Goal: Task Accomplishment & Management: Manage account settings

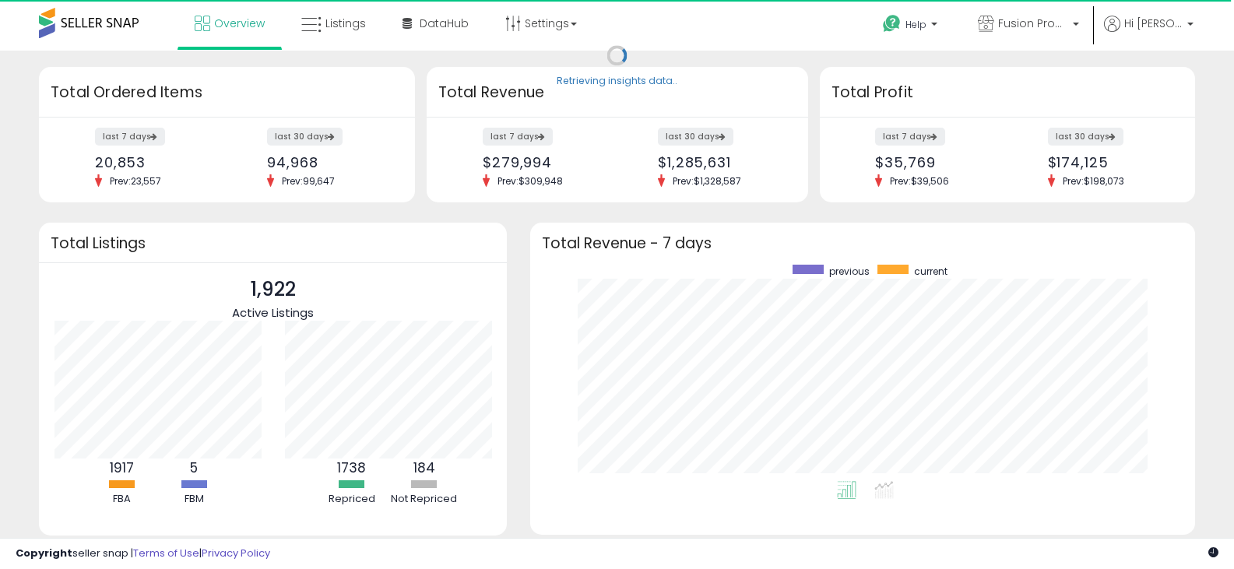
scroll to position [216, 634]
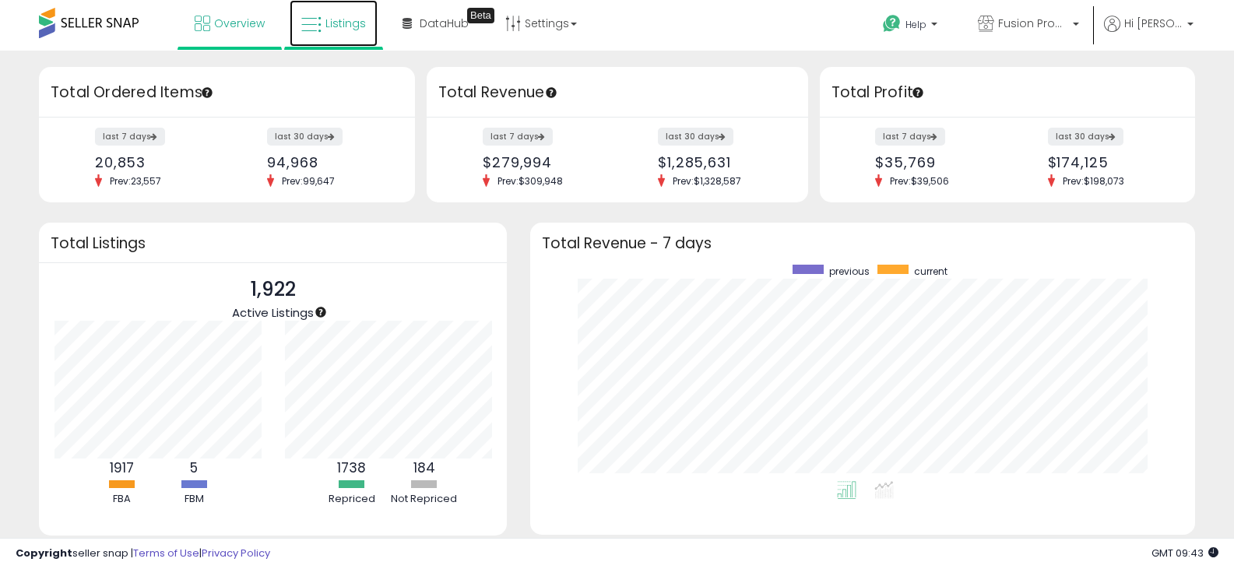
click at [339, 25] on span "Listings" at bounding box center [345, 24] width 40 height 16
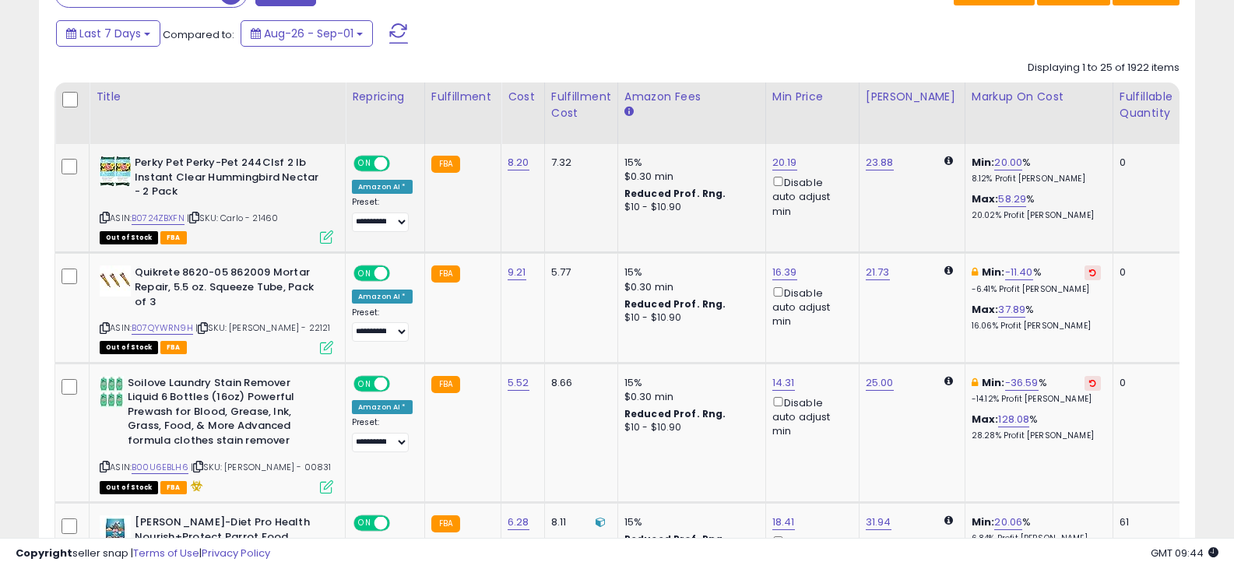
scroll to position [701, 0]
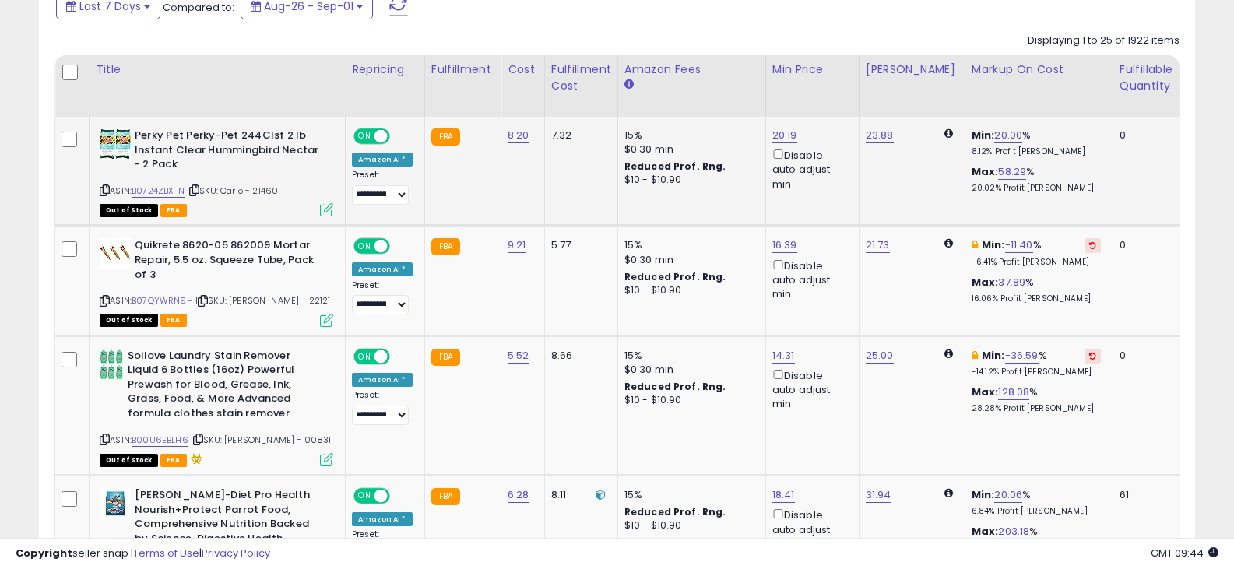
click at [100, 189] on icon at bounding box center [105, 190] width 10 height 9
click at [519, 132] on link "8.20" at bounding box center [519, 136] width 22 height 16
click at [445, 95] on input "****" at bounding box center [469, 97] width 139 height 26
type input "****"
click at [571, 97] on button "submit" at bounding box center [557, 95] width 26 height 23
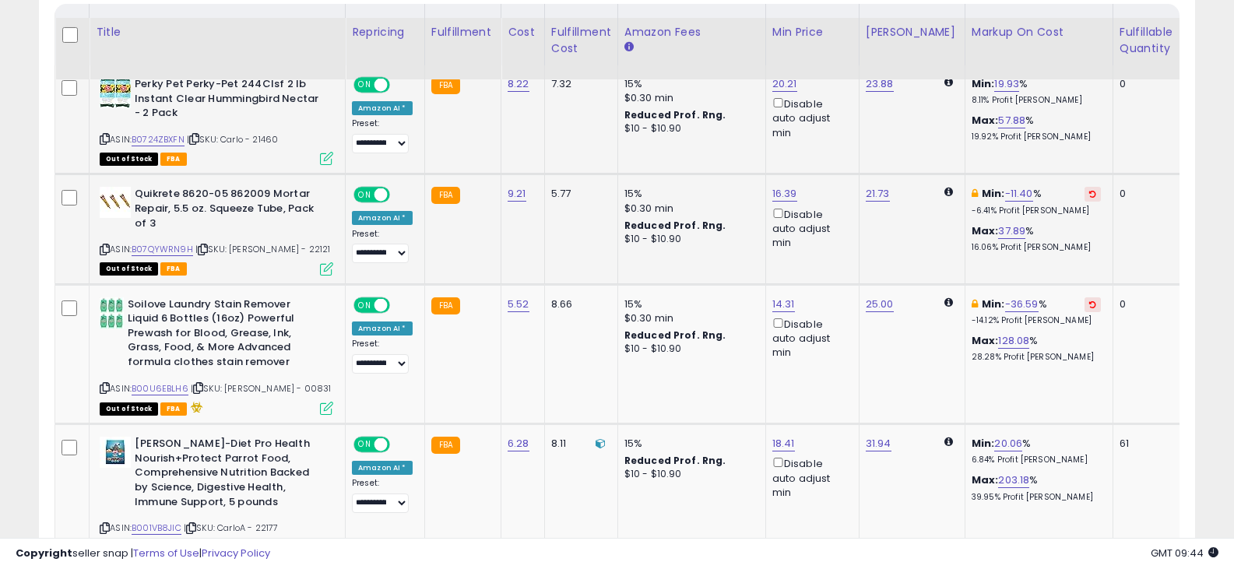
scroll to position [779, 0]
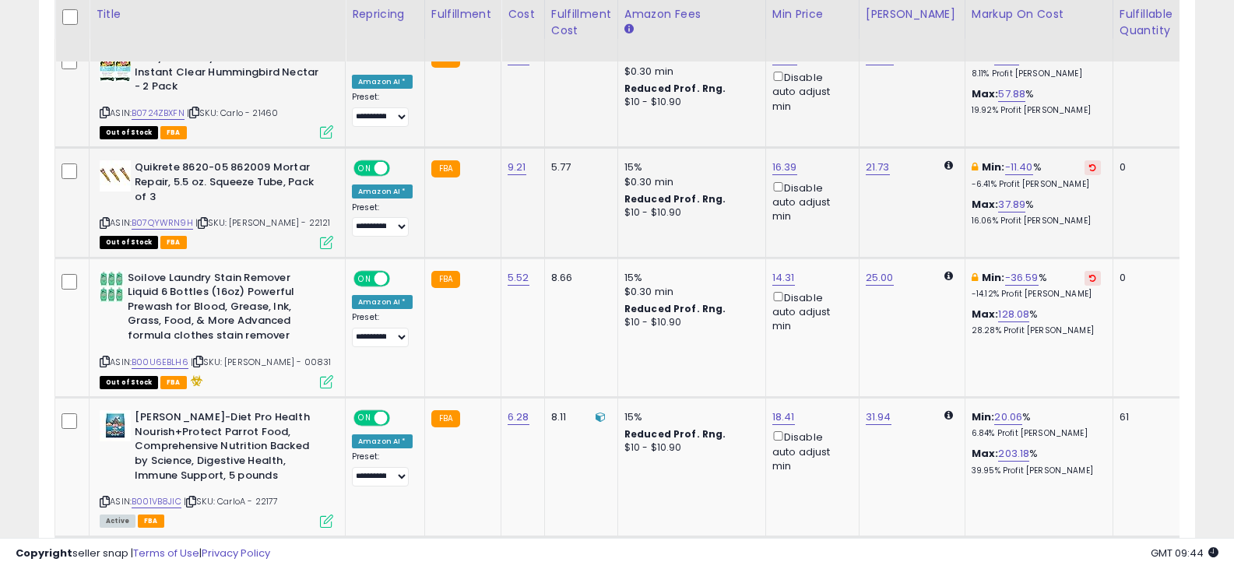
click at [109, 221] on icon at bounding box center [105, 223] width 10 height 9
click at [510, 164] on link "9.21" at bounding box center [517, 168] width 19 height 16
drag, startPoint x: 483, startPoint y: 132, endPoint x: 388, endPoint y: 135, distance: 95.0
click at [388, 135] on div "****" at bounding box center [500, 129] width 224 height 41
type input "****"
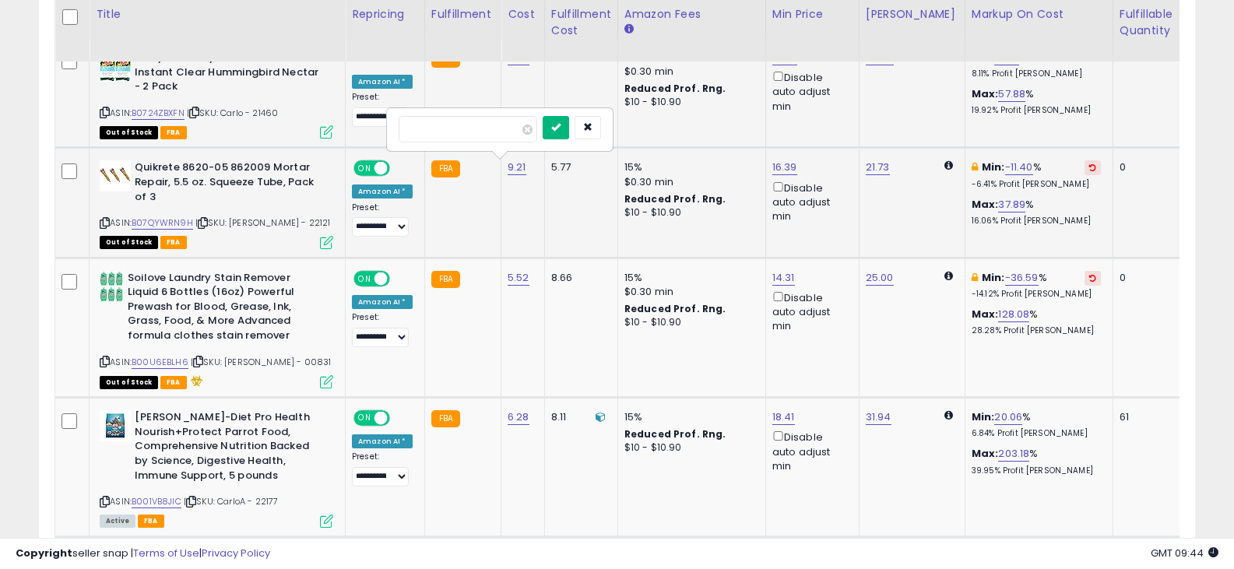
click at [561, 125] on icon "submit" at bounding box center [555, 126] width 9 height 9
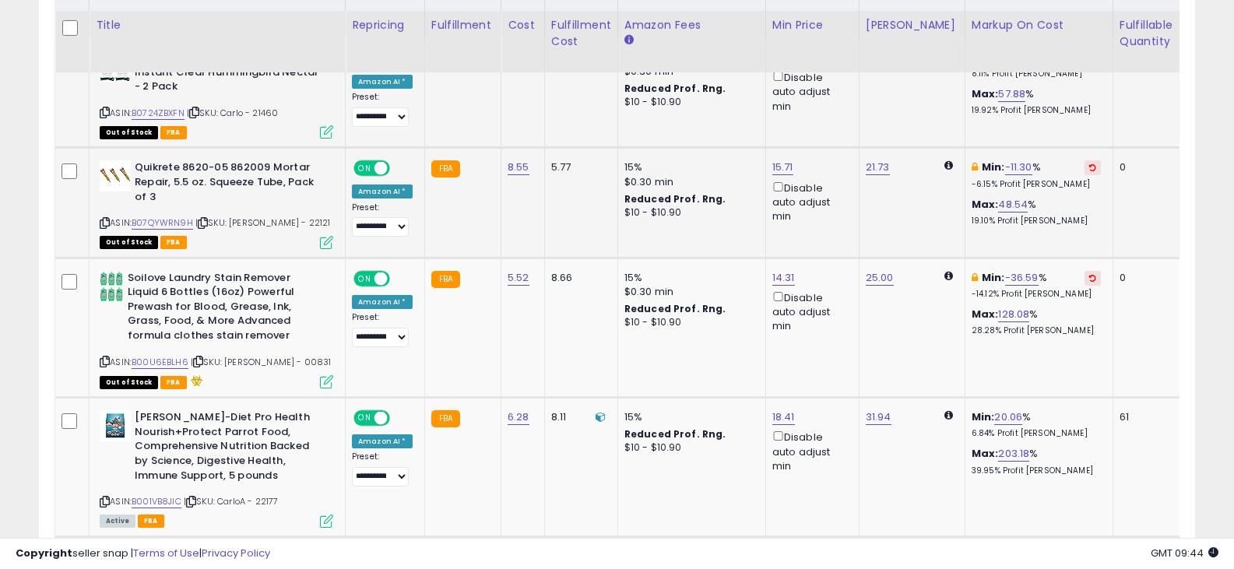
scroll to position [856, 0]
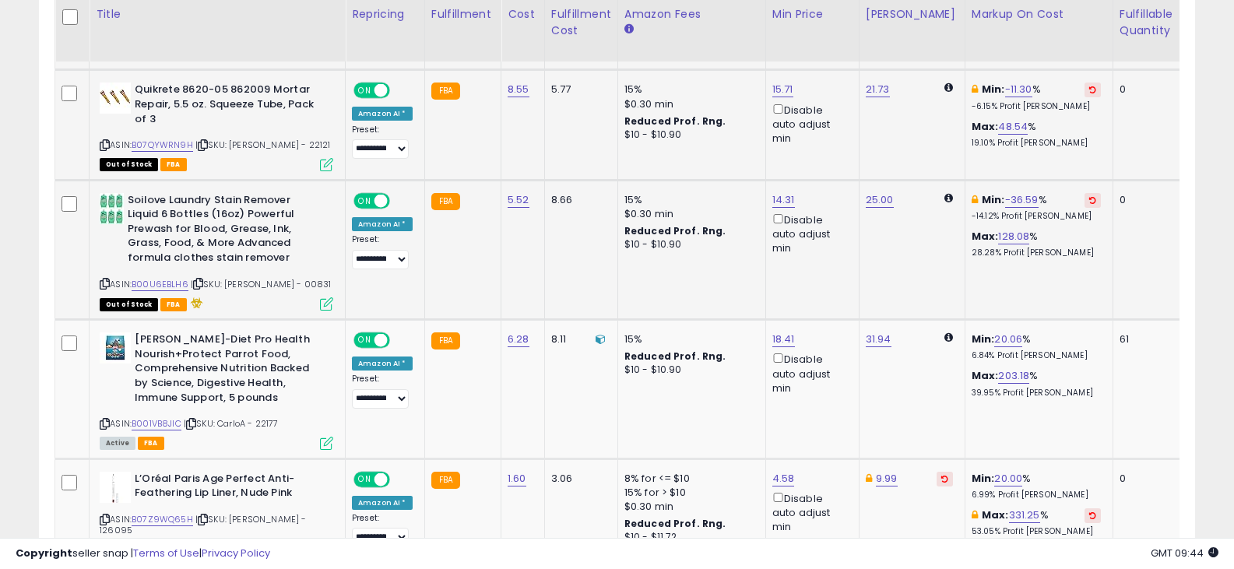
click at [111, 288] on div "ASIN: B00U6EBLH6 | SKU: Barba - 00831 Out of Stock FBA" at bounding box center [217, 251] width 234 height 116
click at [106, 281] on icon at bounding box center [105, 283] width 10 height 9
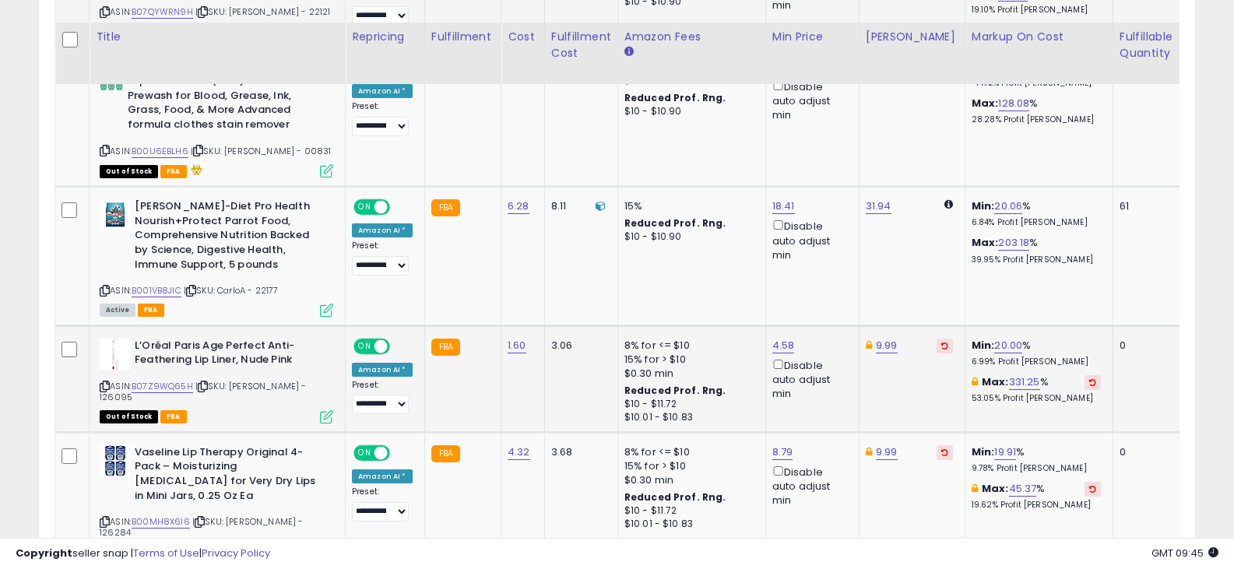
scroll to position [1012, 0]
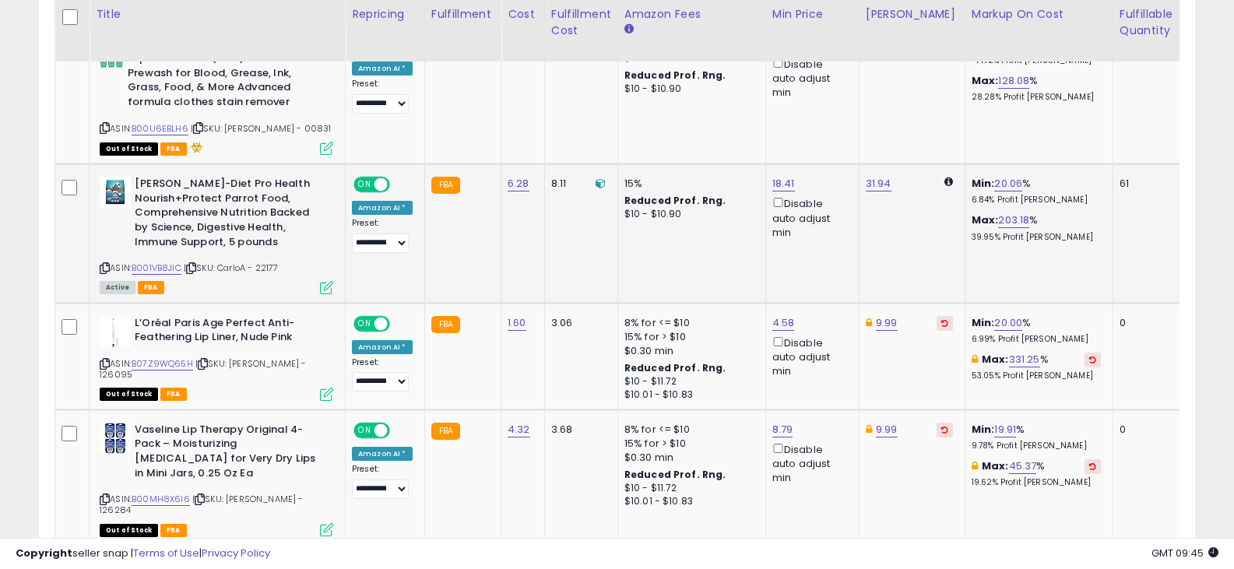
click at [104, 264] on icon at bounding box center [105, 268] width 10 height 9
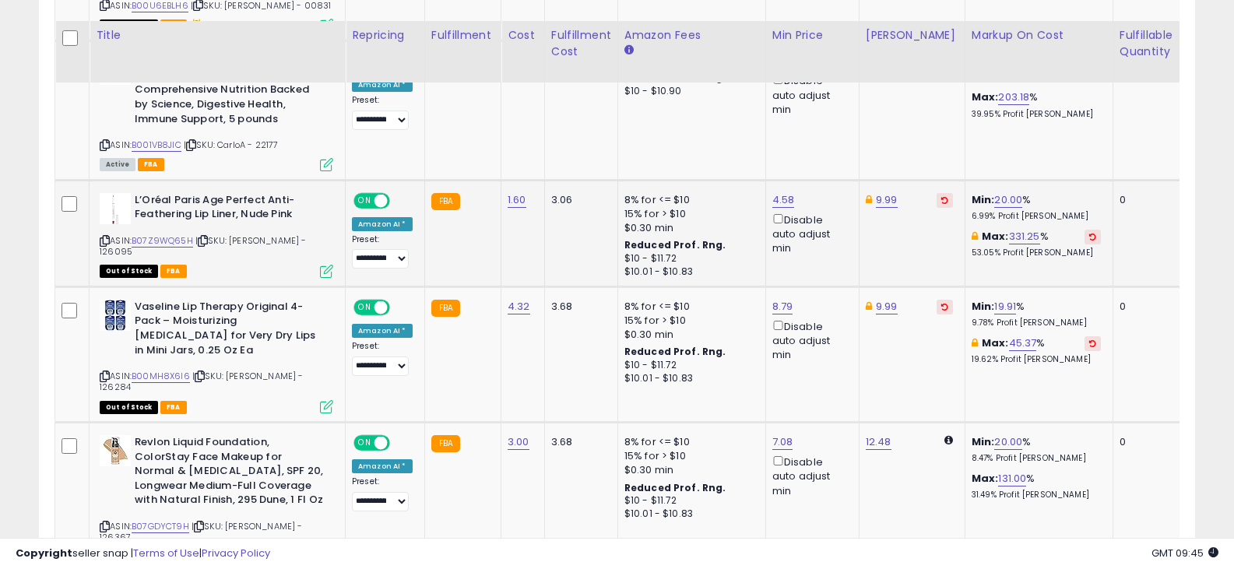
scroll to position [1168, 0]
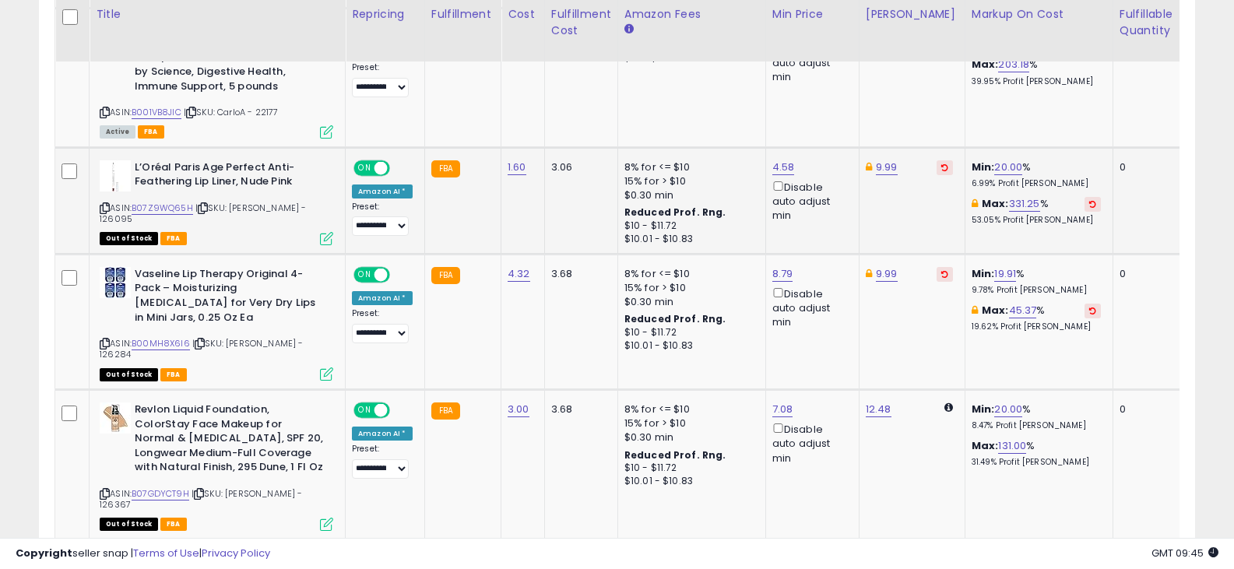
click at [104, 209] on icon at bounding box center [105, 208] width 10 height 9
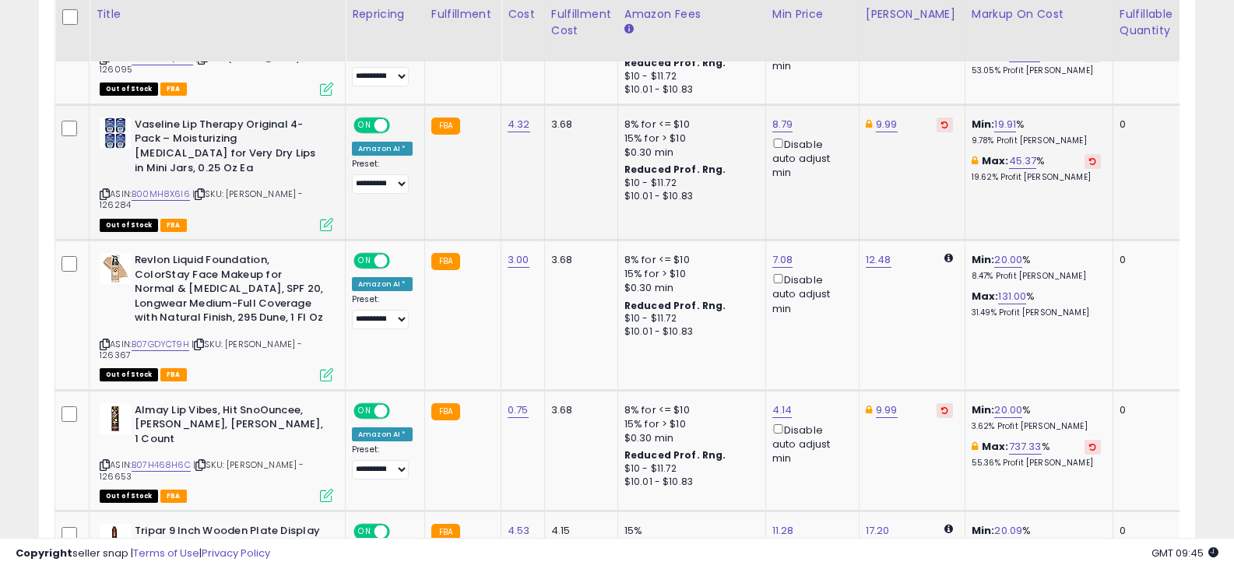
scroll to position [1323, 0]
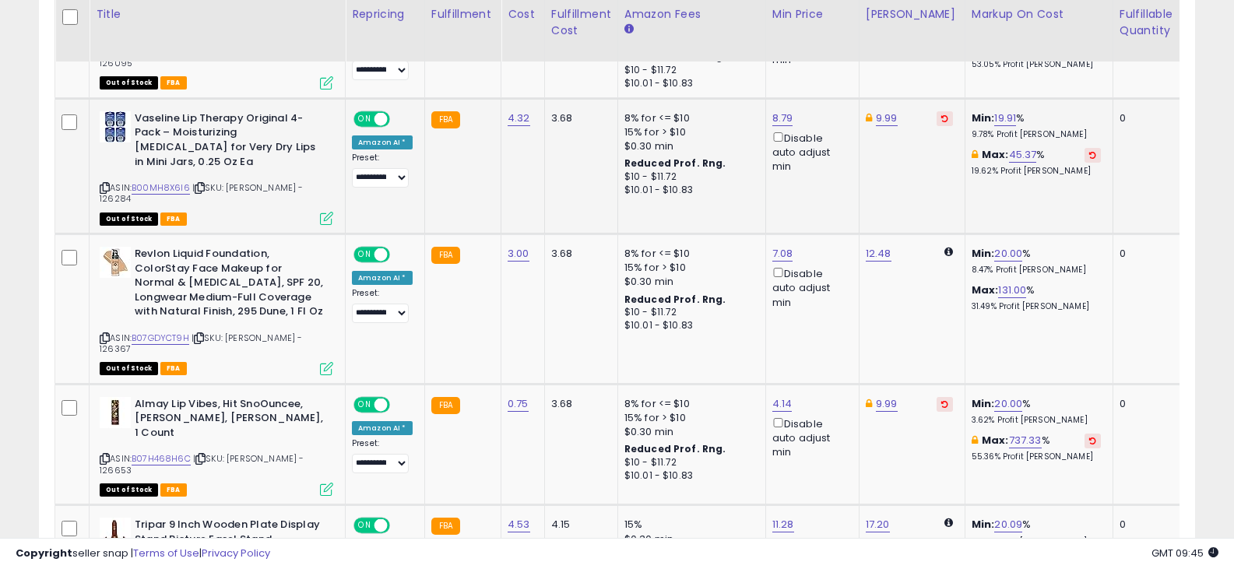
click at [105, 184] on icon at bounding box center [105, 188] width 10 height 9
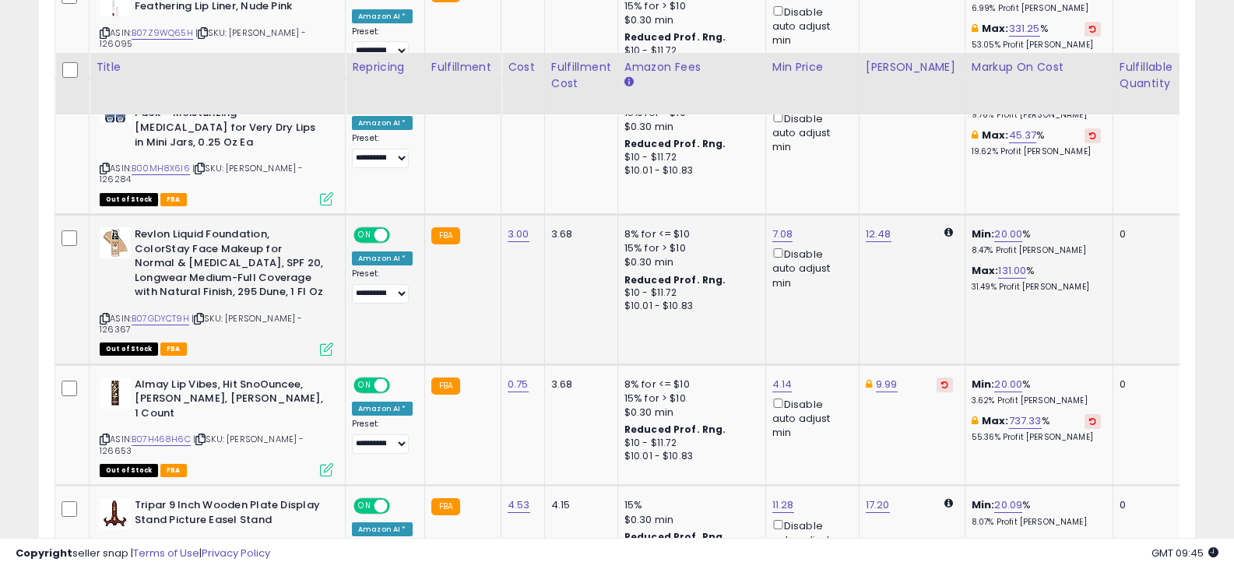
scroll to position [1401, 0]
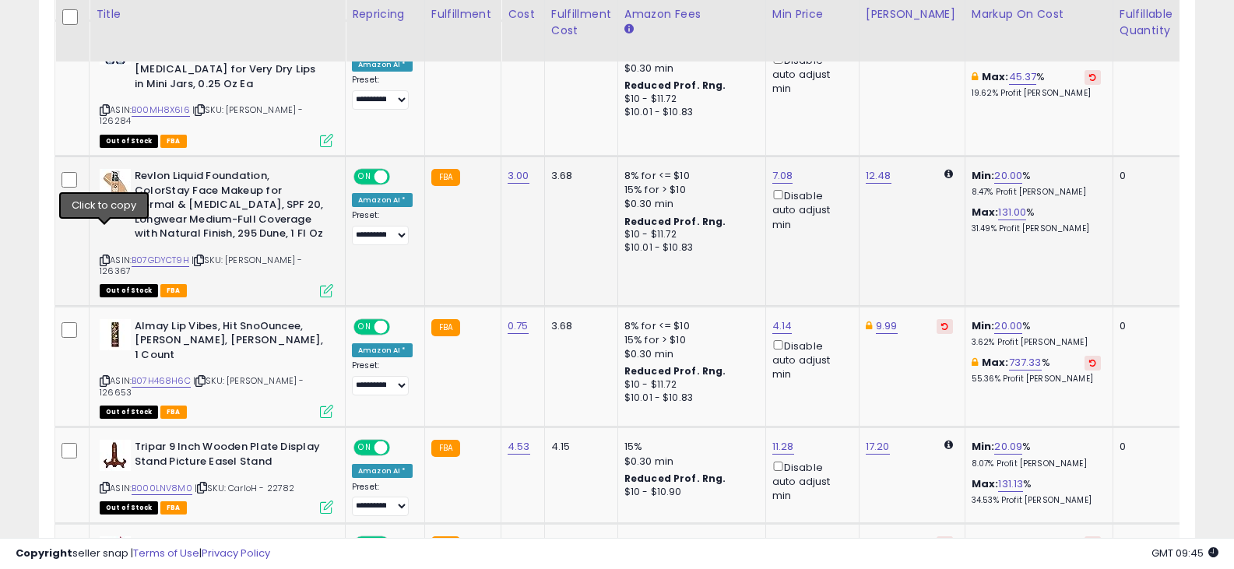
click at [101, 256] on icon at bounding box center [105, 260] width 10 height 9
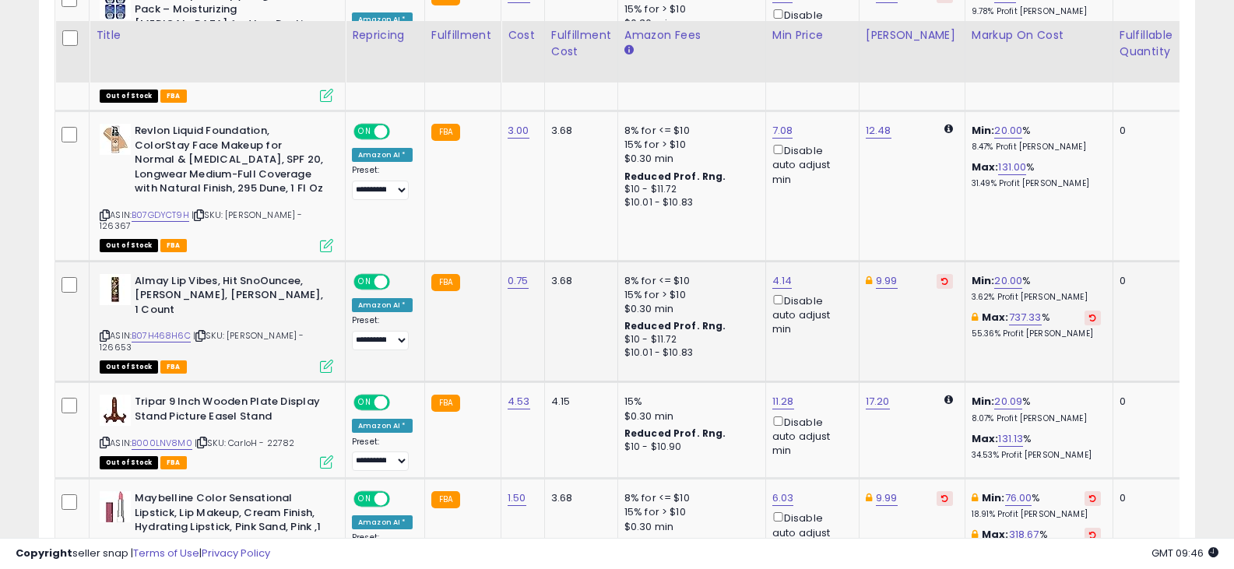
scroll to position [1479, 0]
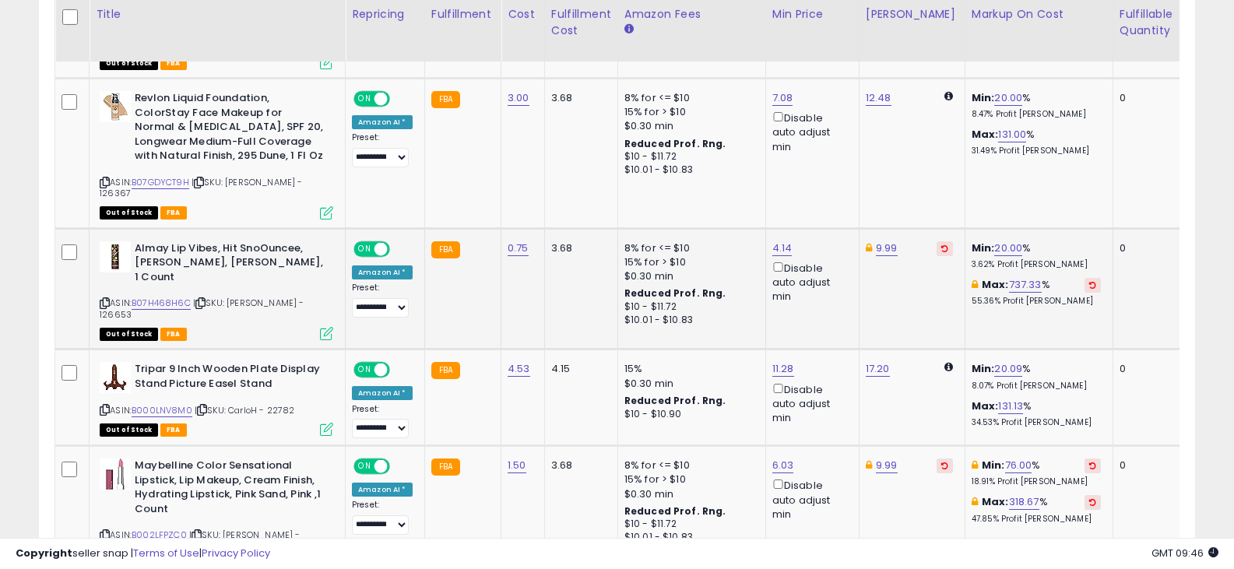
click at [105, 299] on icon at bounding box center [105, 303] width 10 height 9
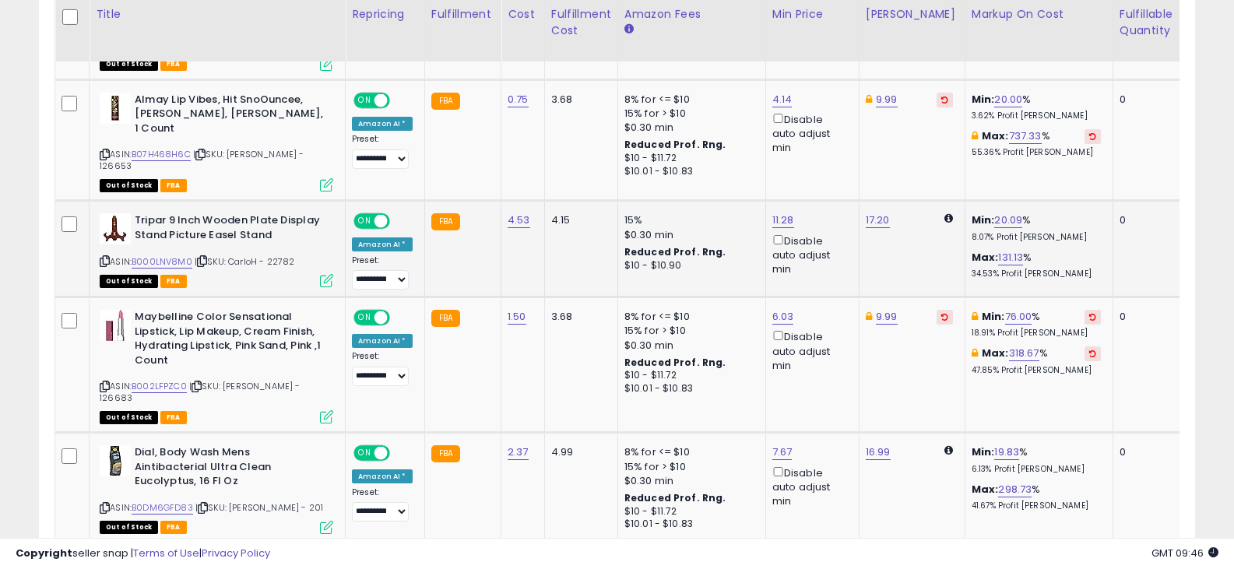
scroll to position [1635, 0]
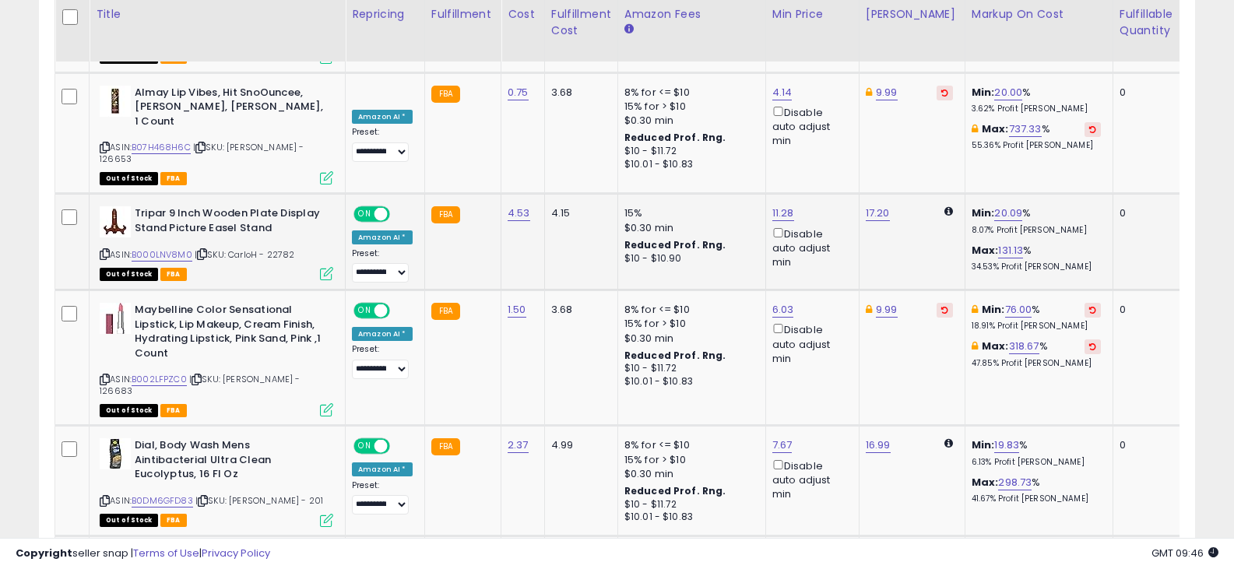
click at [97, 206] on div "Tripar 9 Inch Wooden Plate Display Stand Picture Easel Stand ASIN: B000LNV8M0 |…" at bounding box center [214, 242] width 237 height 72
click at [110, 206] on div "ASIN: B000LNV8M0 | SKU: CarloH - 22782 Out of Stock FBA" at bounding box center [217, 242] width 234 height 72
click at [105, 250] on icon at bounding box center [105, 254] width 10 height 9
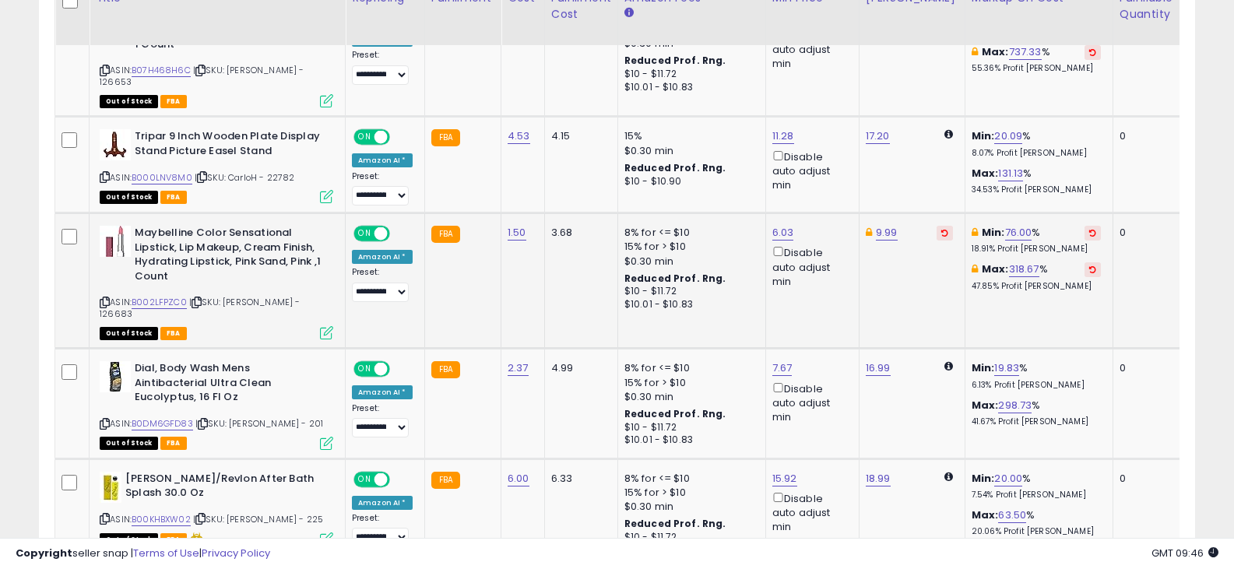
scroll to position [1713, 0]
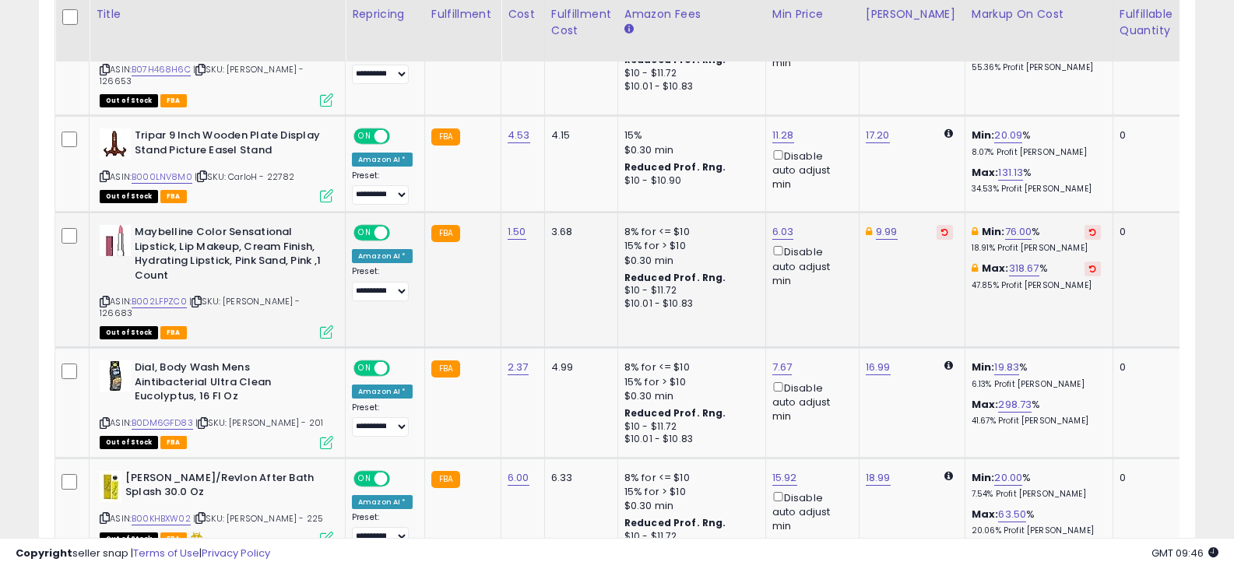
click at [104, 297] on icon at bounding box center [105, 301] width 10 height 9
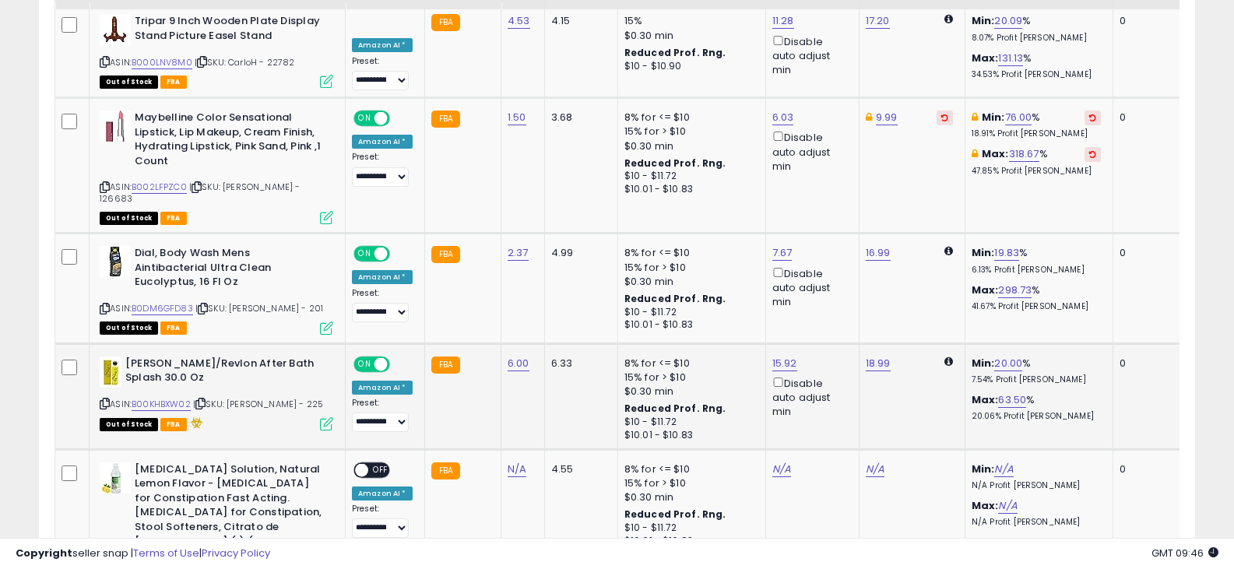
scroll to position [1868, 0]
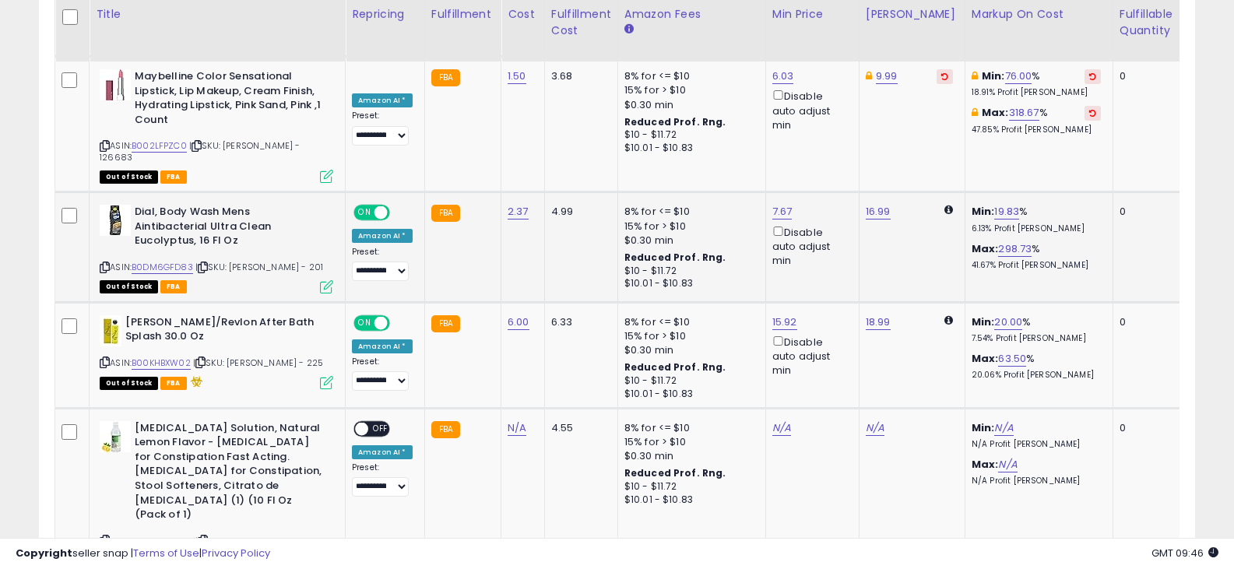
click at [101, 263] on icon at bounding box center [105, 267] width 10 height 9
click at [104, 358] on icon at bounding box center [105, 362] width 10 height 9
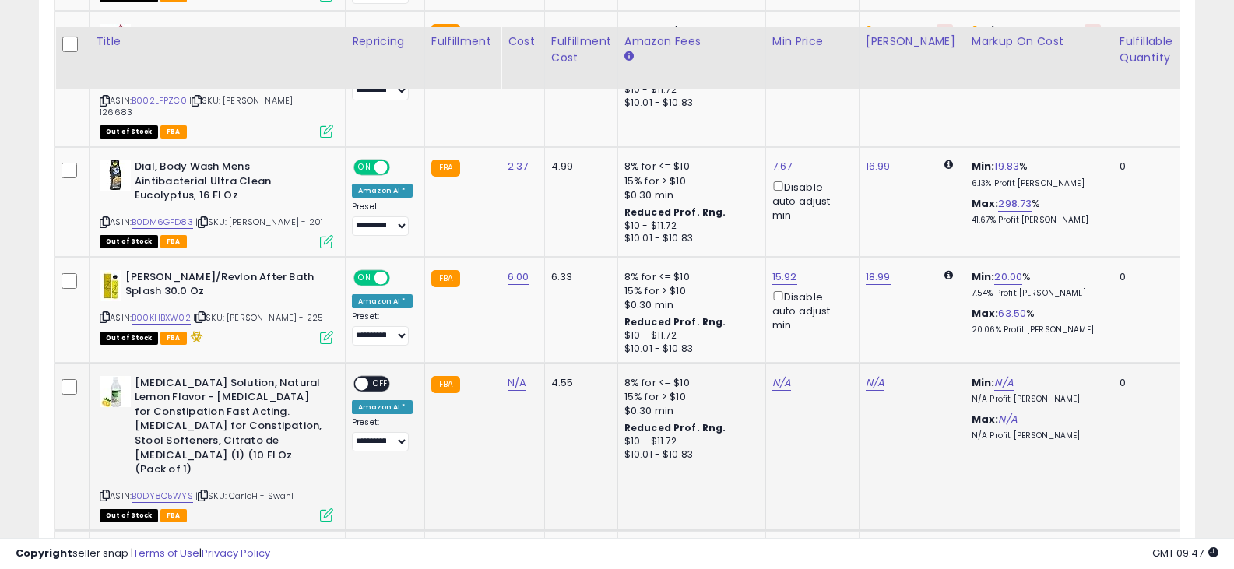
scroll to position [1946, 0]
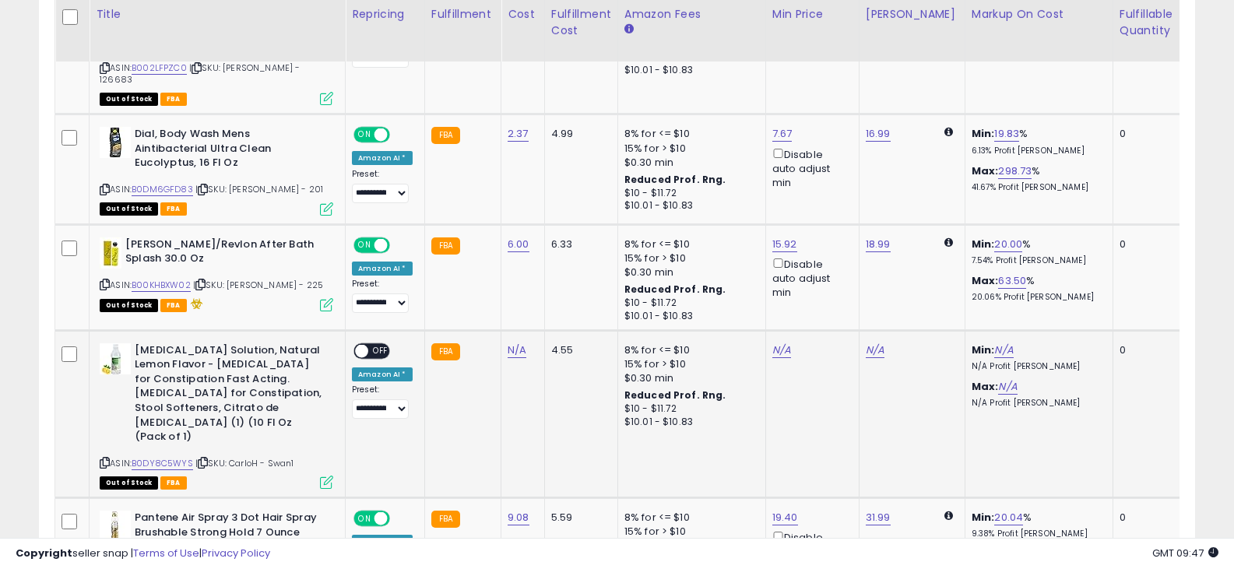
click at [107, 459] on icon at bounding box center [105, 463] width 10 height 9
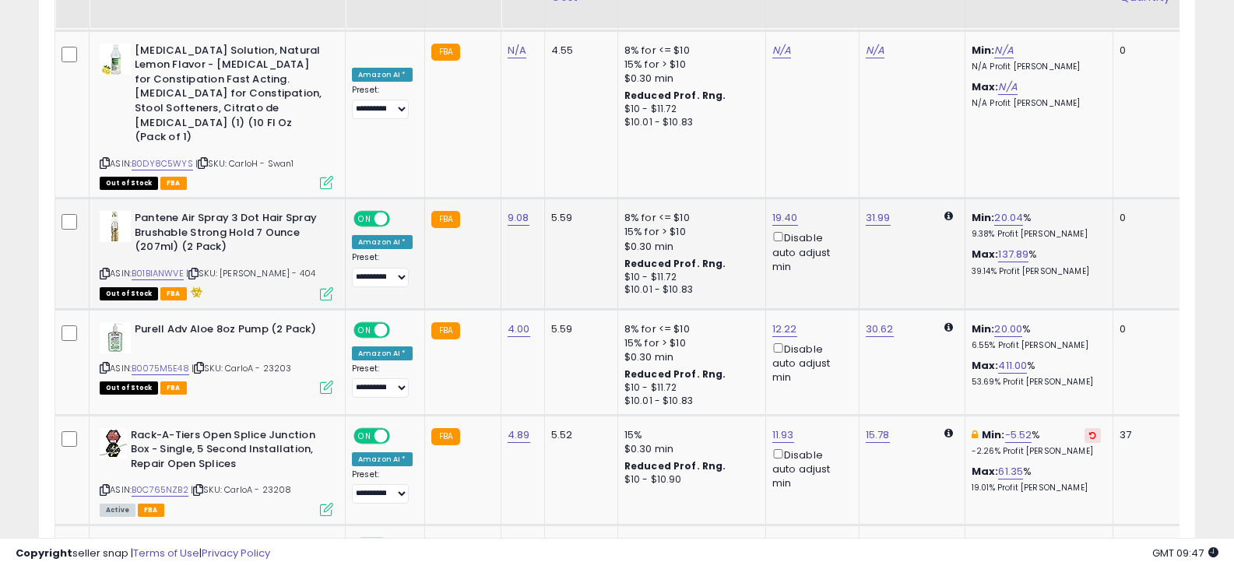
scroll to position [2258, 0]
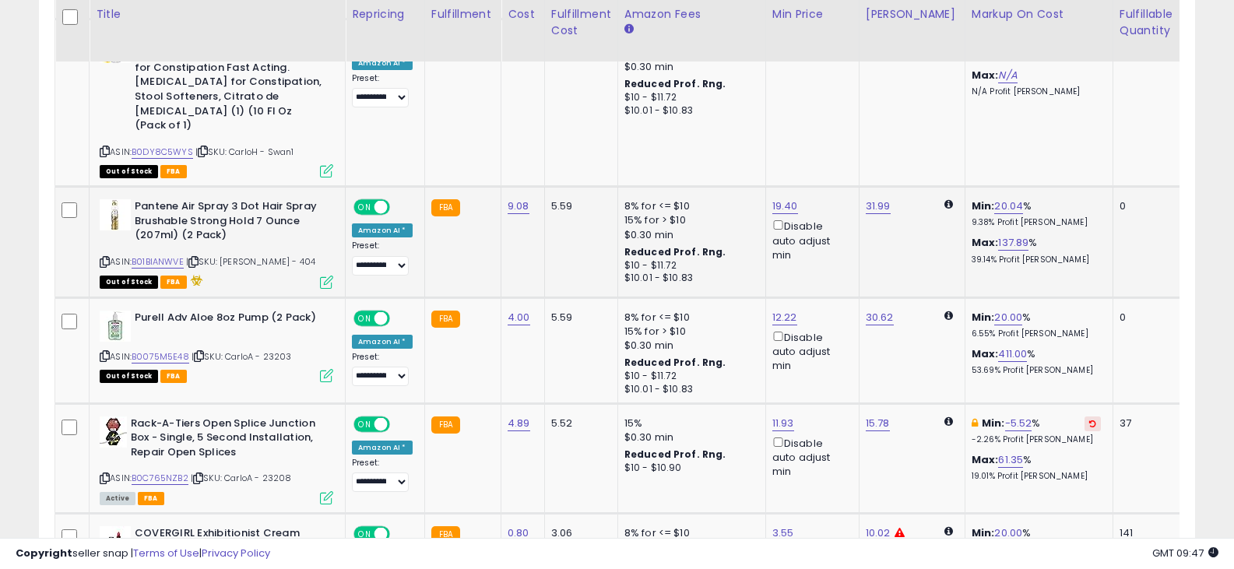
click at [102, 258] on icon at bounding box center [105, 262] width 10 height 9
click at [531, 187] on td "9.08" at bounding box center [523, 242] width 44 height 111
click at [514, 199] on link "9.08" at bounding box center [519, 207] width 22 height 16
drag, startPoint x: 434, startPoint y: 76, endPoint x: 343, endPoint y: 70, distance: 92.0
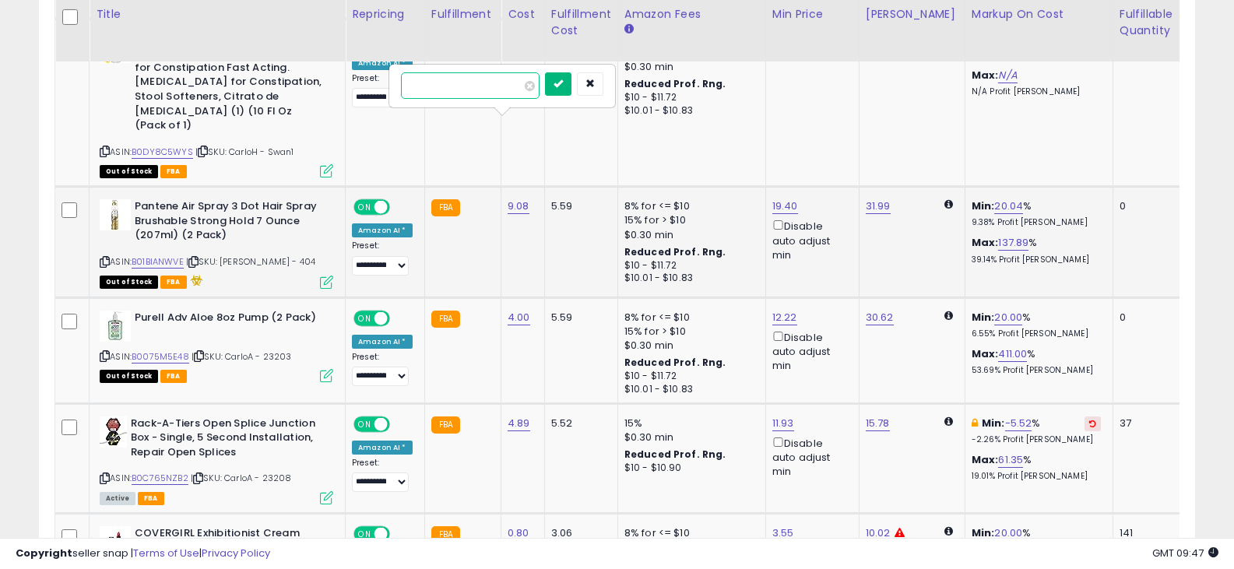
type input "****"
click at [571, 82] on button "submit" at bounding box center [558, 83] width 26 height 23
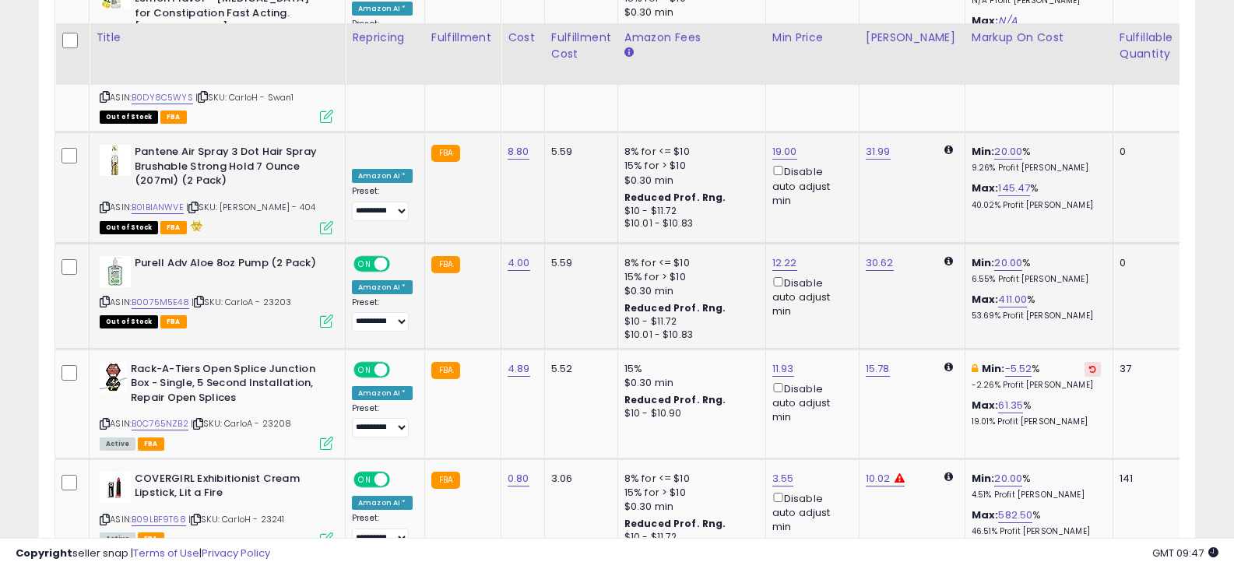
scroll to position [2336, 0]
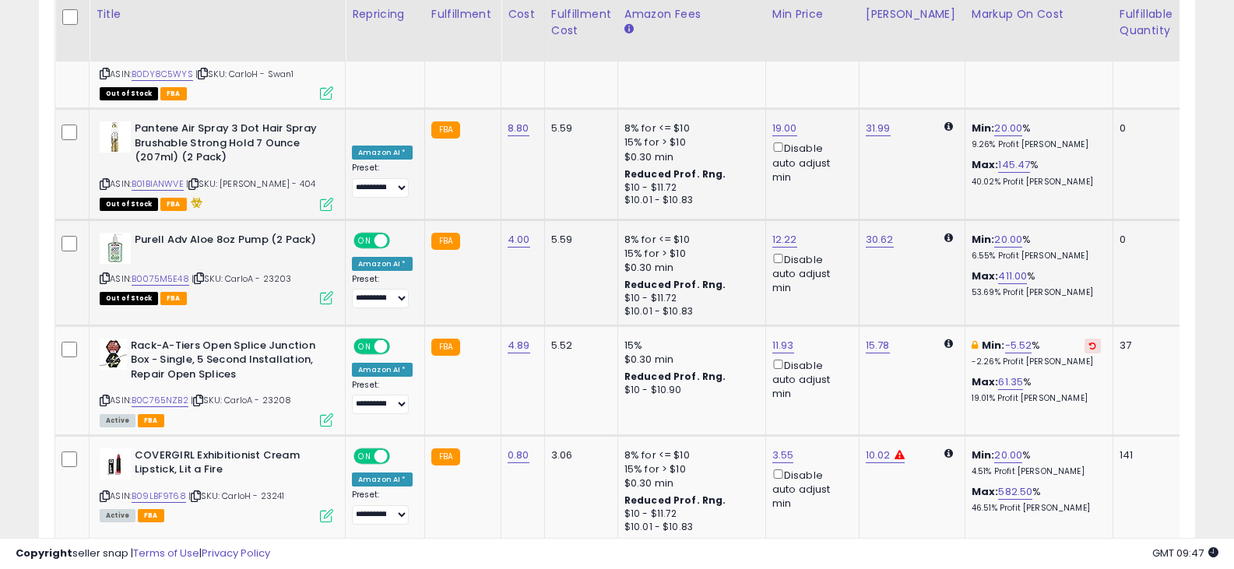
click at [99, 233] on div "Purell Adv Aloe 8oz Pump (2 Pack) ASIN: B0075M5E48 | SKU: CarloA - 23203 Out of…" at bounding box center [214, 268] width 237 height 71
click at [104, 274] on icon at bounding box center [105, 278] width 10 height 9
click at [520, 232] on link "4.00" at bounding box center [519, 240] width 23 height 16
drag, startPoint x: 466, startPoint y: 114, endPoint x: 397, endPoint y: 115, distance: 69.3
click at [397, 115] on div "****" at bounding box center [502, 118] width 224 height 41
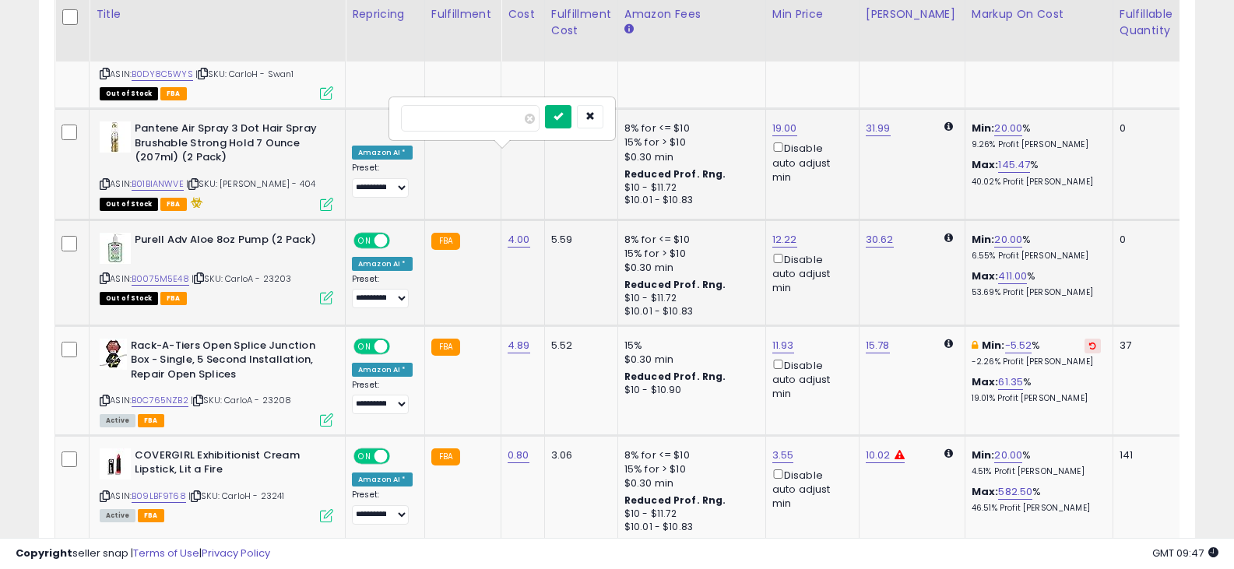
type input "****"
click at [563, 112] on icon "submit" at bounding box center [558, 115] width 9 height 9
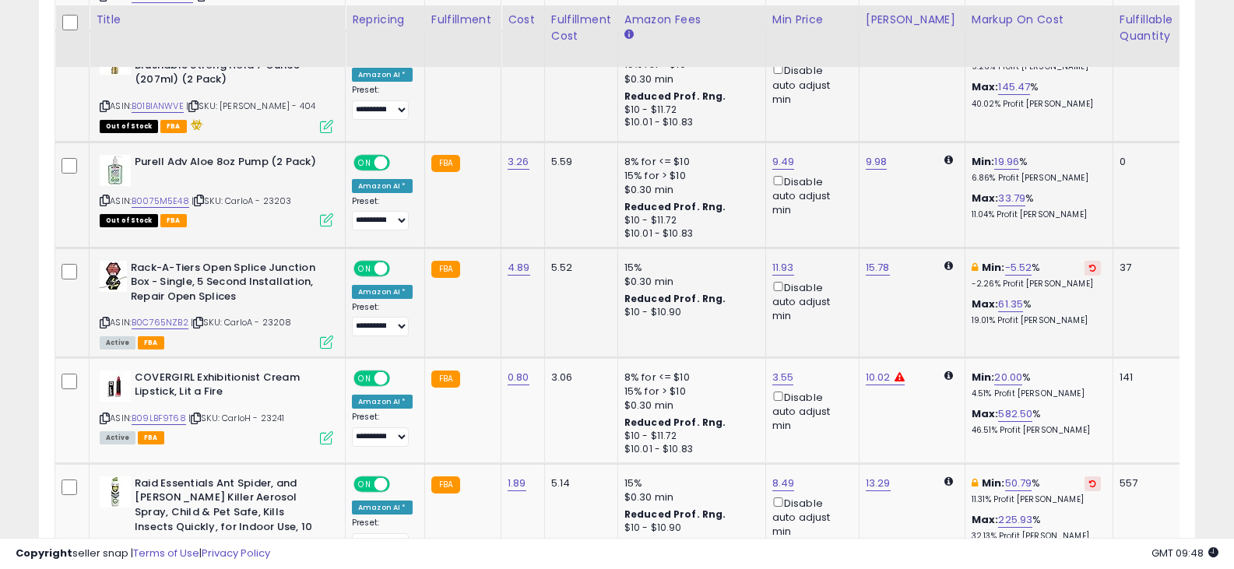
scroll to position [2491, 0]
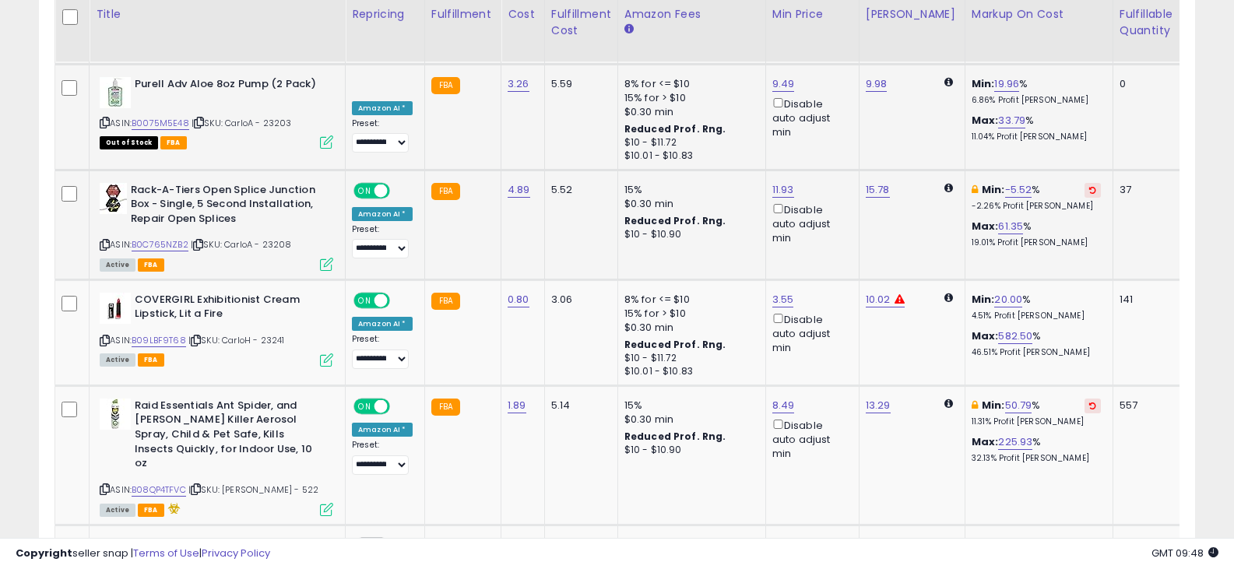
click at [104, 241] on icon at bounding box center [105, 245] width 10 height 9
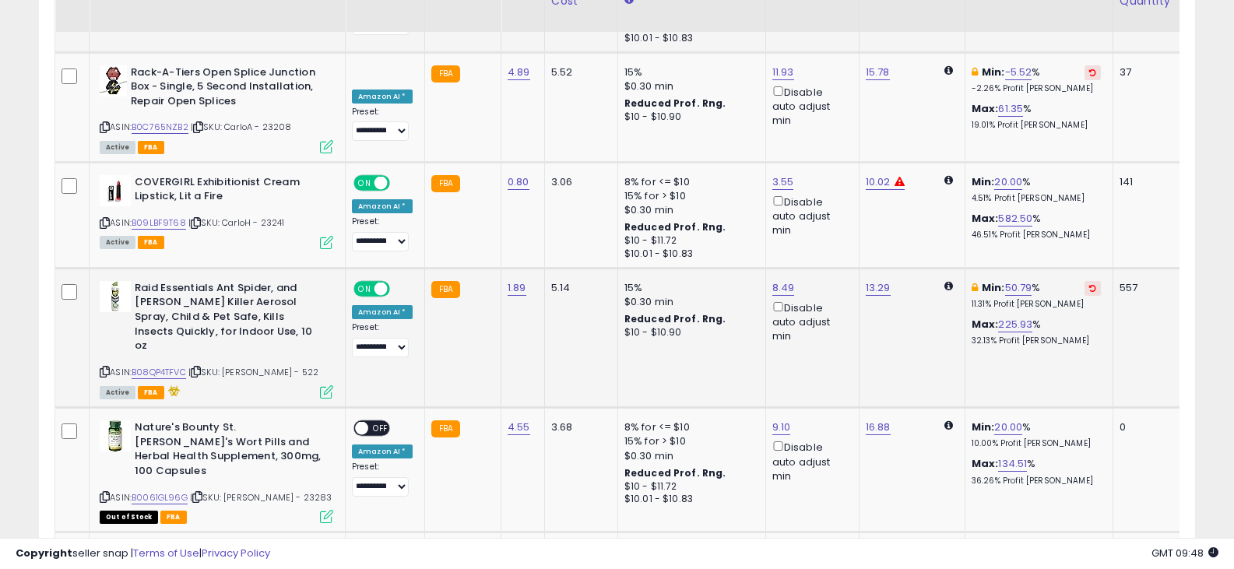
scroll to position [2647, 0]
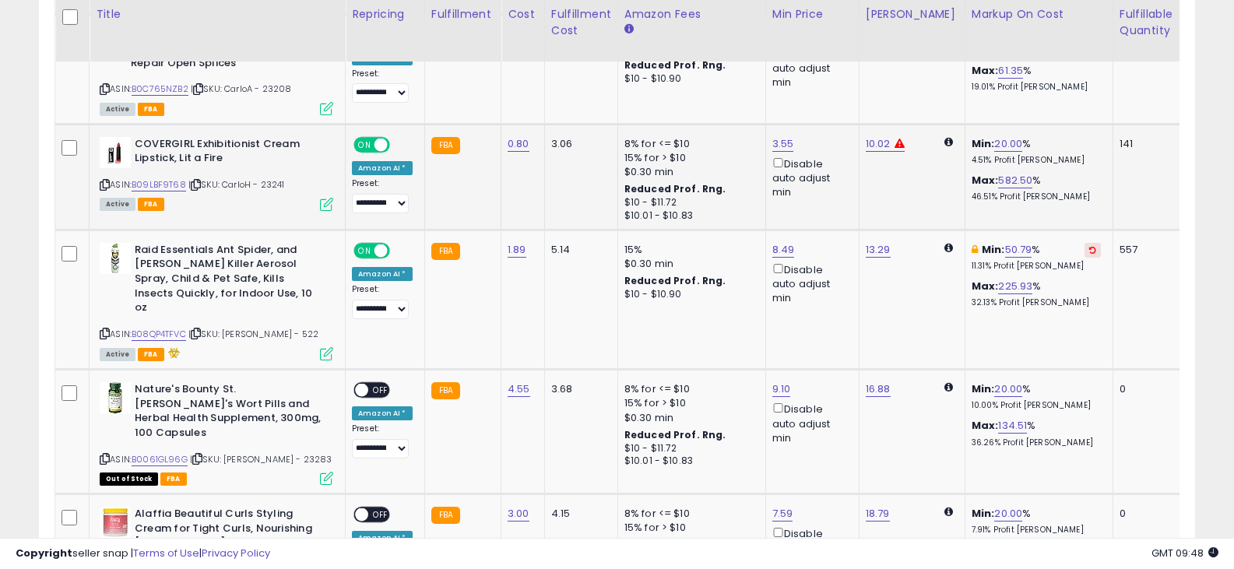
drag, startPoint x: 102, startPoint y: 97, endPoint x: 114, endPoint y: 105, distance: 14.0
click at [102, 181] on icon at bounding box center [105, 185] width 10 height 9
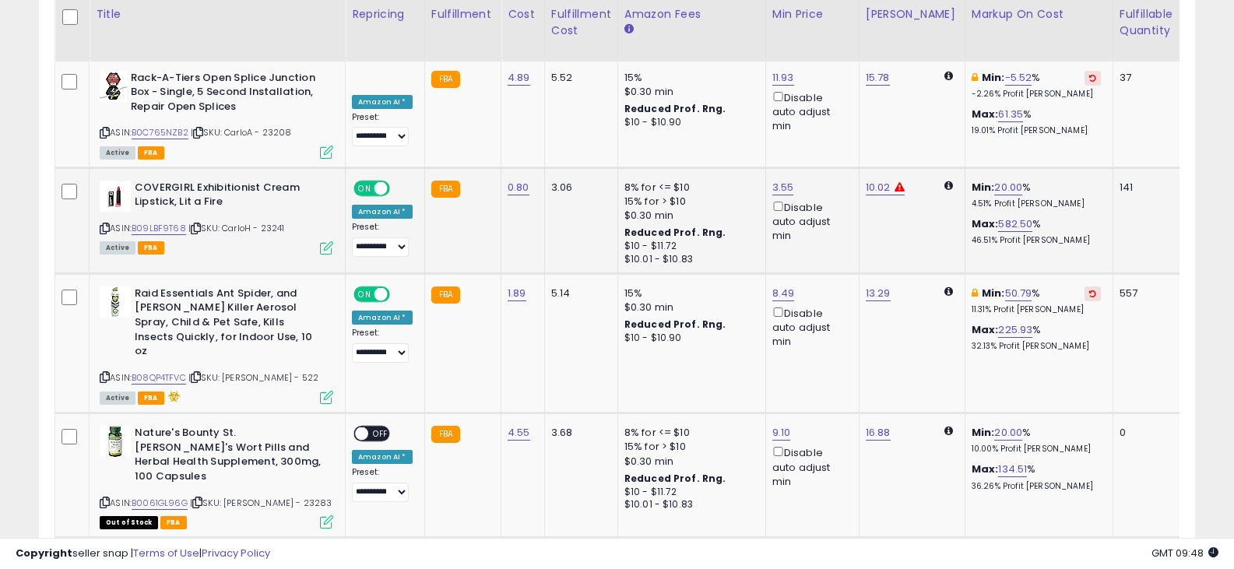
scroll to position [2569, 0]
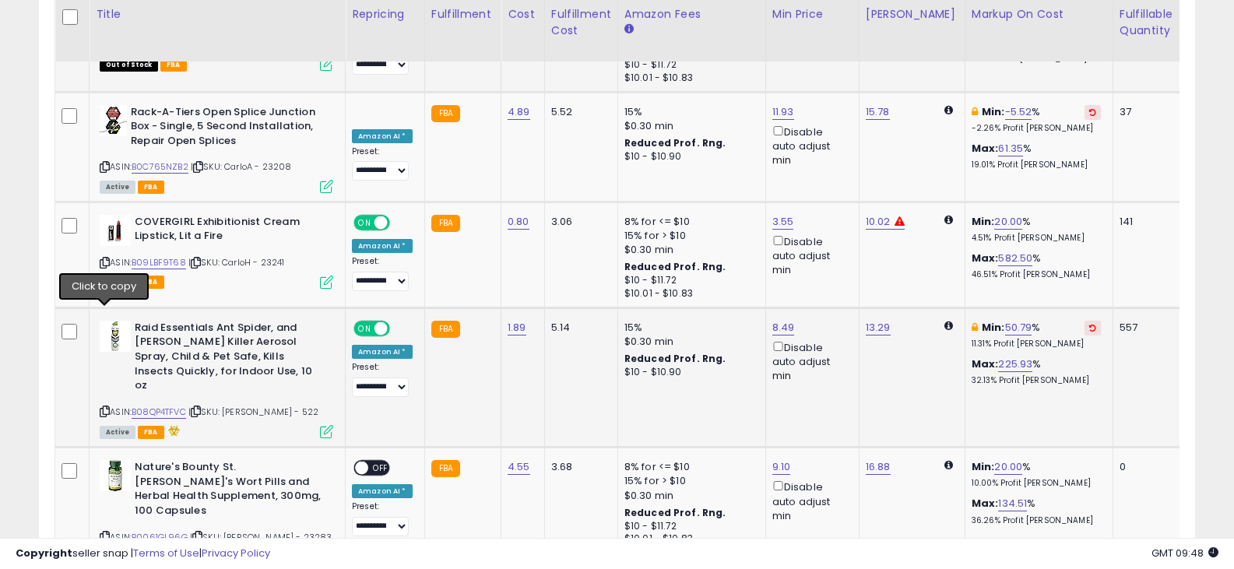
click at [102, 407] on icon at bounding box center [105, 411] width 10 height 9
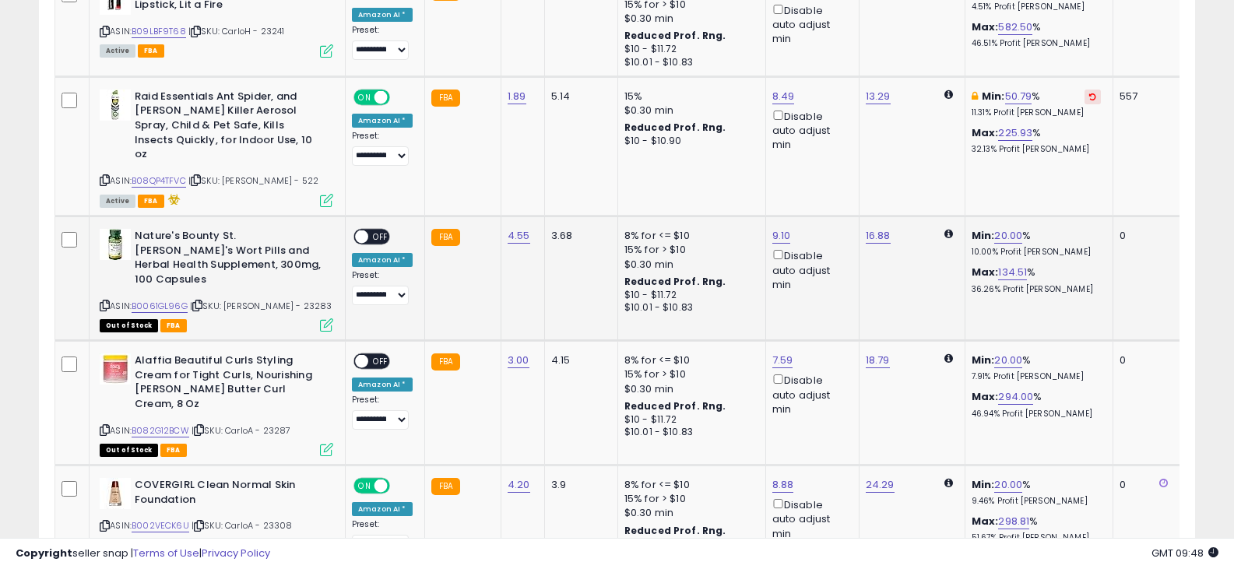
scroll to position [2803, 0]
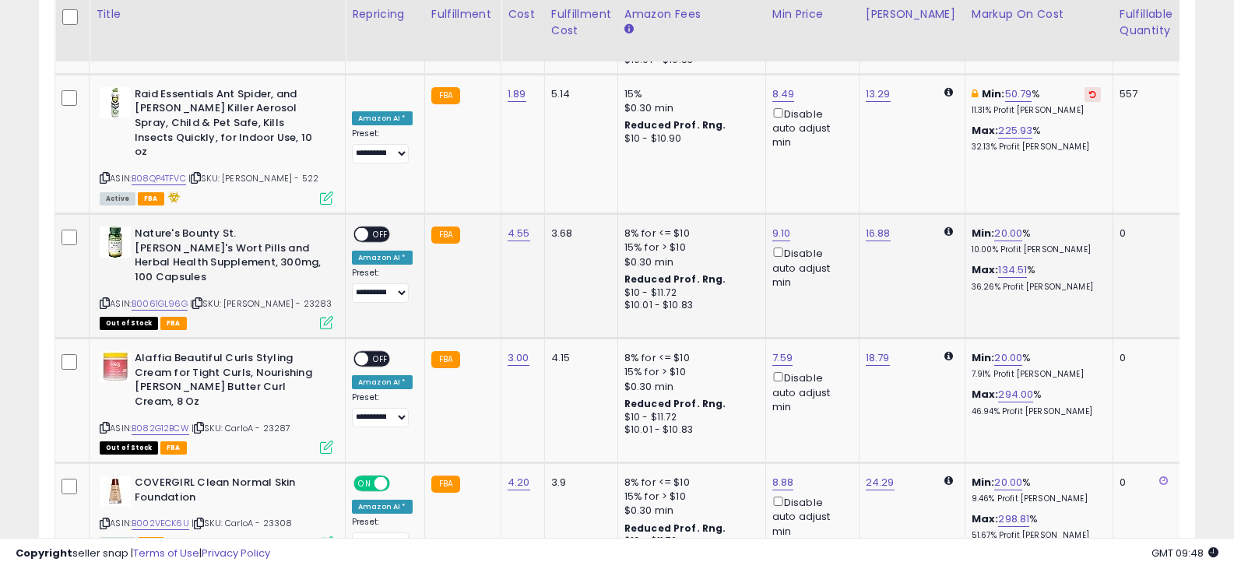
click at [102, 299] on icon at bounding box center [105, 303] width 10 height 9
click at [520, 226] on link "4.55" at bounding box center [519, 234] width 23 height 16
click at [462, 93] on input "****" at bounding box center [470, 99] width 139 height 26
type input "****"
click at [571, 103] on button "submit" at bounding box center [558, 97] width 26 height 23
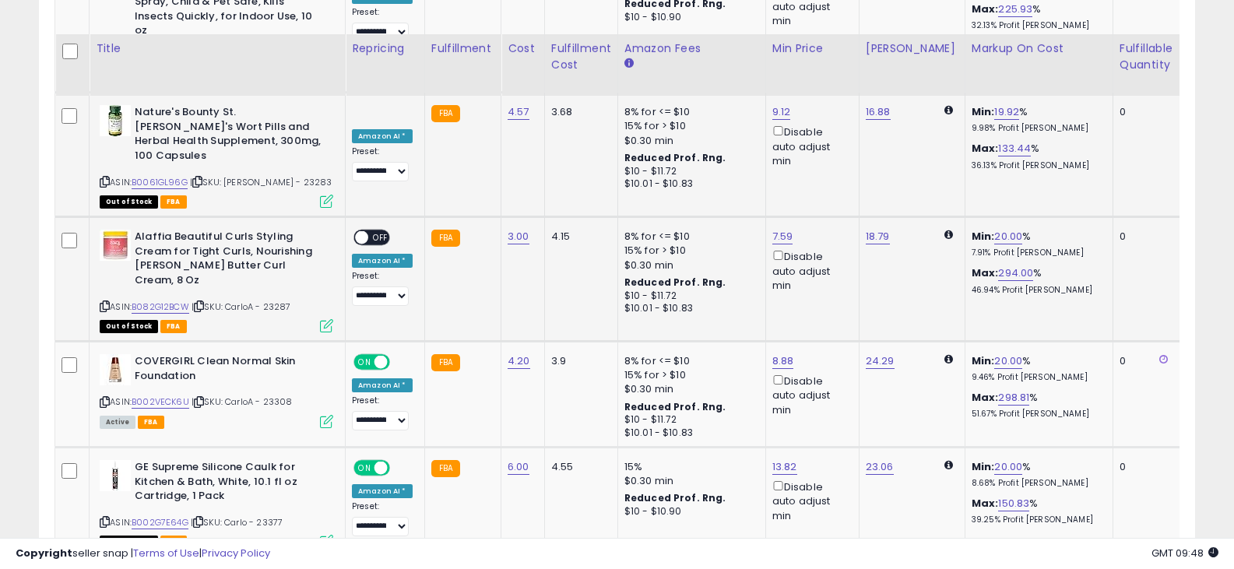
scroll to position [2958, 0]
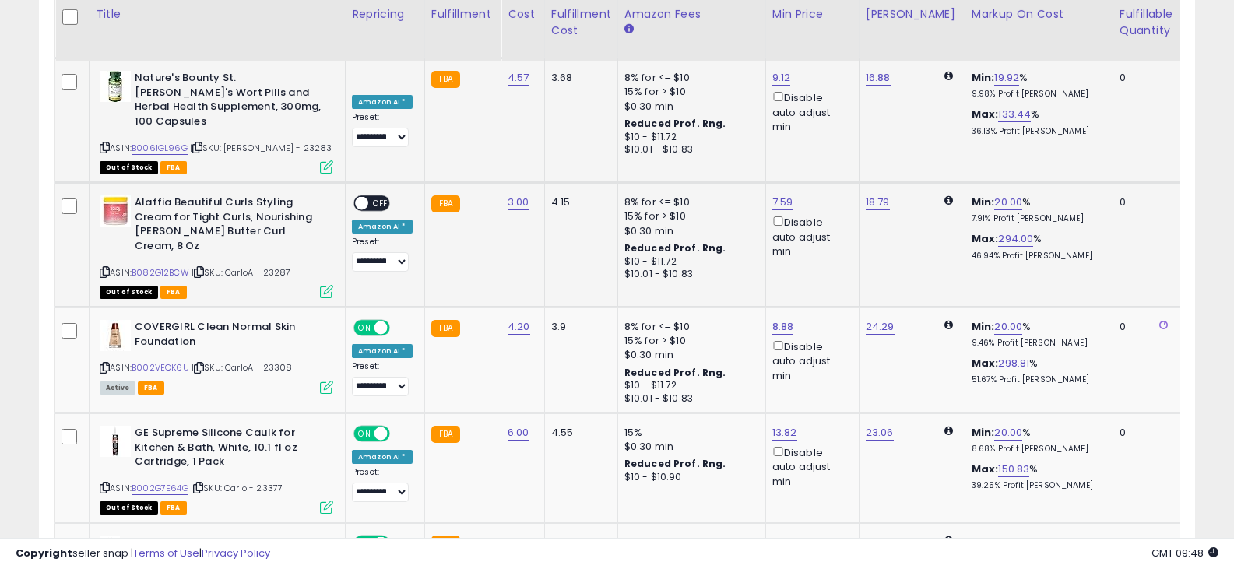
click at [107, 268] on icon at bounding box center [105, 272] width 10 height 9
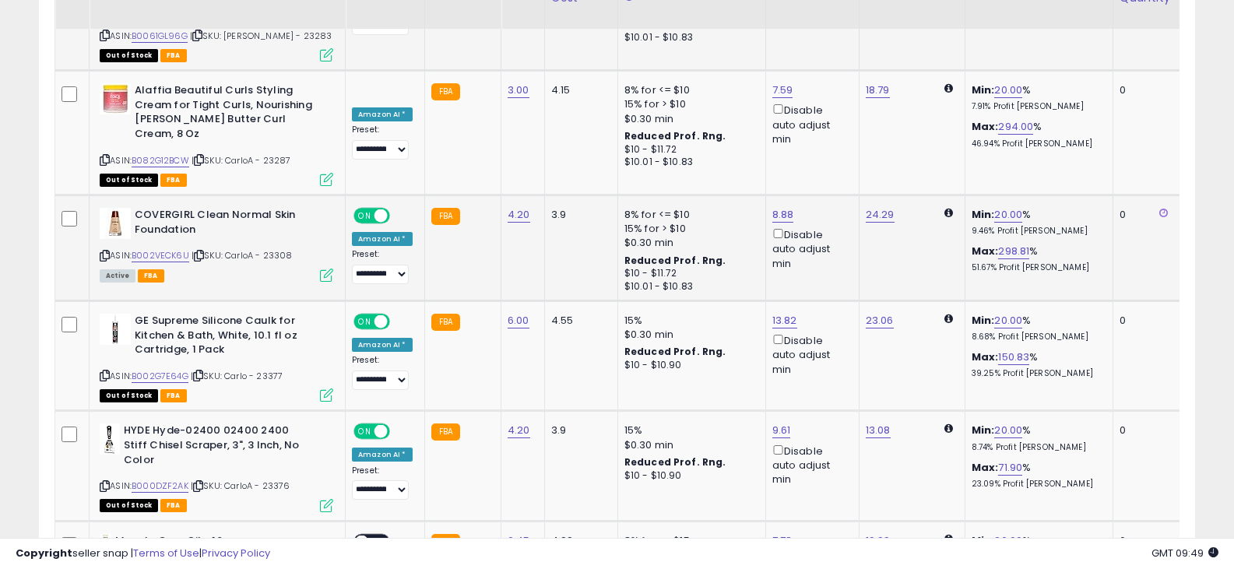
scroll to position [3036, 0]
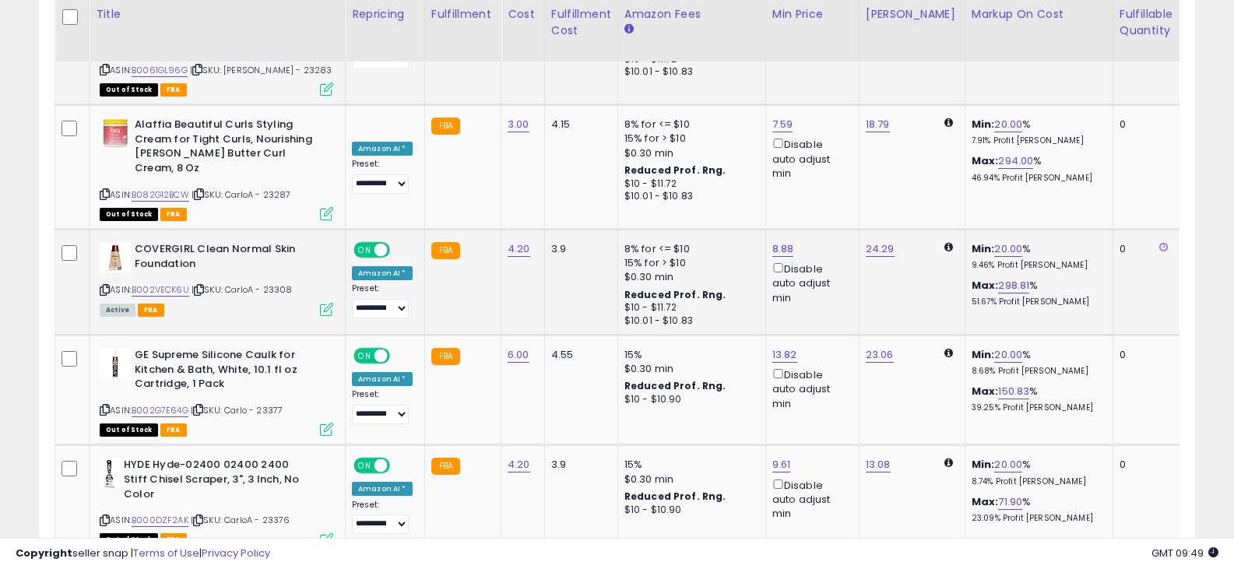
click at [107, 286] on icon at bounding box center [105, 290] width 10 height 9
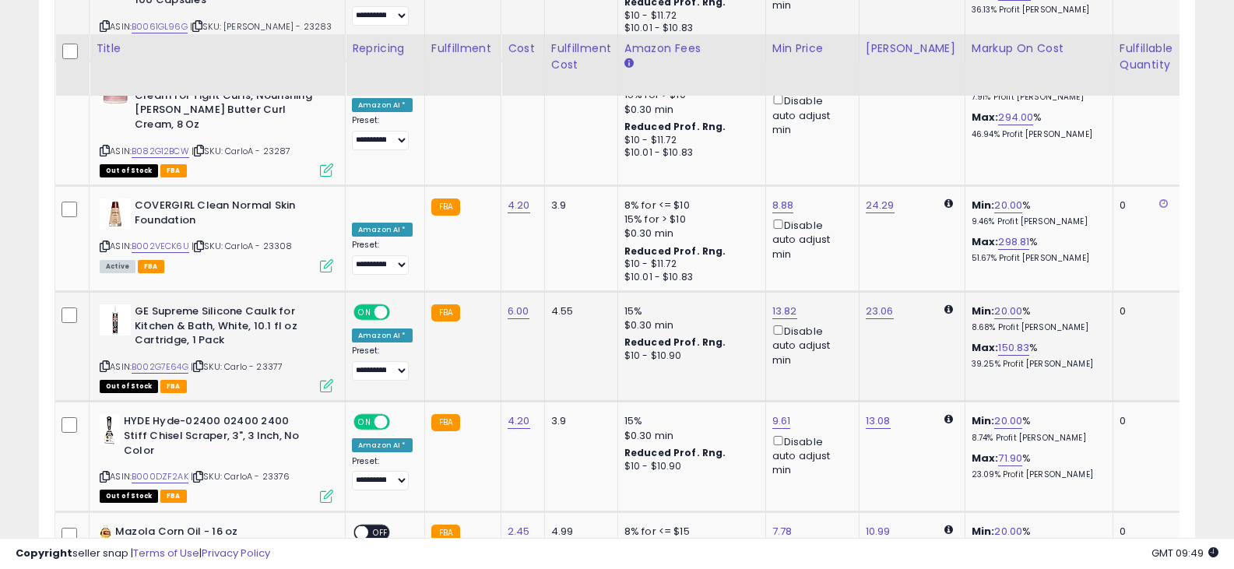
scroll to position [3114, 0]
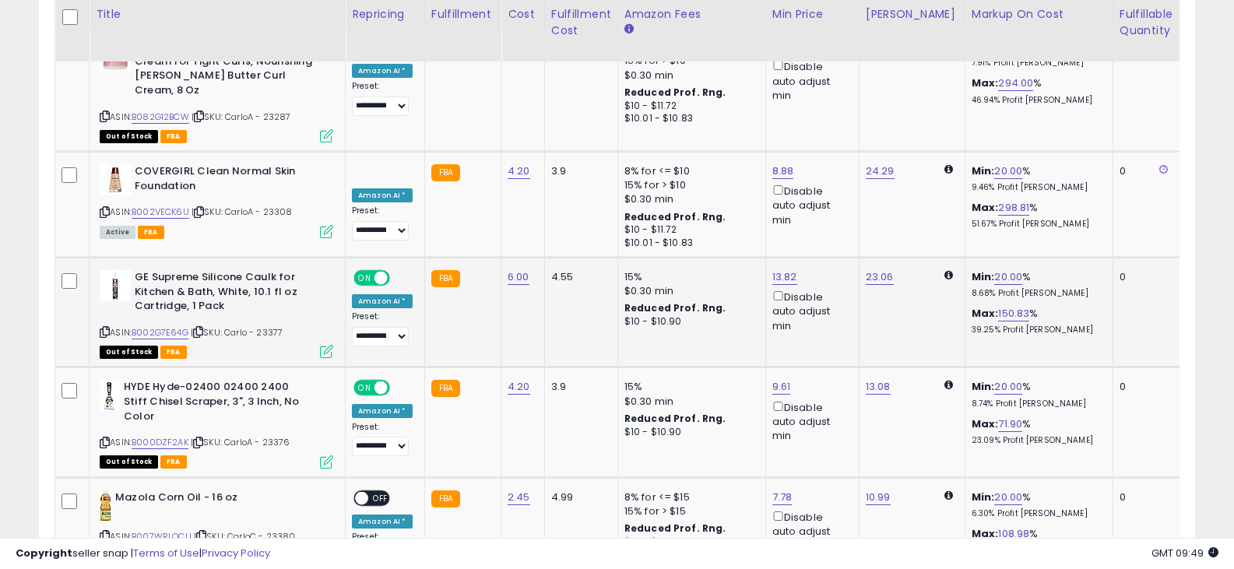
click at [106, 328] on icon at bounding box center [105, 332] width 10 height 9
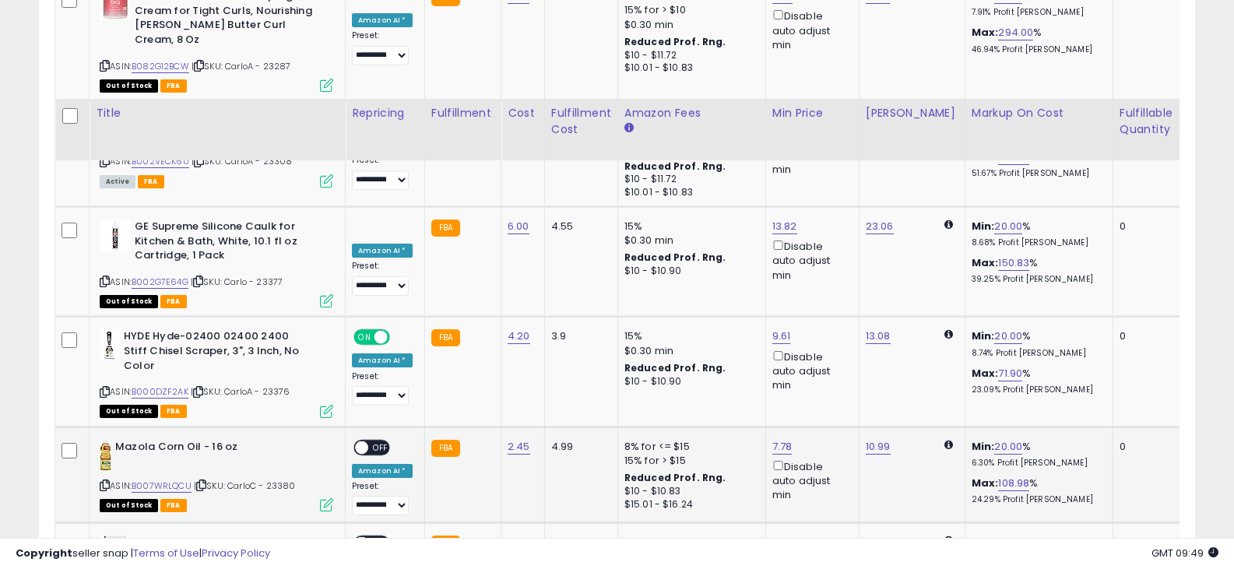
scroll to position [3270, 0]
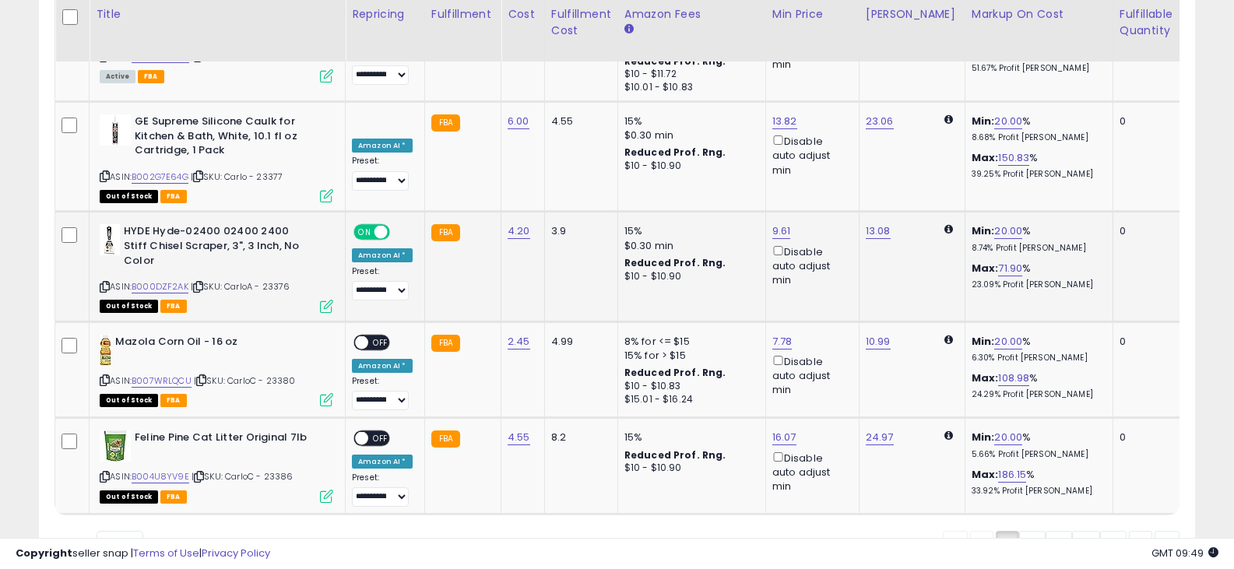
drag, startPoint x: 107, startPoint y: 145, endPoint x: 121, endPoint y: 145, distance: 13.2
click at [107, 283] on icon at bounding box center [105, 287] width 10 height 9
click at [104, 376] on icon at bounding box center [105, 380] width 10 height 9
click at [105, 473] on icon at bounding box center [105, 477] width 10 height 9
drag, startPoint x: 1026, startPoint y: 419, endPoint x: 964, endPoint y: 387, distance: 70.0
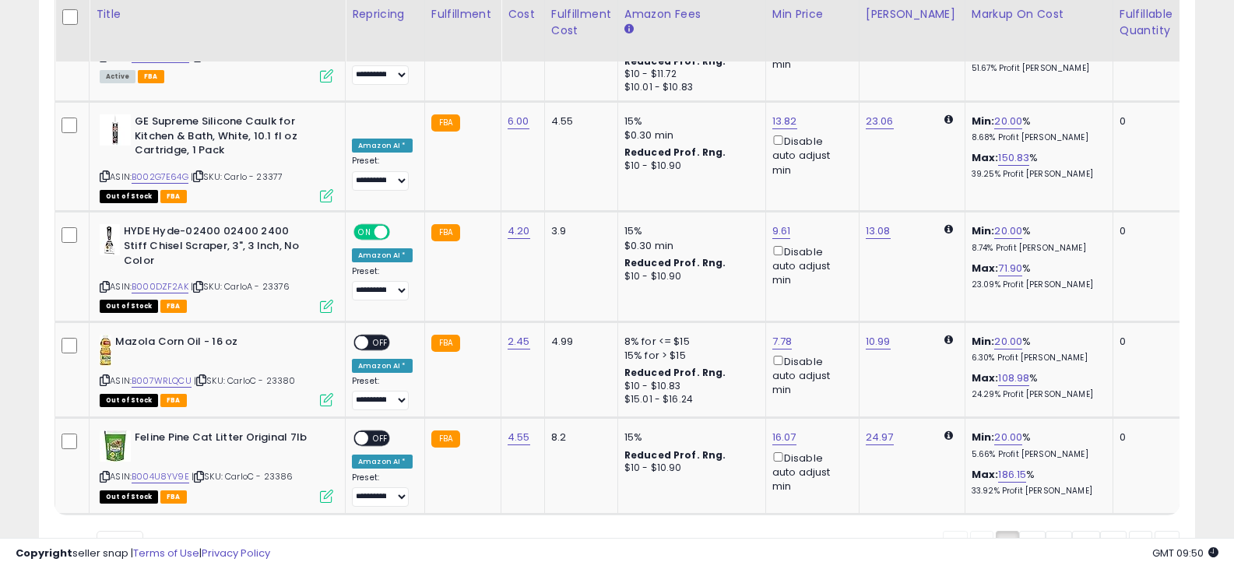
click at [1026, 531] on link "2" at bounding box center [1032, 544] width 26 height 26
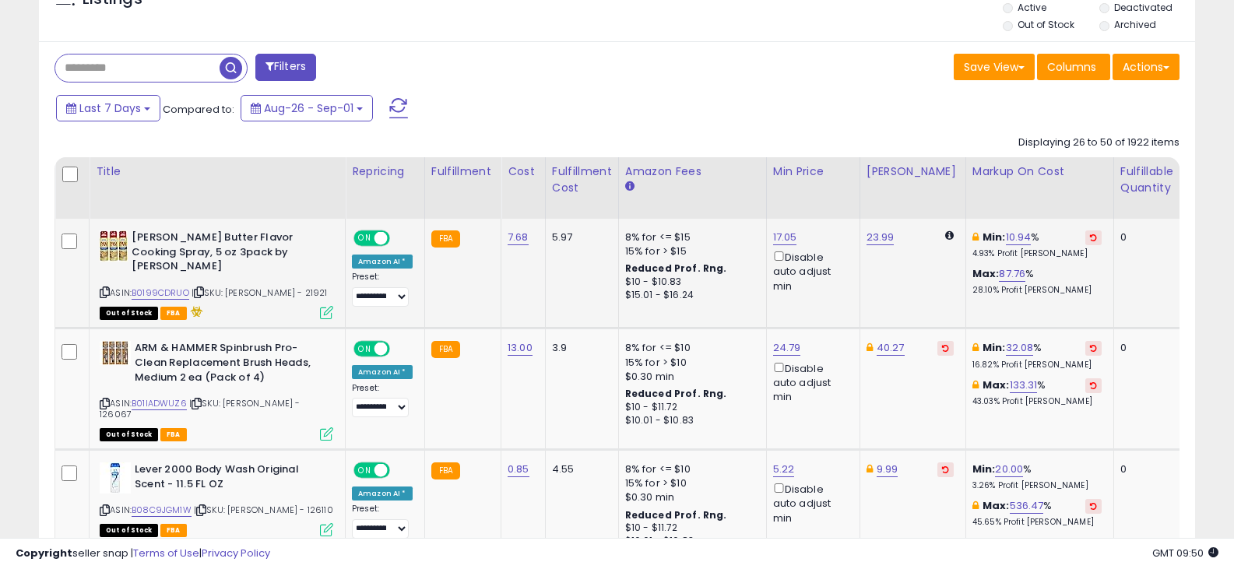
scroll to position [623, 0]
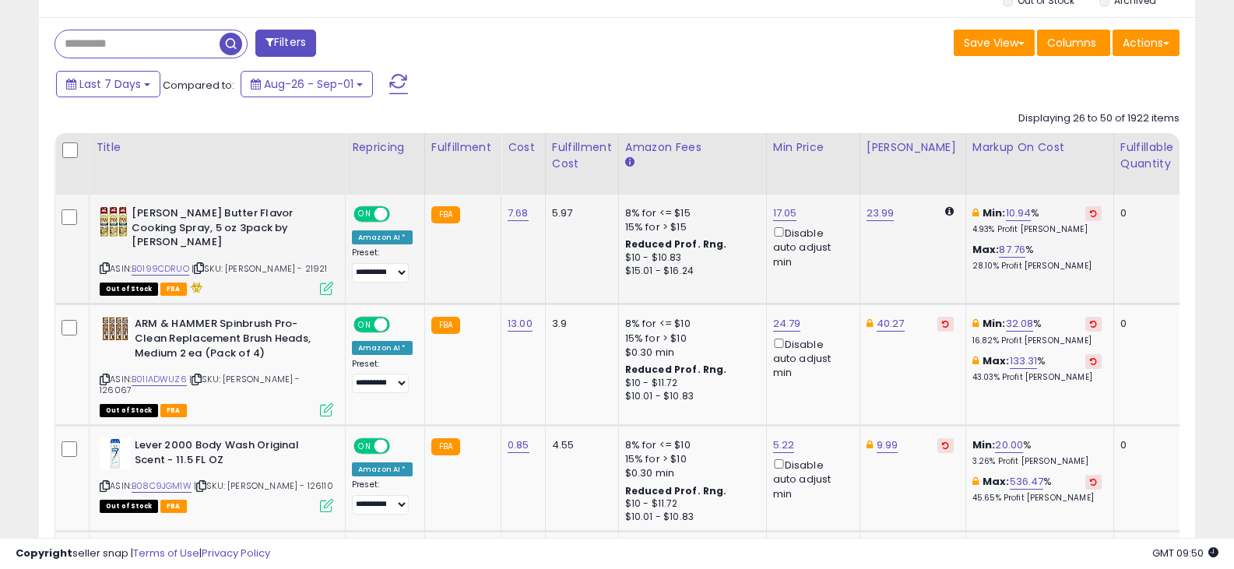
click at [105, 264] on icon at bounding box center [105, 268] width 10 height 9
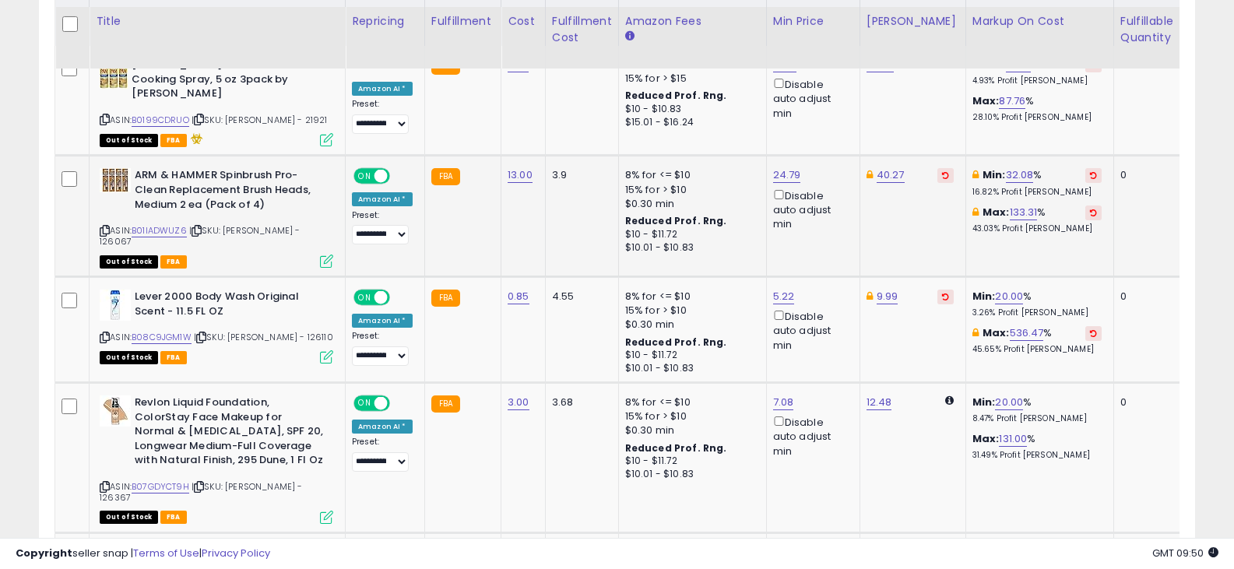
scroll to position [779, 0]
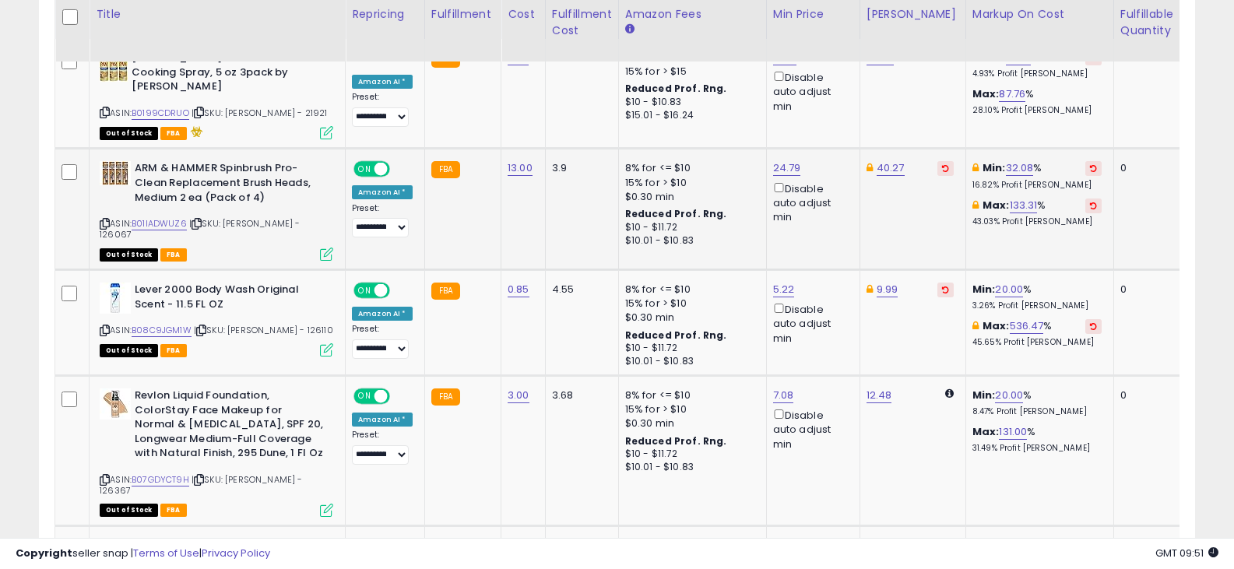
click at [103, 220] on icon at bounding box center [105, 224] width 10 height 9
click at [508, 160] on link "13.00" at bounding box center [520, 168] width 25 height 16
drag, startPoint x: 489, startPoint y: 112, endPoint x: 371, endPoint y: 111, distance: 117.6
type input "*****"
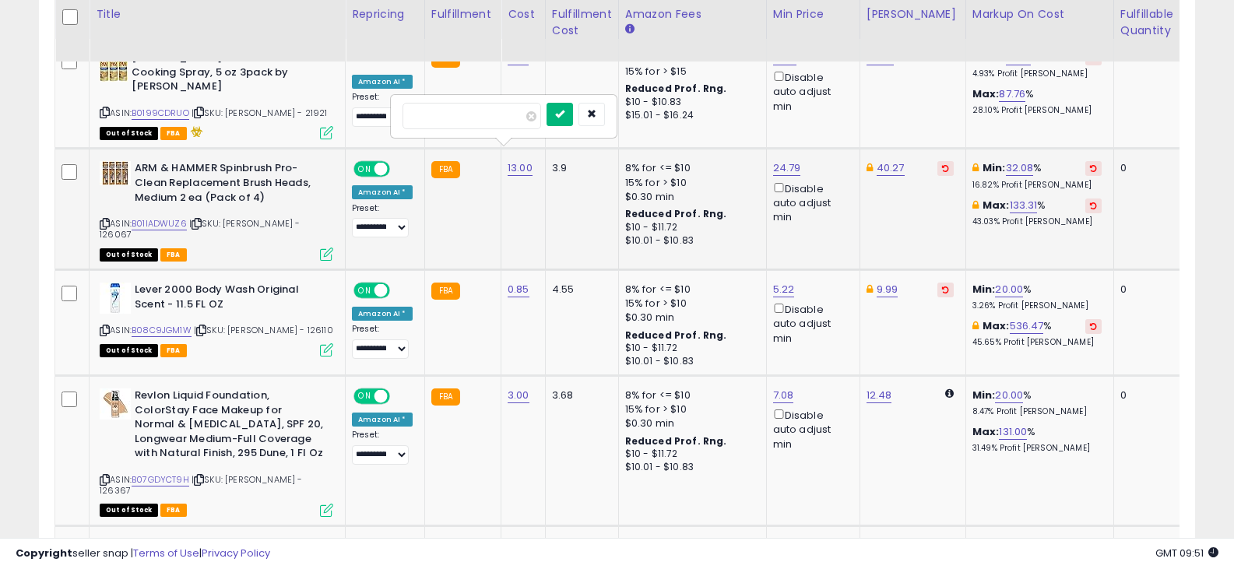
click at [573, 118] on button "submit" at bounding box center [560, 114] width 26 height 23
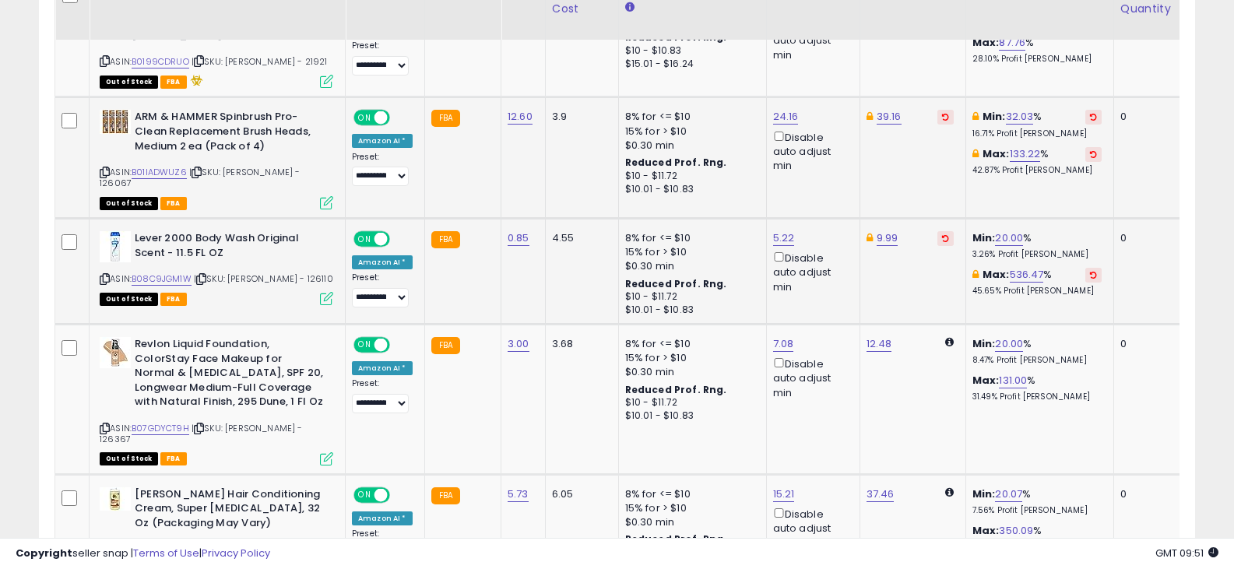
scroll to position [856, 0]
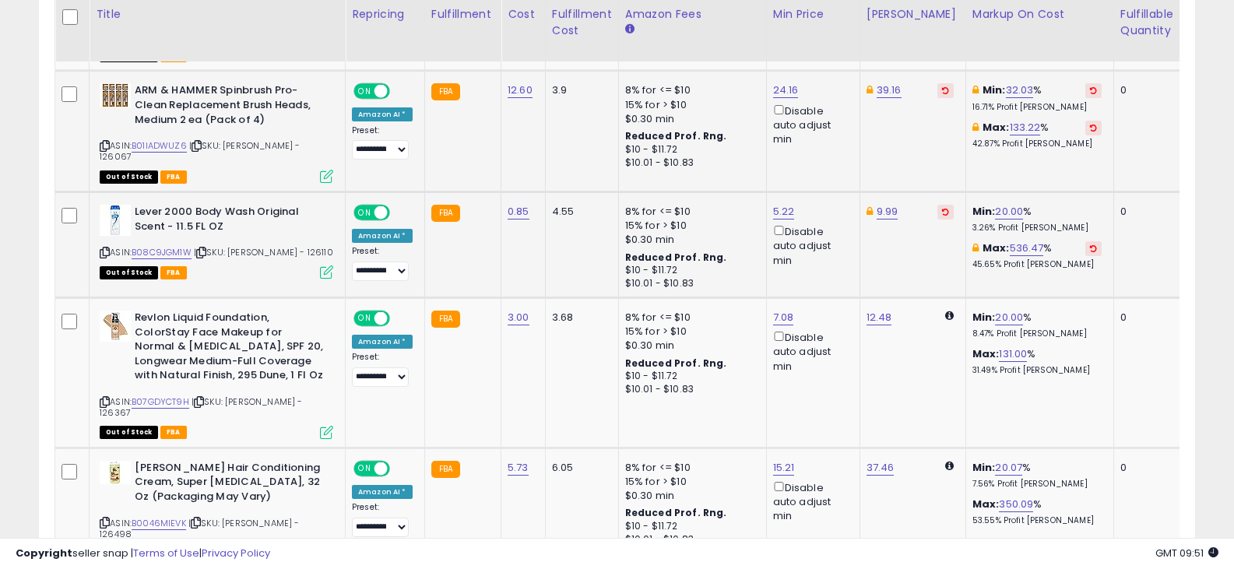
click at [104, 248] on icon at bounding box center [105, 252] width 10 height 9
click at [520, 204] on link "0.85" at bounding box center [519, 212] width 22 height 16
drag, startPoint x: 494, startPoint y: 153, endPoint x: 367, endPoint y: 140, distance: 127.5
type input "****"
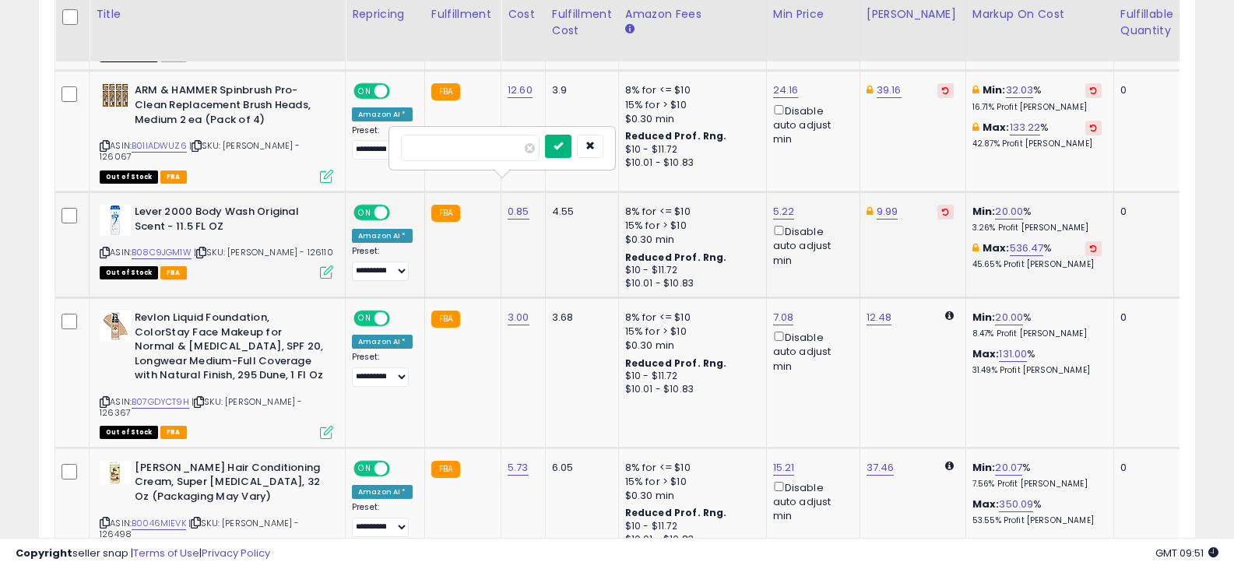
click at [571, 139] on button "submit" at bounding box center [558, 146] width 26 height 23
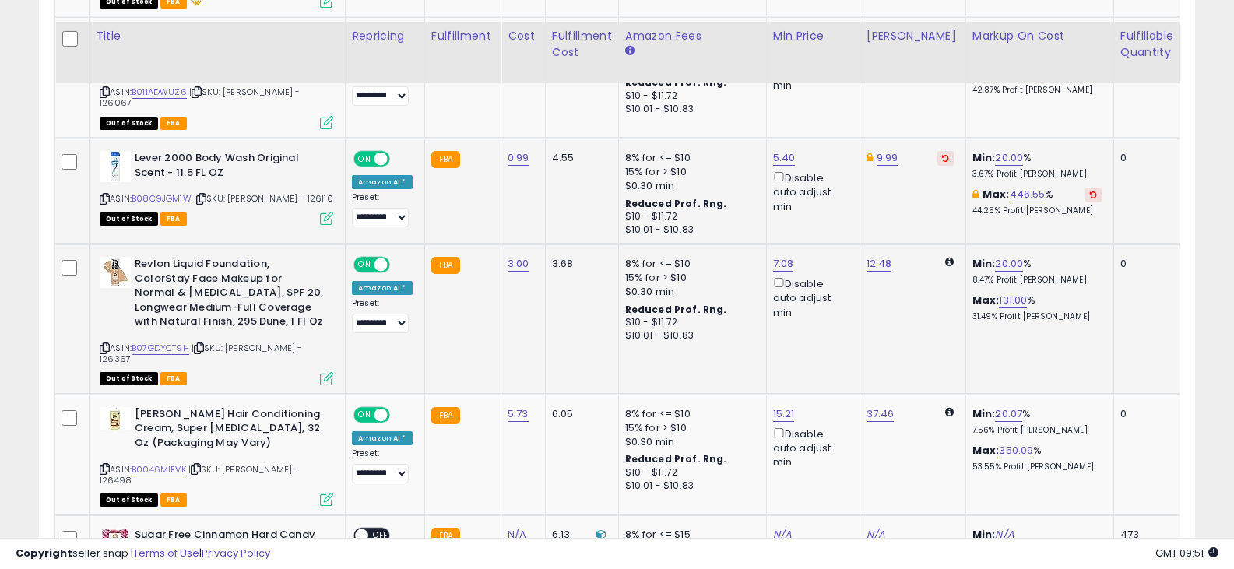
scroll to position [934, 0]
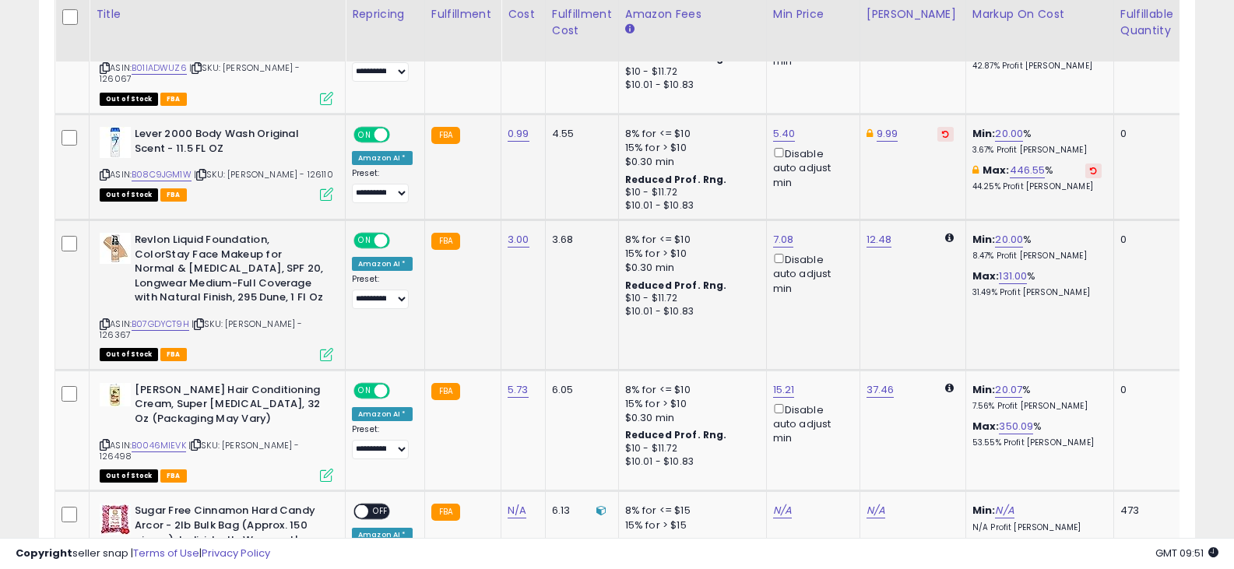
click at [100, 320] on icon at bounding box center [105, 324] width 10 height 9
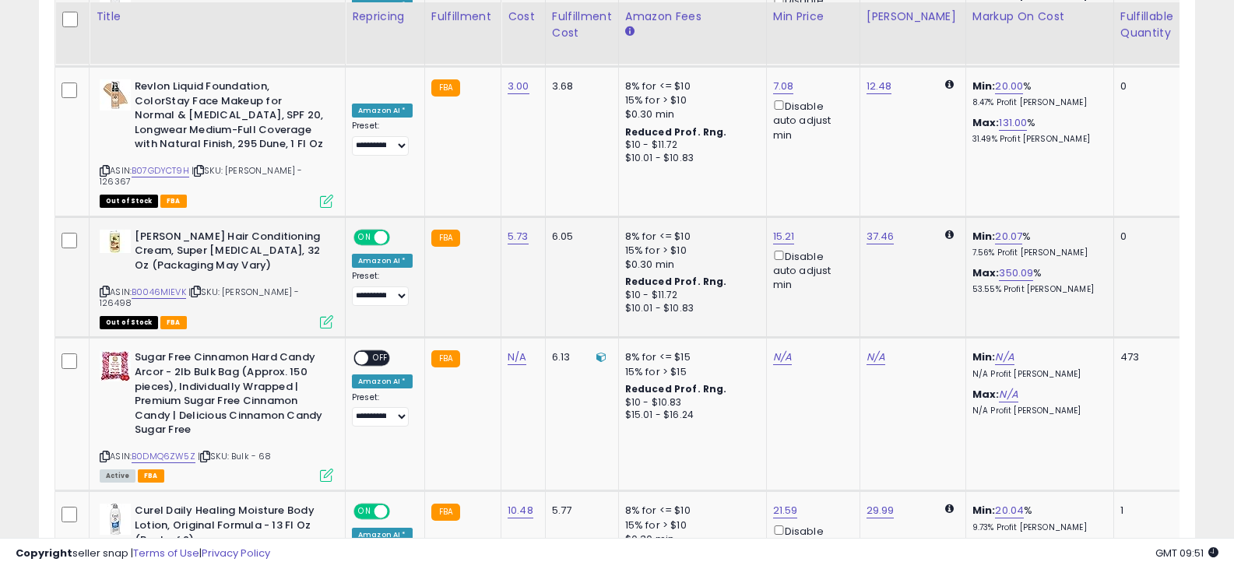
scroll to position [1090, 0]
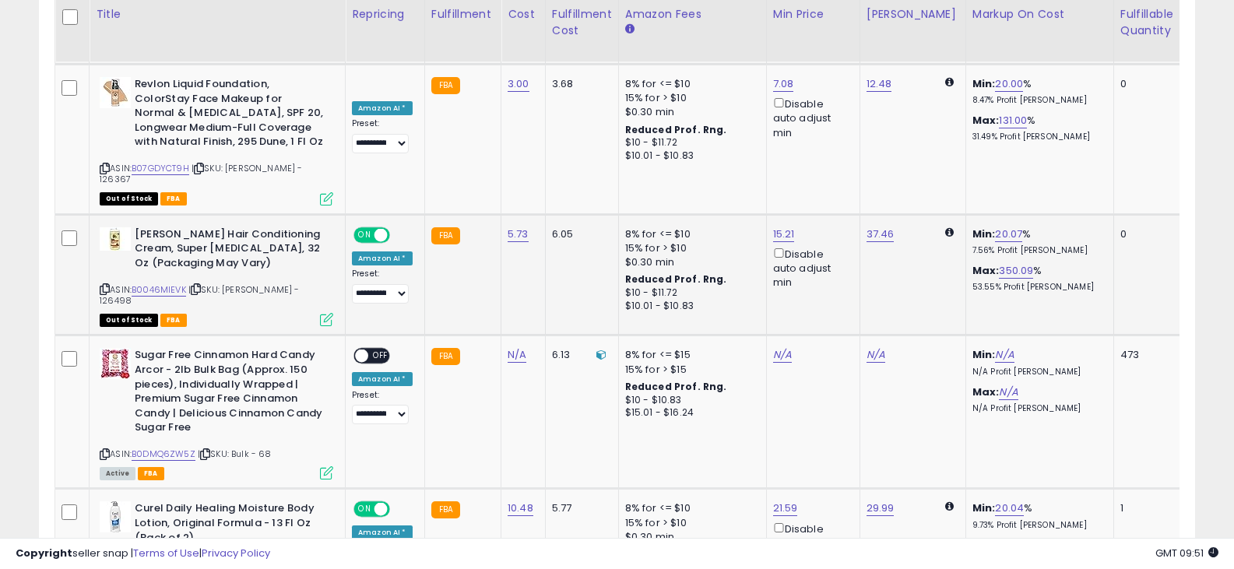
click at [101, 285] on icon at bounding box center [105, 289] width 10 height 9
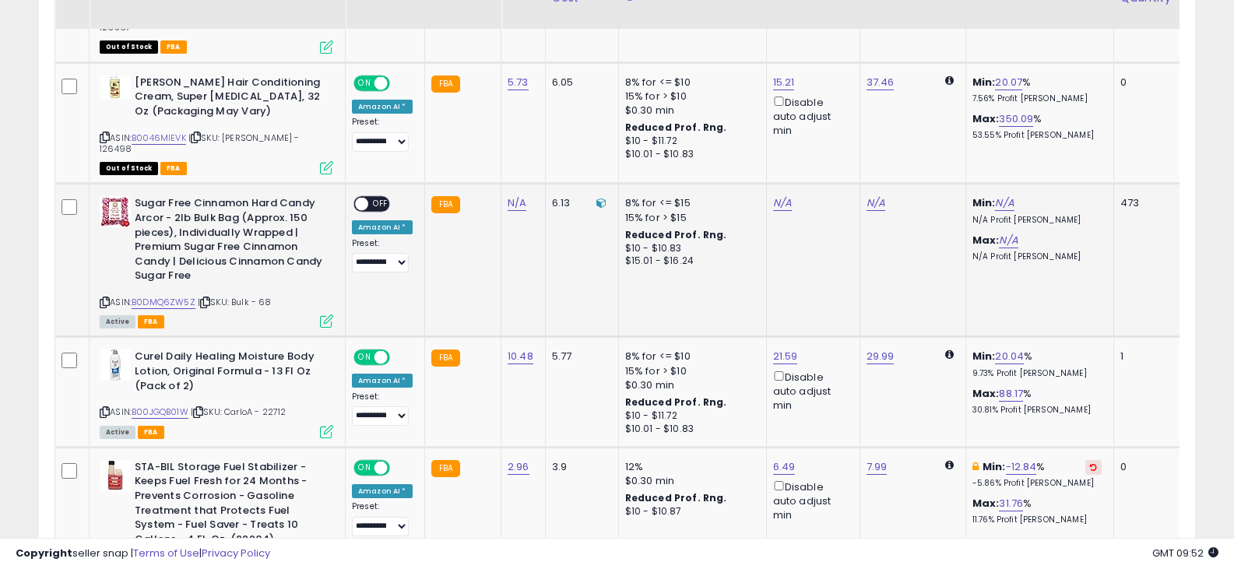
scroll to position [1246, 0]
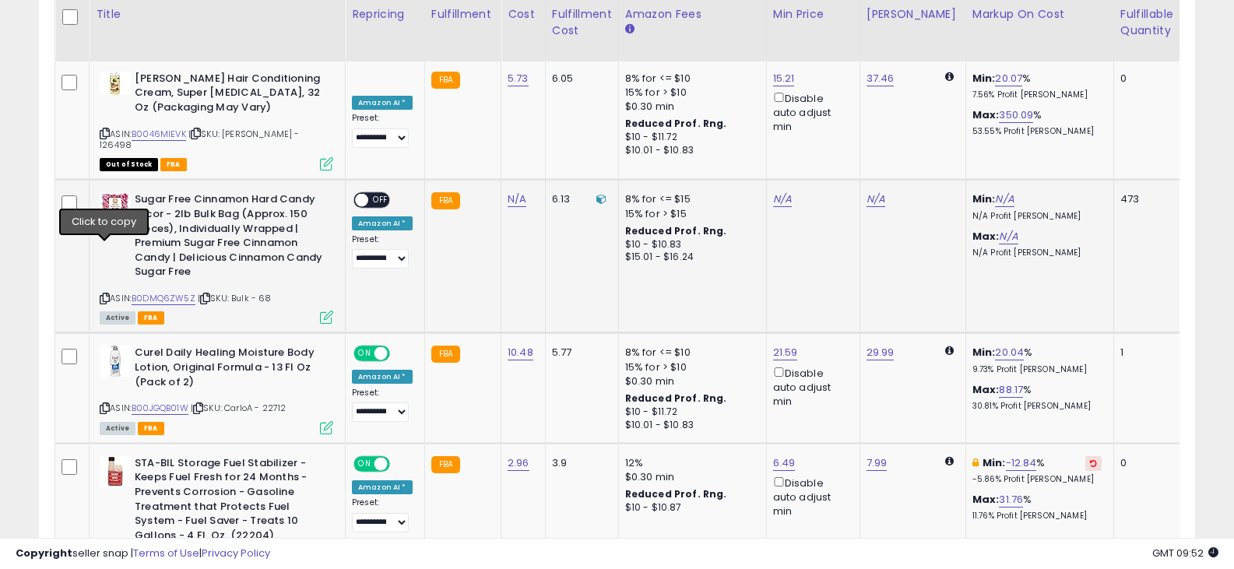
click at [104, 294] on icon at bounding box center [105, 298] width 10 height 9
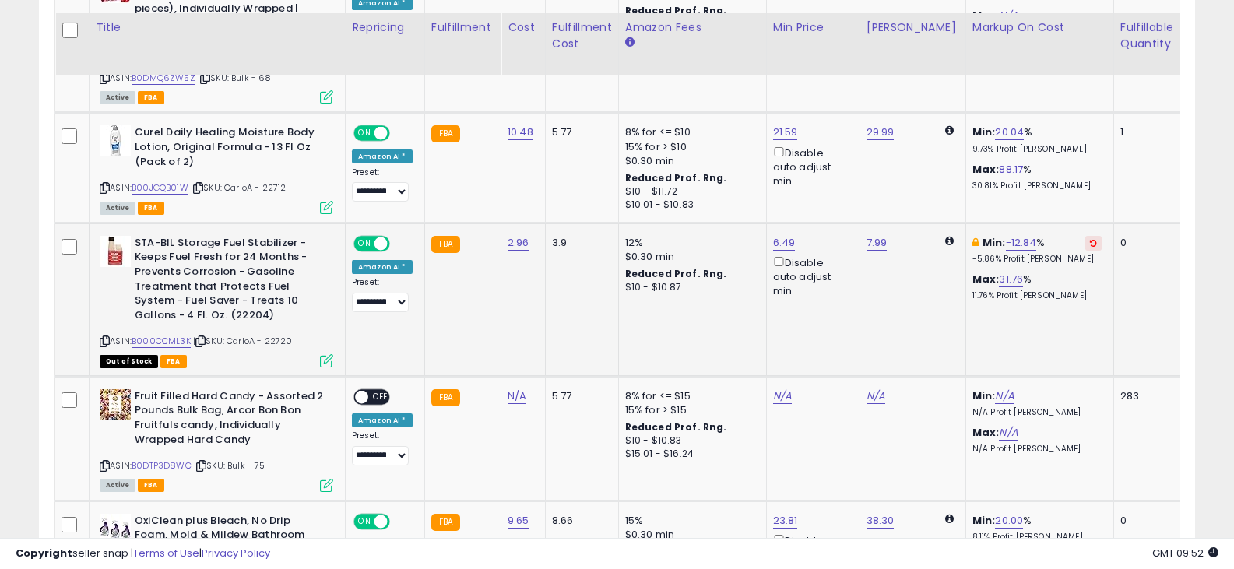
scroll to position [1479, 0]
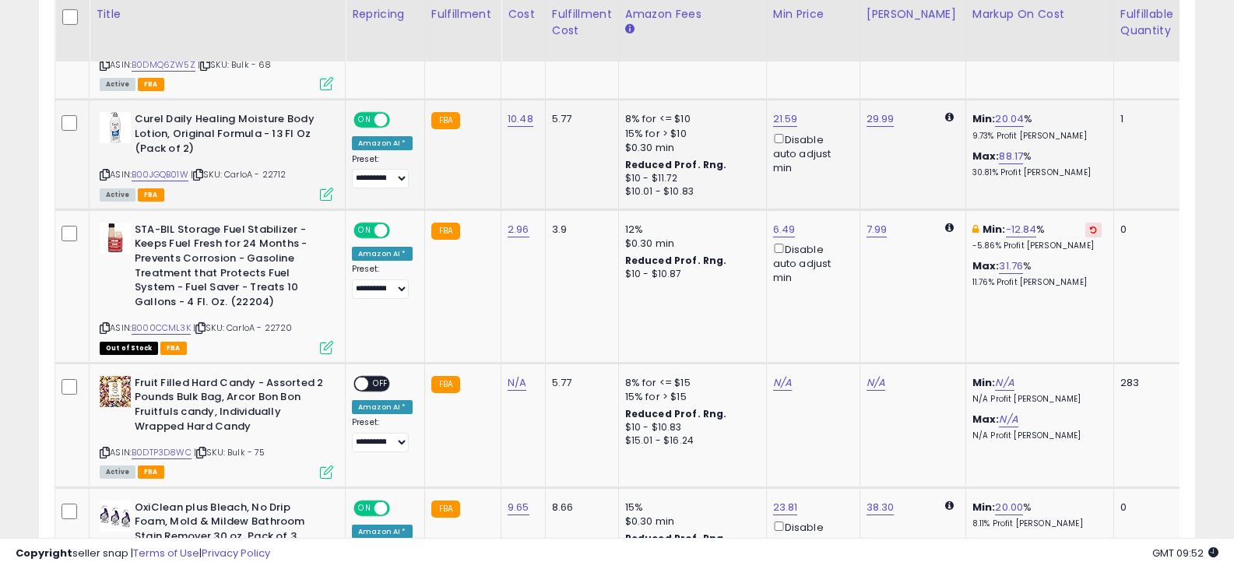
click at [104, 170] on icon at bounding box center [105, 174] width 10 height 9
click at [513, 111] on link "10.48" at bounding box center [521, 119] width 26 height 16
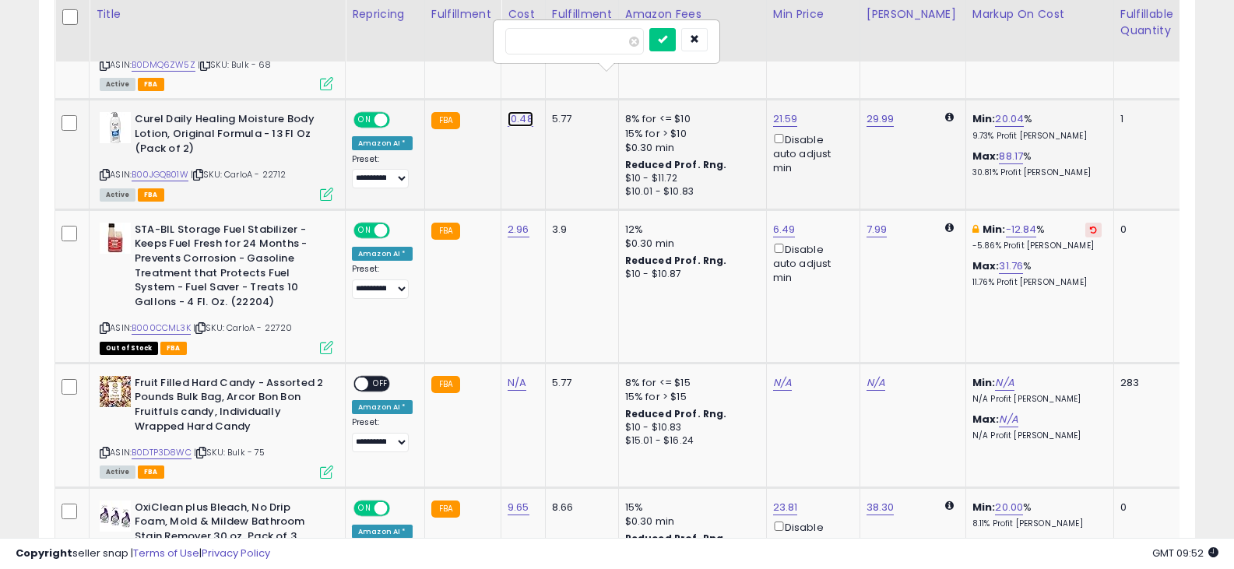
click at [513, 111] on link "10.48" at bounding box center [521, 119] width 26 height 16
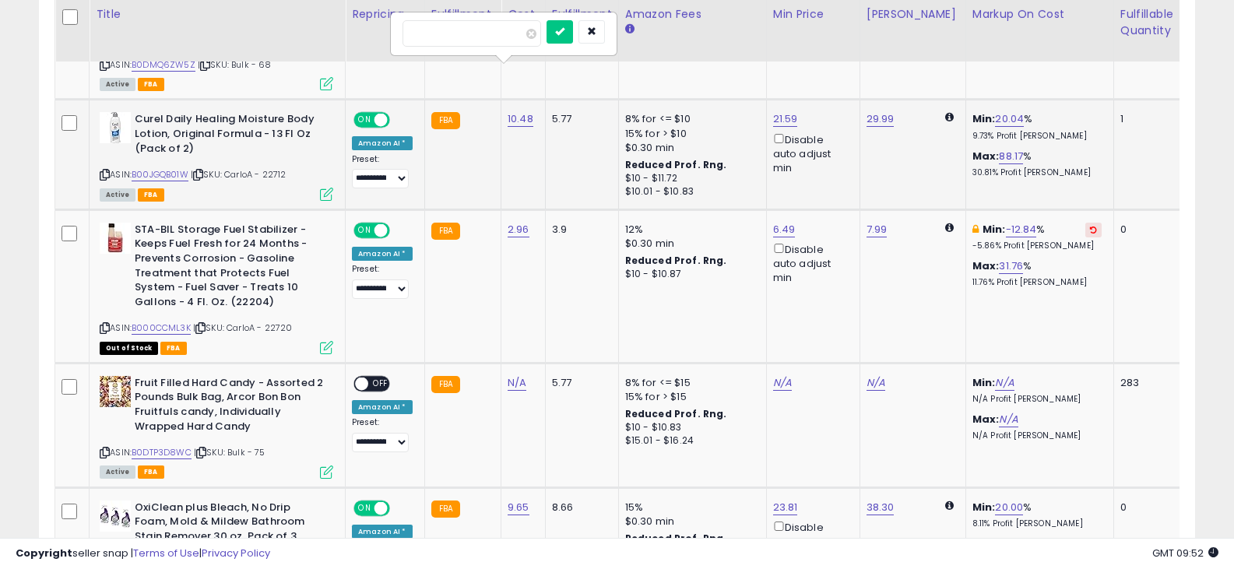
click at [477, 33] on input "*****" at bounding box center [471, 33] width 139 height 26
type input "*****"
click at [564, 34] on icon "submit" at bounding box center [559, 30] width 9 height 9
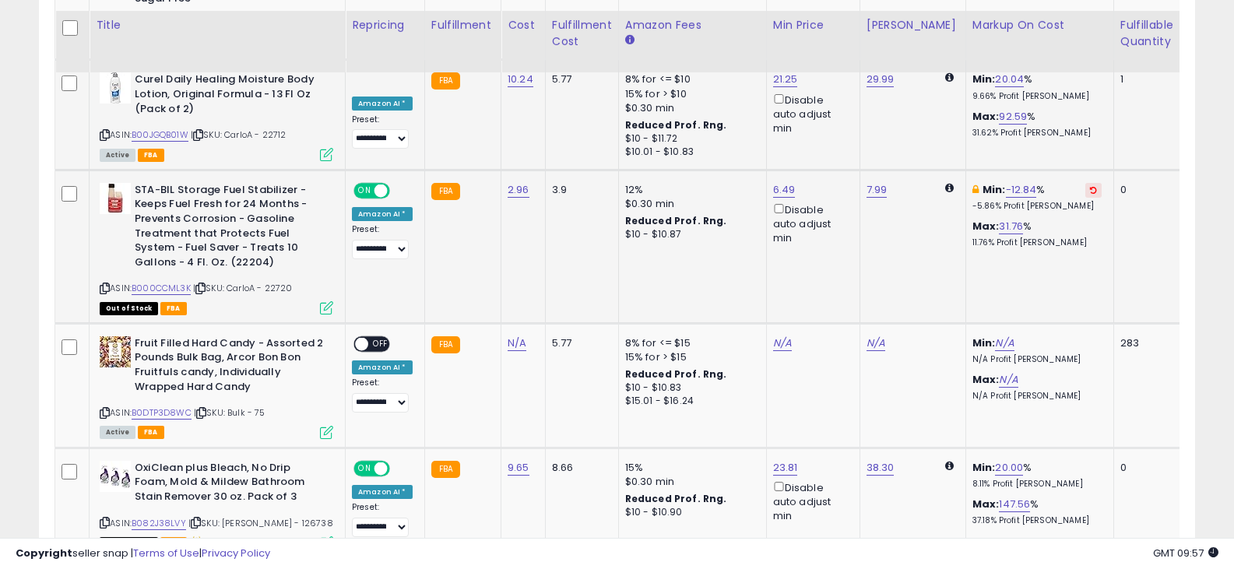
scroll to position [1557, 0]
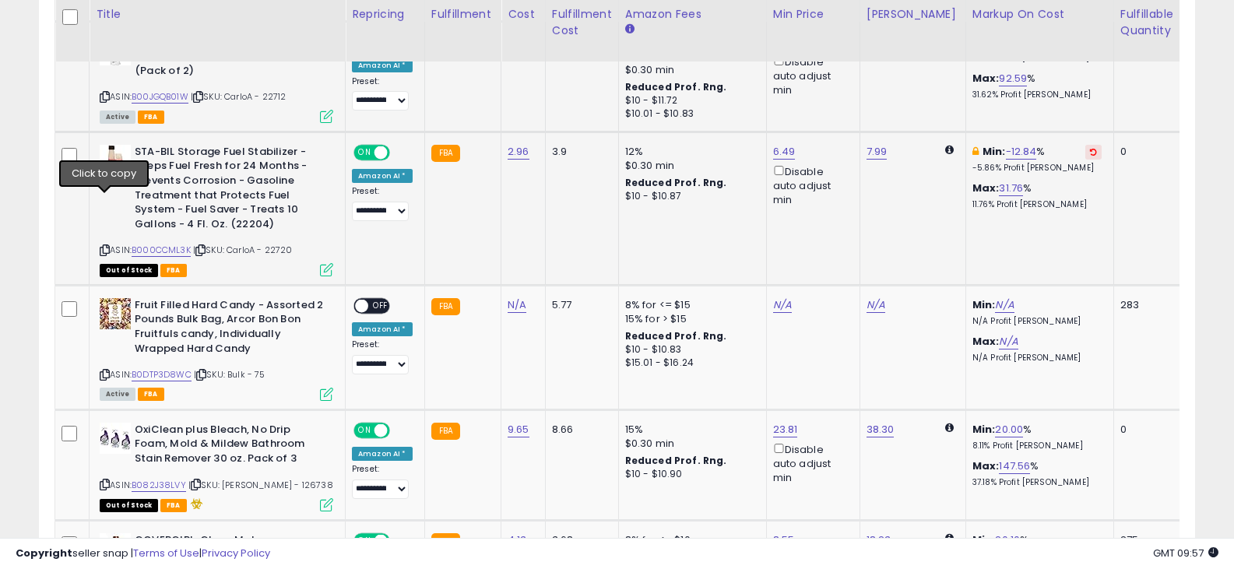
drag, startPoint x: 101, startPoint y: 202, endPoint x: 130, endPoint y: 202, distance: 28.8
click at [101, 246] on icon at bounding box center [105, 250] width 10 height 9
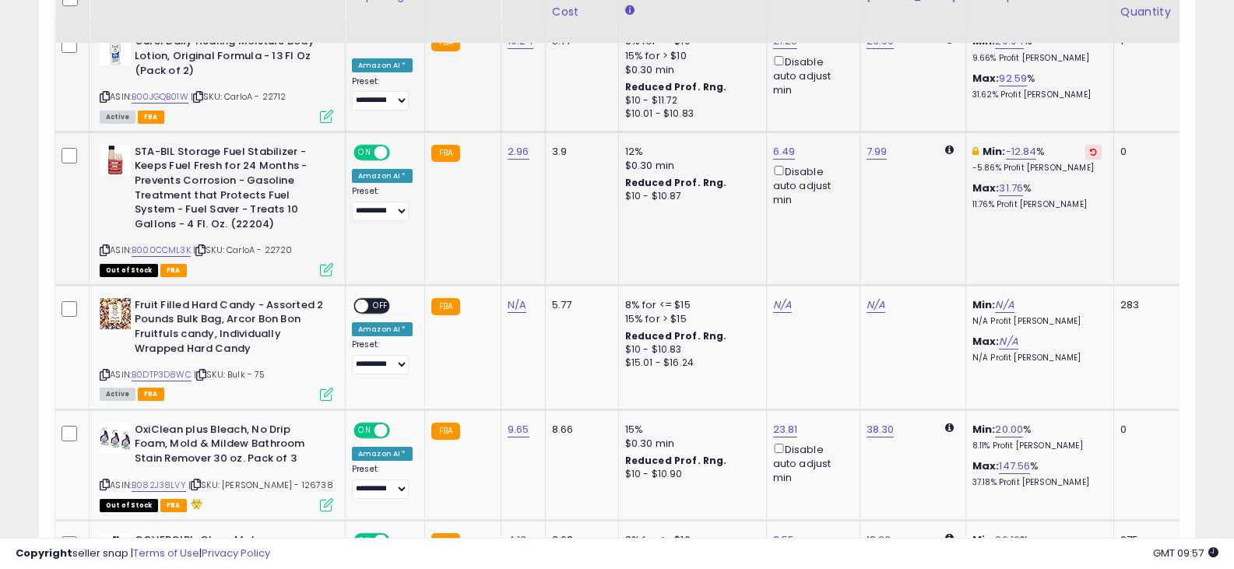
scroll to position [1479, 0]
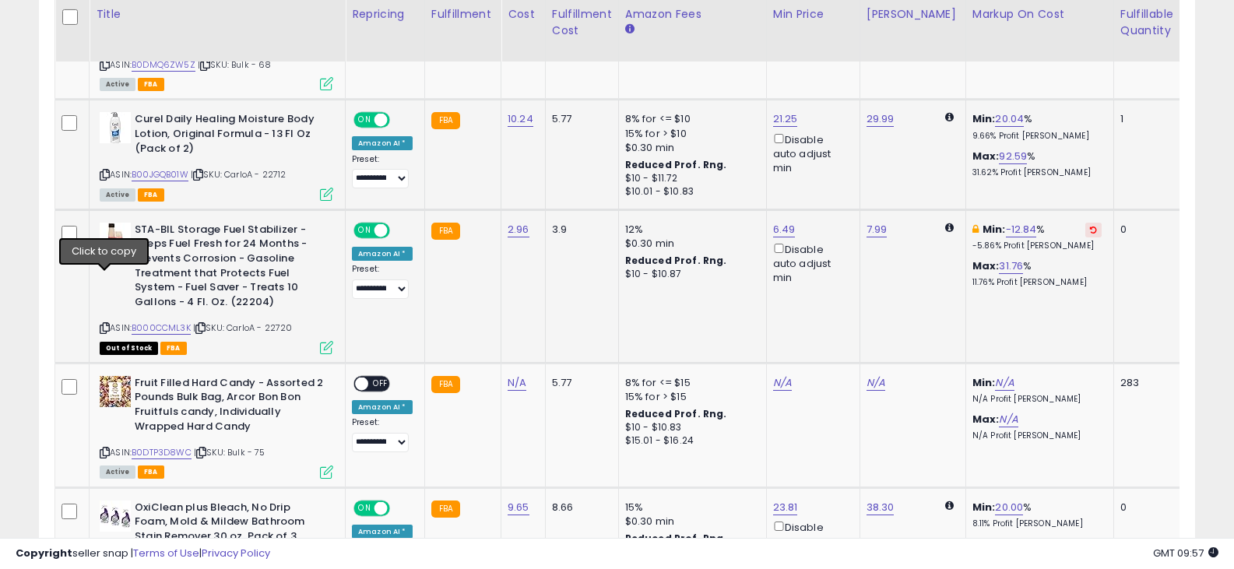
click at [106, 324] on icon at bounding box center [105, 328] width 10 height 9
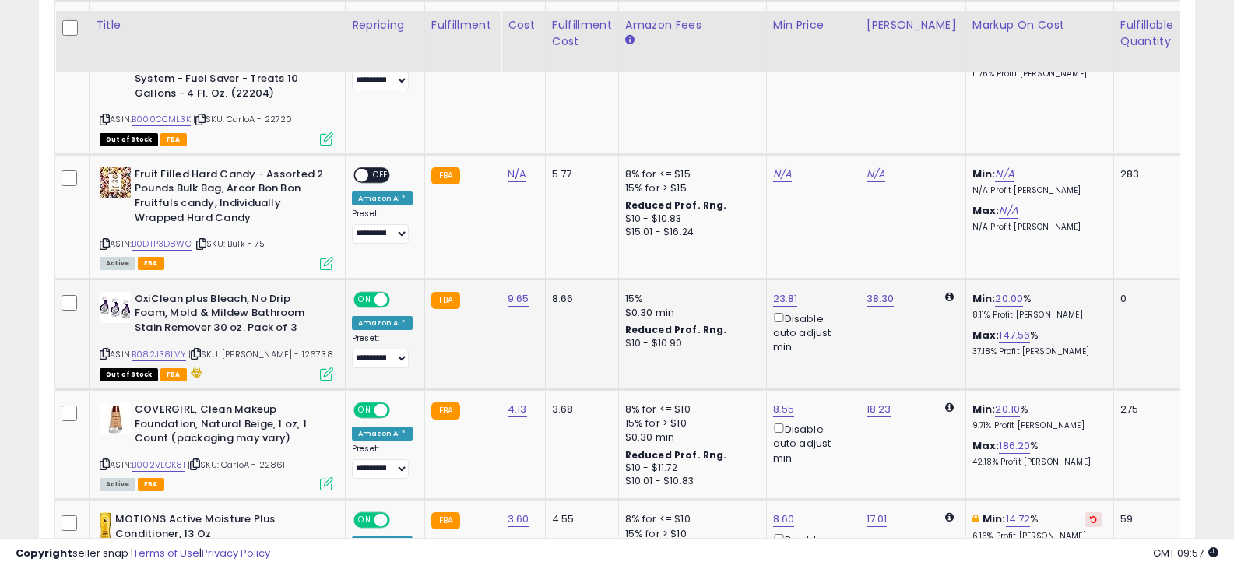
scroll to position [1713, 0]
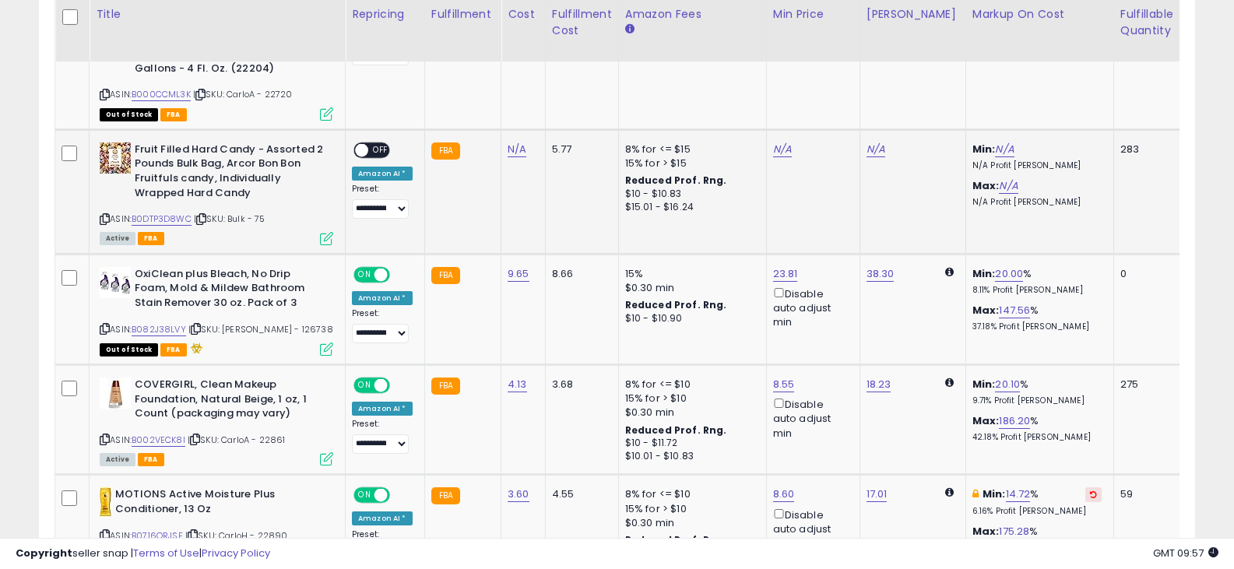
click at [109, 215] on icon at bounding box center [105, 219] width 10 height 9
click at [104, 215] on icon at bounding box center [105, 219] width 10 height 9
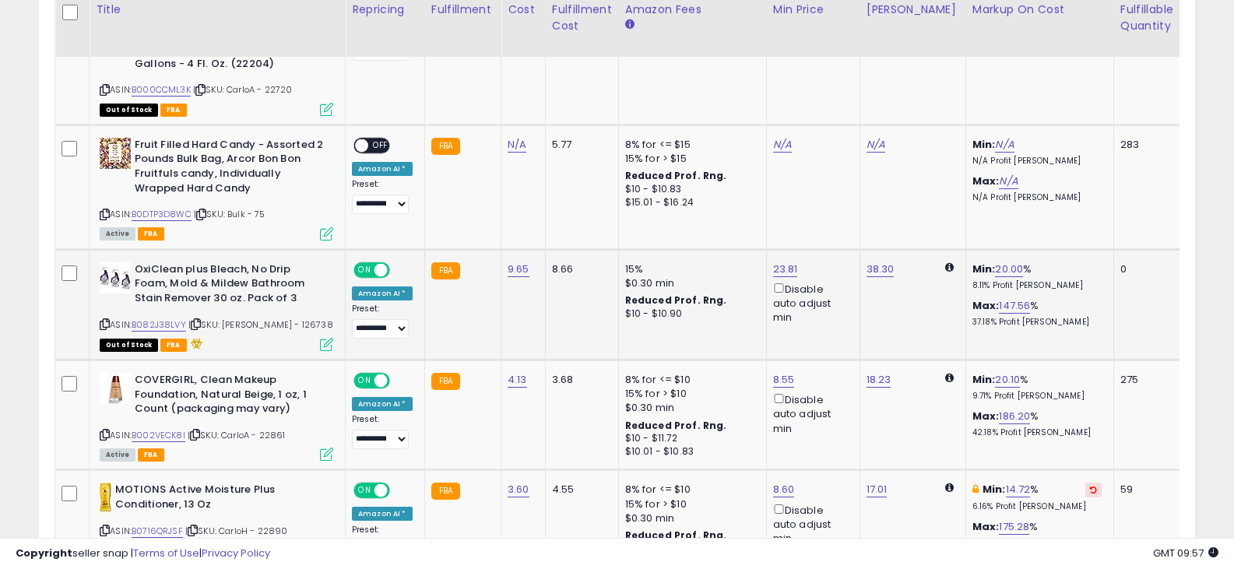
scroll to position [1791, 0]
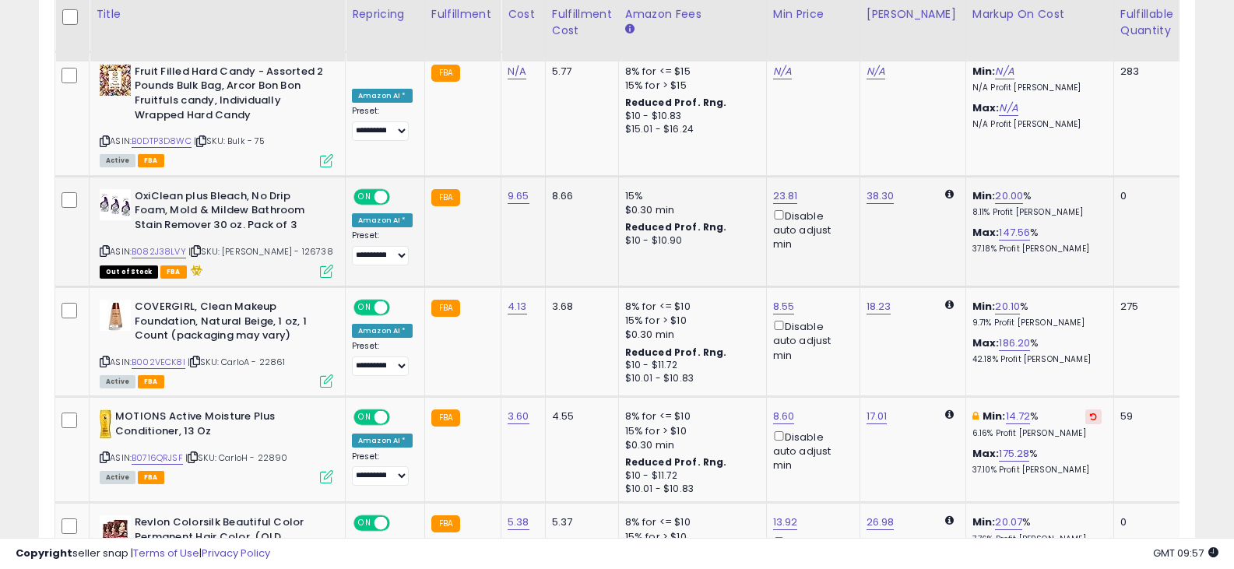
click at [104, 247] on icon at bounding box center [105, 251] width 10 height 9
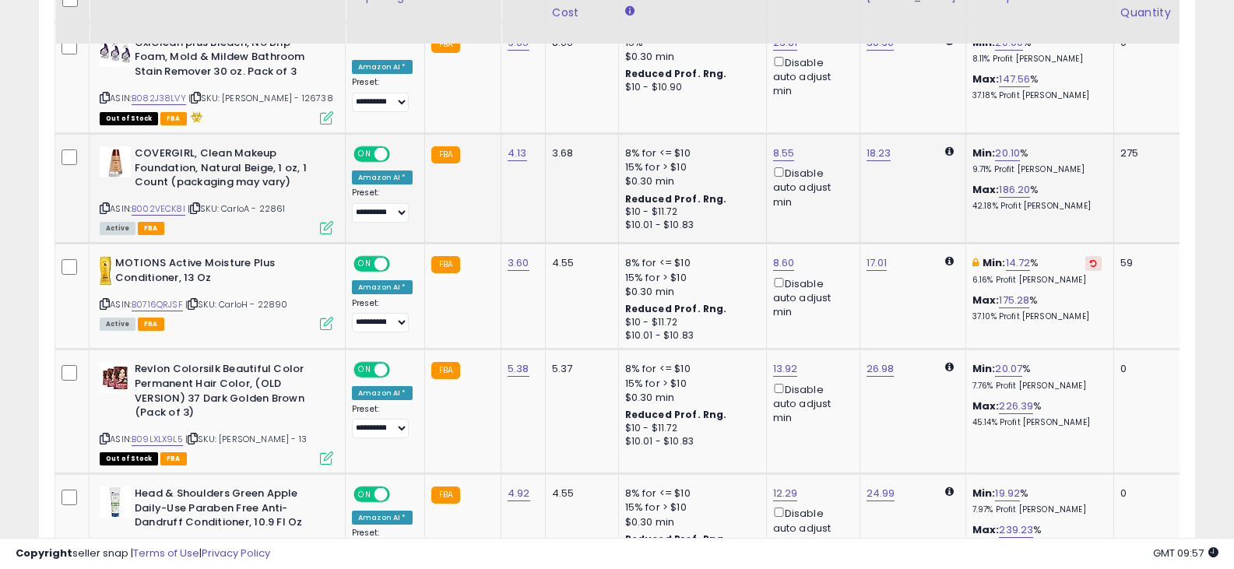
scroll to position [1946, 0]
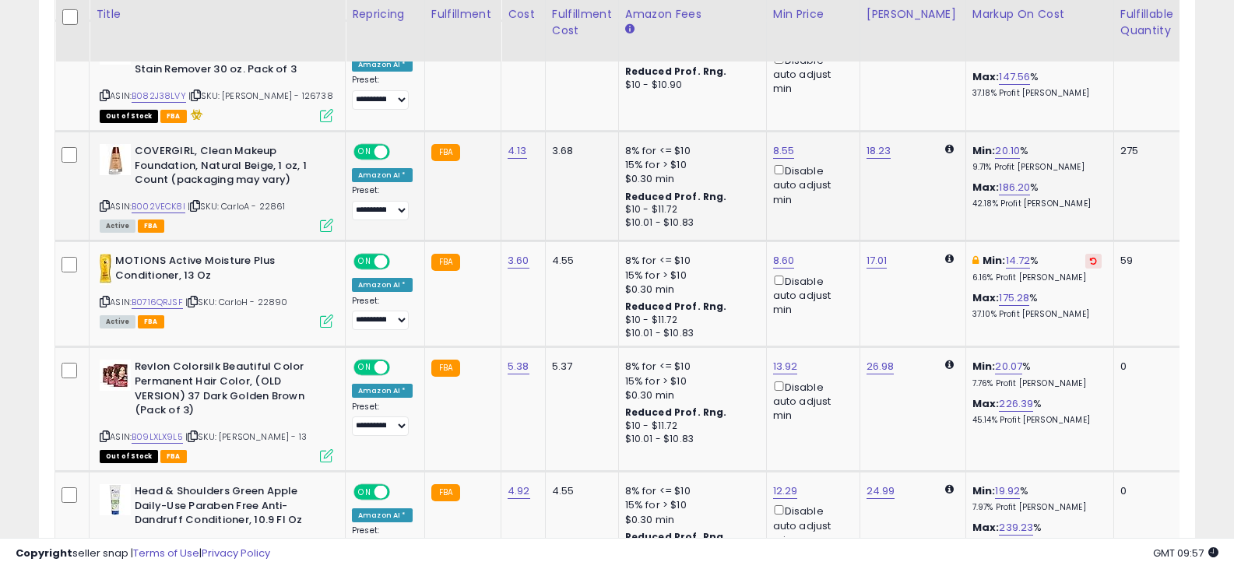
click at [105, 202] on icon at bounding box center [105, 206] width 10 height 9
click at [107, 297] on icon at bounding box center [105, 301] width 10 height 9
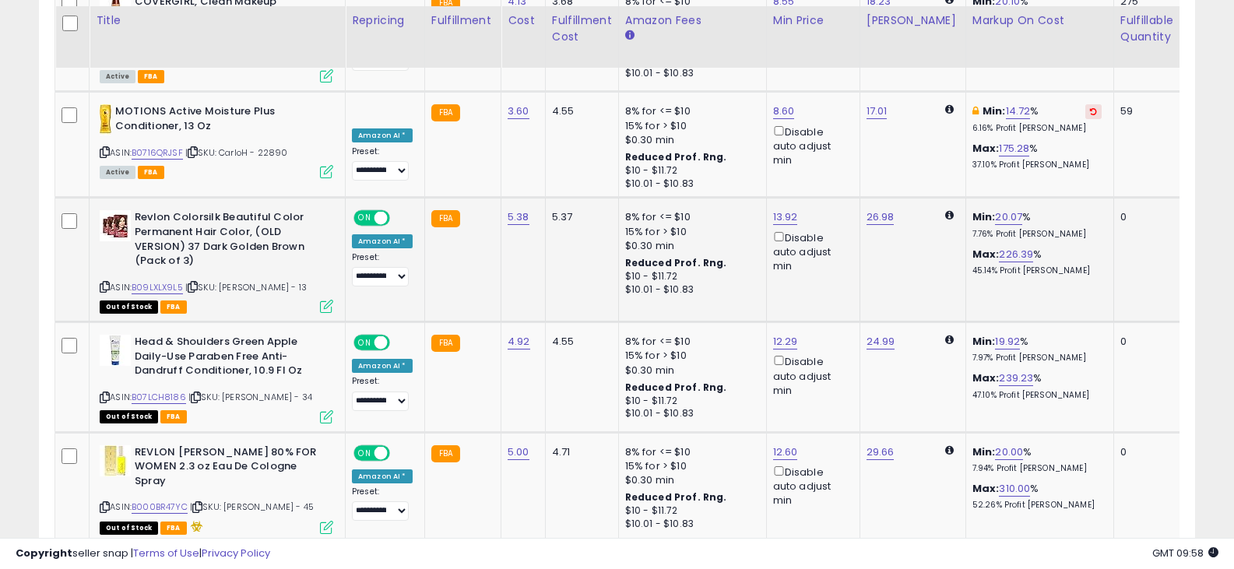
scroll to position [2102, 0]
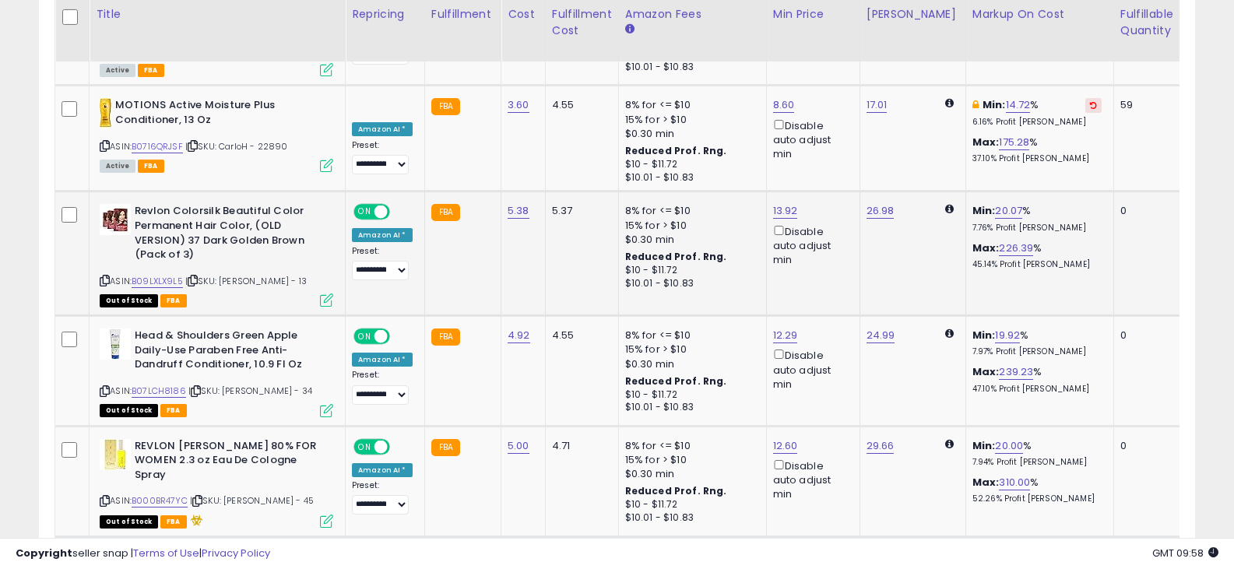
click at [104, 276] on icon at bounding box center [105, 280] width 10 height 9
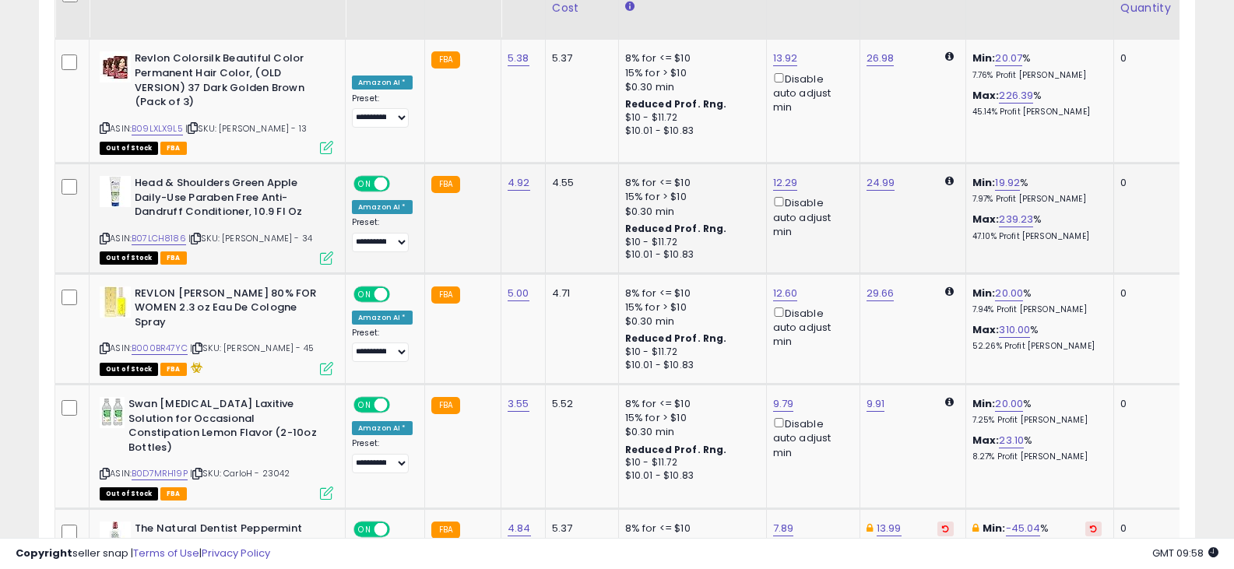
scroll to position [2258, 0]
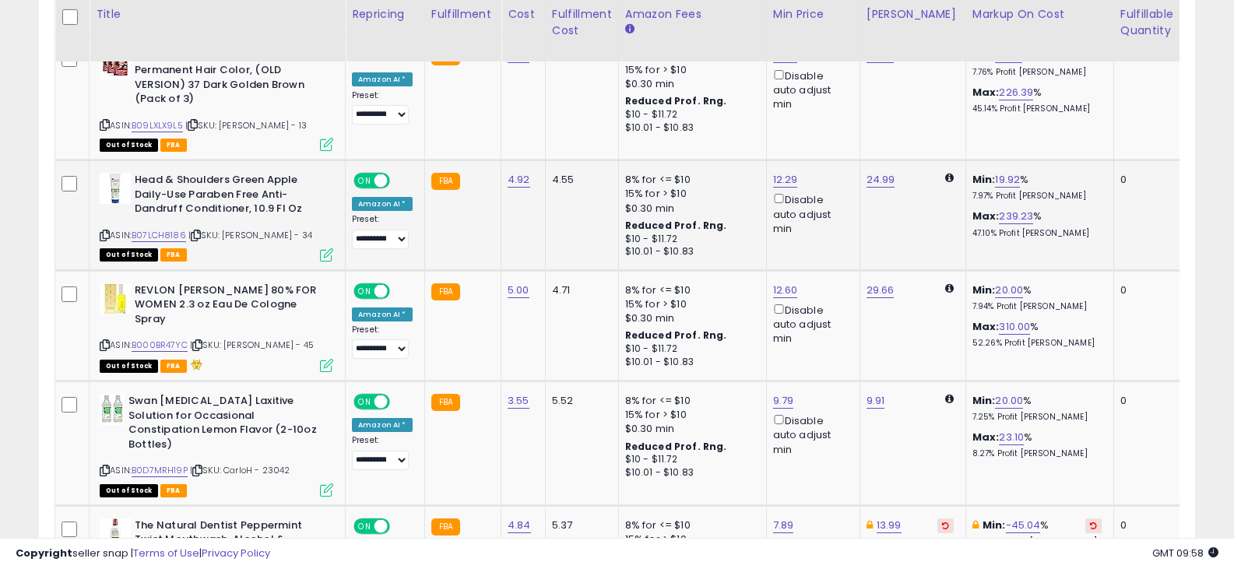
click at [103, 231] on icon at bounding box center [105, 235] width 10 height 9
click at [104, 341] on icon at bounding box center [105, 345] width 10 height 9
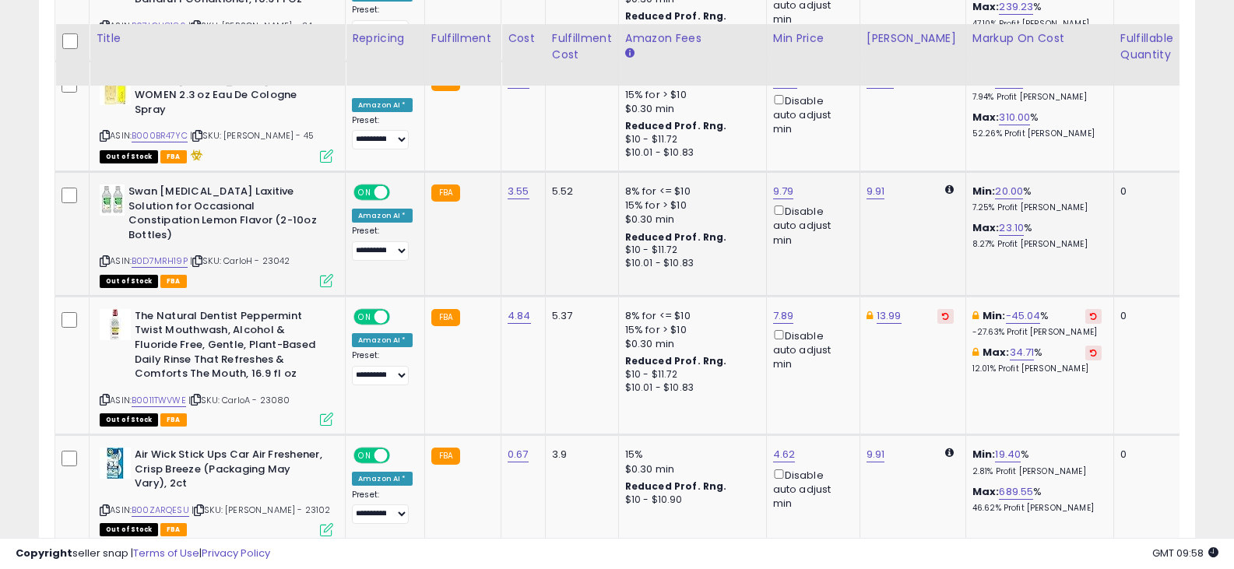
scroll to position [2491, 0]
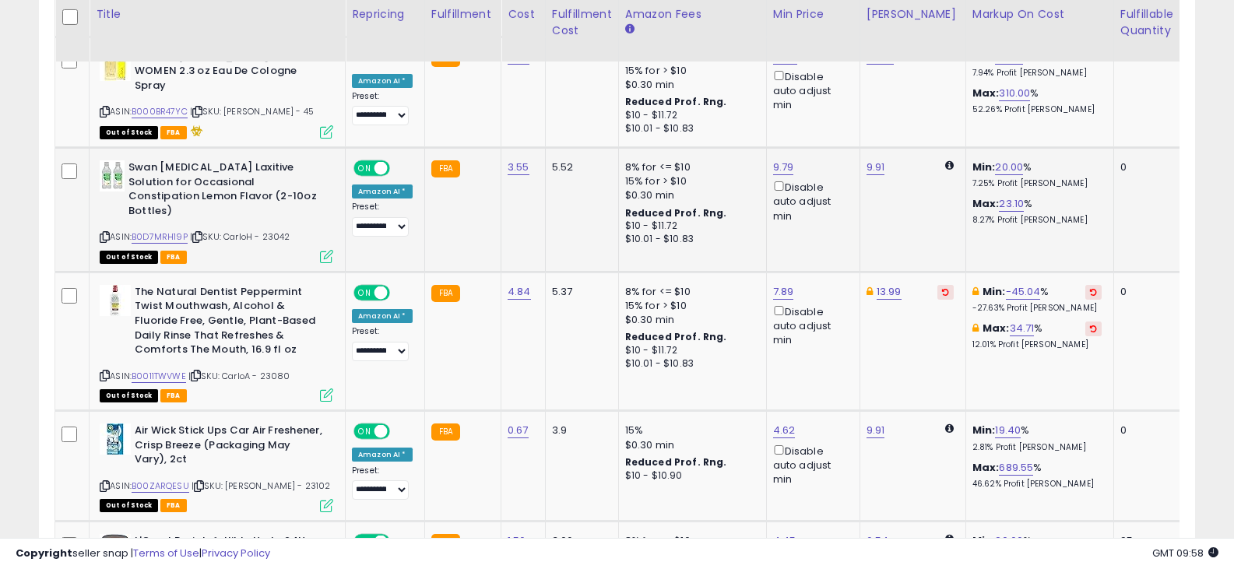
click at [112, 181] on div "ASIN: B0D7MRH19P | SKU: CarloH - 23042 Out of Stock FBA" at bounding box center [217, 210] width 234 height 101
drag, startPoint x: 104, startPoint y: 185, endPoint x: 86, endPoint y: 167, distance: 25.3
click at [104, 233] on icon at bounding box center [105, 237] width 10 height 9
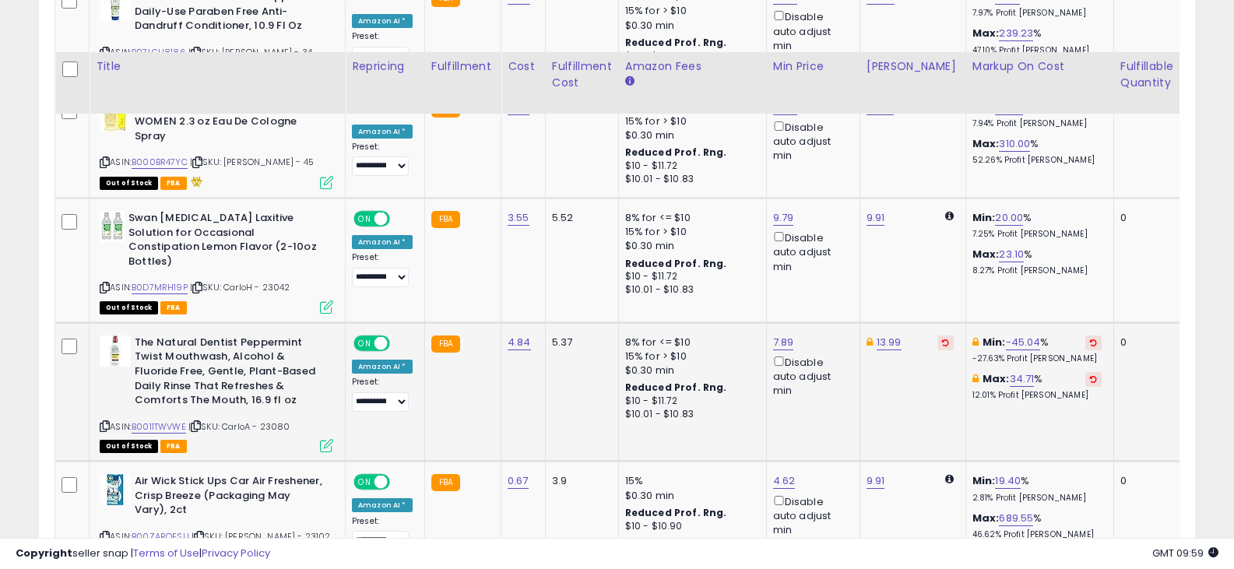
scroll to position [2413, 0]
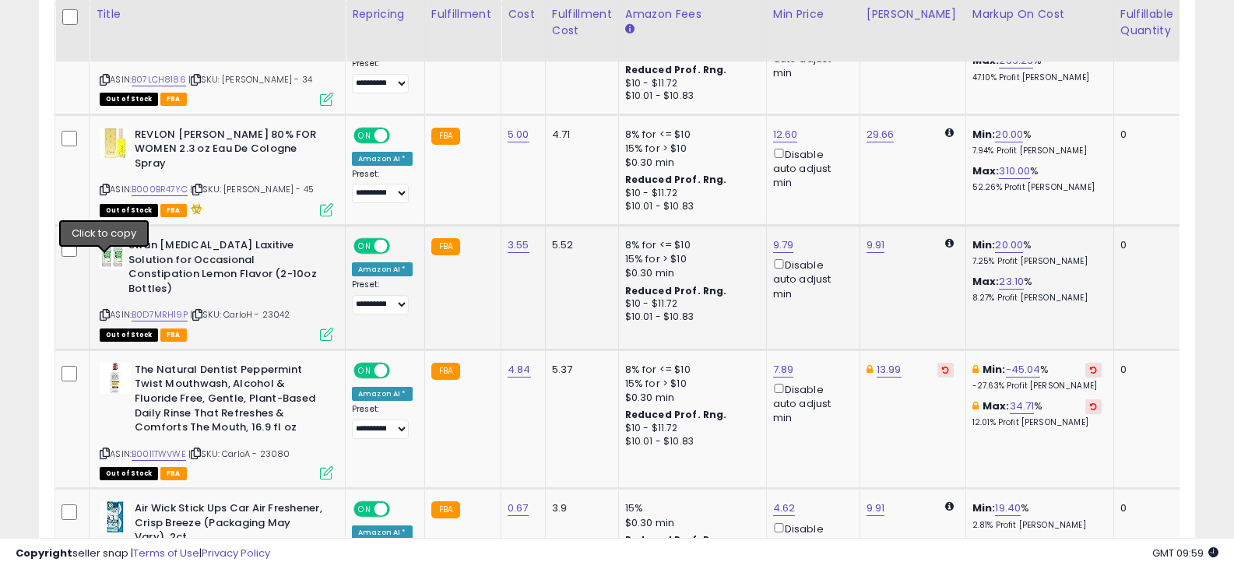
click at [105, 311] on icon at bounding box center [105, 315] width 10 height 9
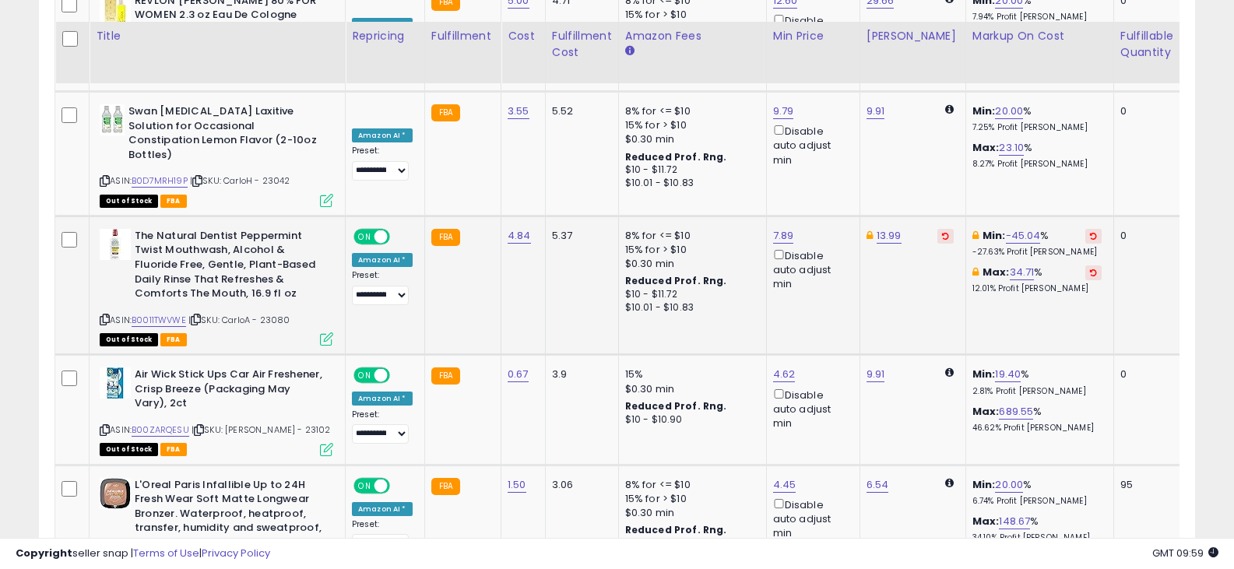
scroll to position [2569, 0]
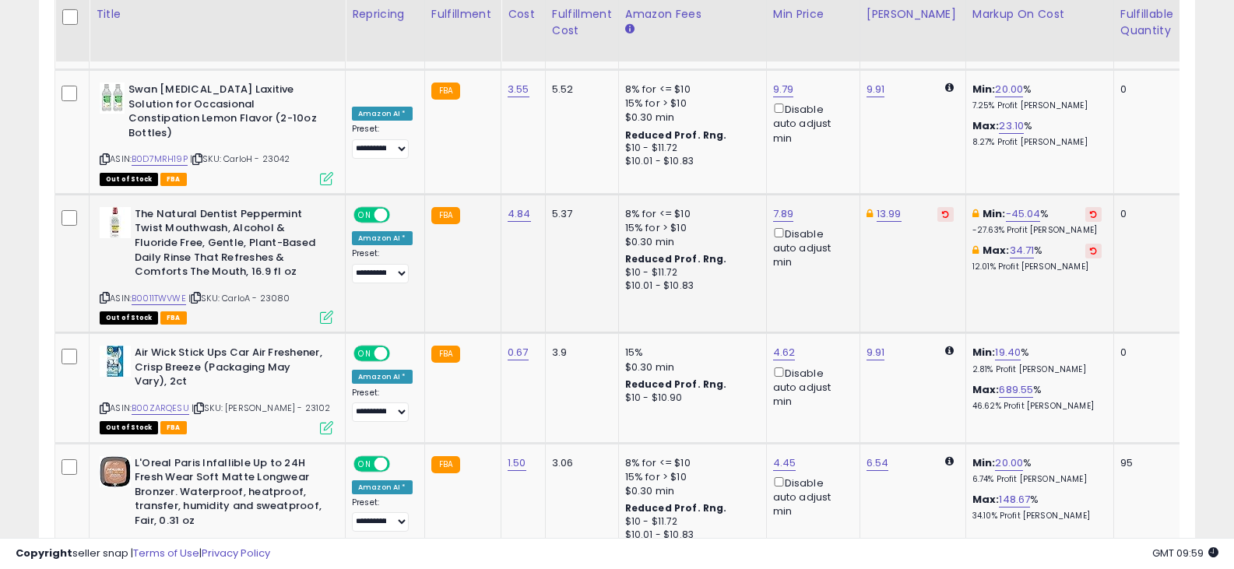
click at [96, 243] on div "The Natural Dentist Peppermint Twist Mouthwash, Alcohol & Fluoride Free, Gentle…" at bounding box center [214, 264] width 237 height 115
click at [107, 294] on icon at bounding box center [105, 298] width 10 height 9
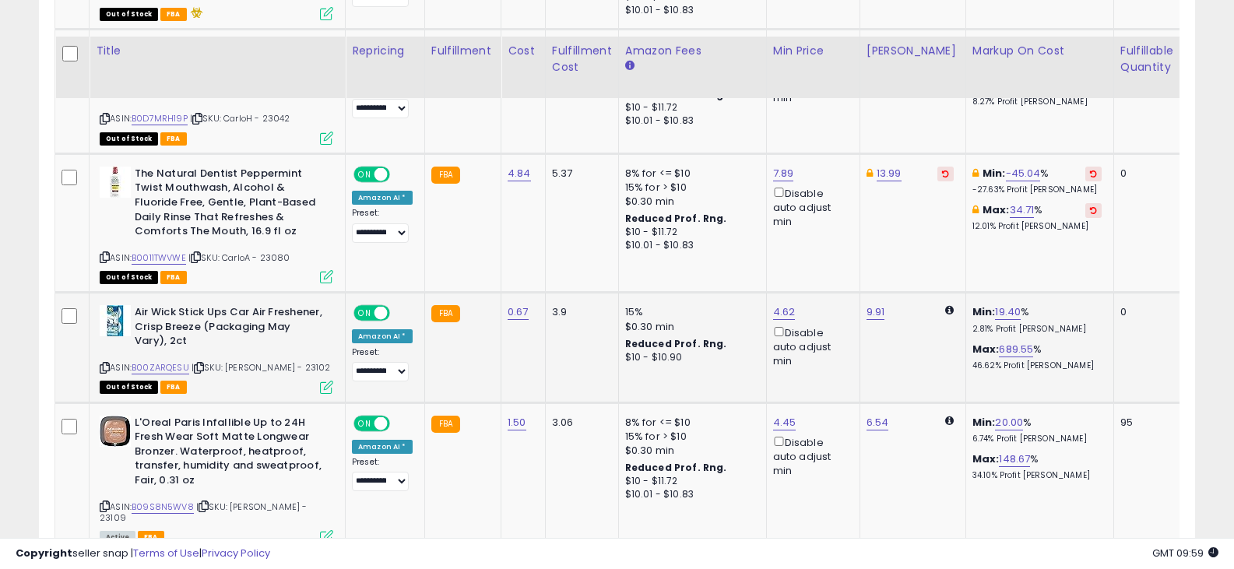
scroll to position [2647, 0]
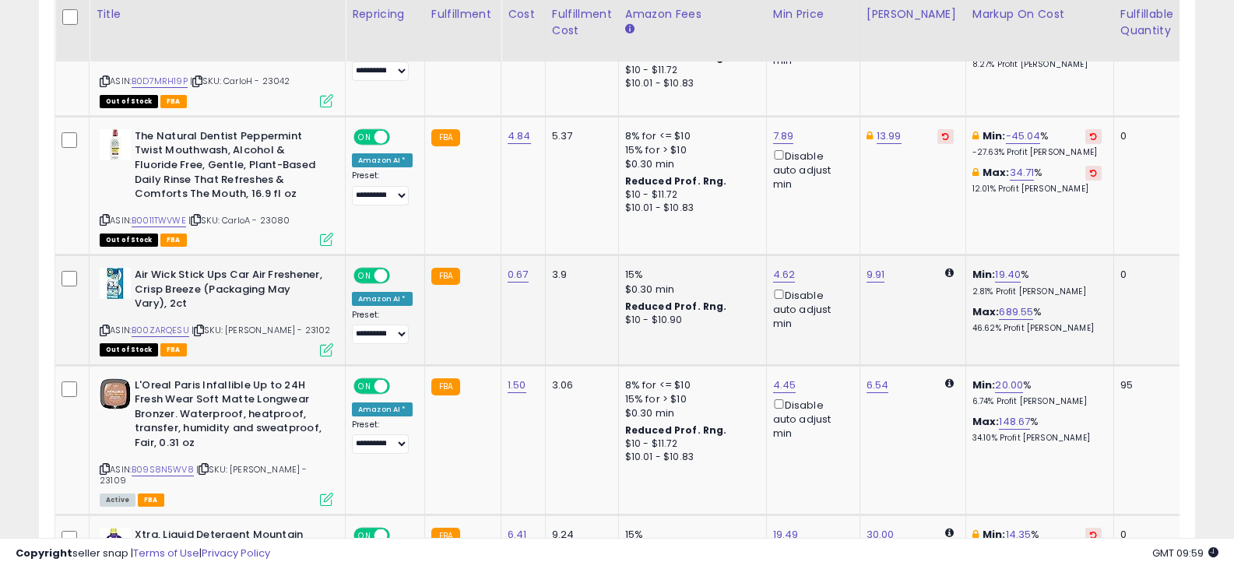
click at [104, 326] on icon at bounding box center [105, 330] width 10 height 9
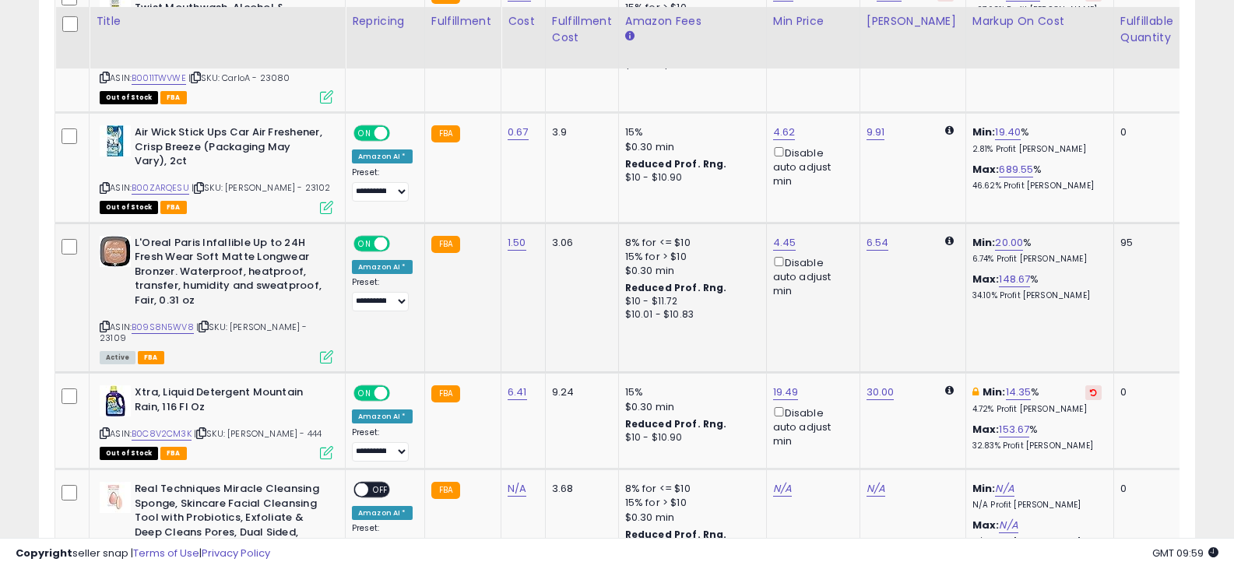
scroll to position [2803, 0]
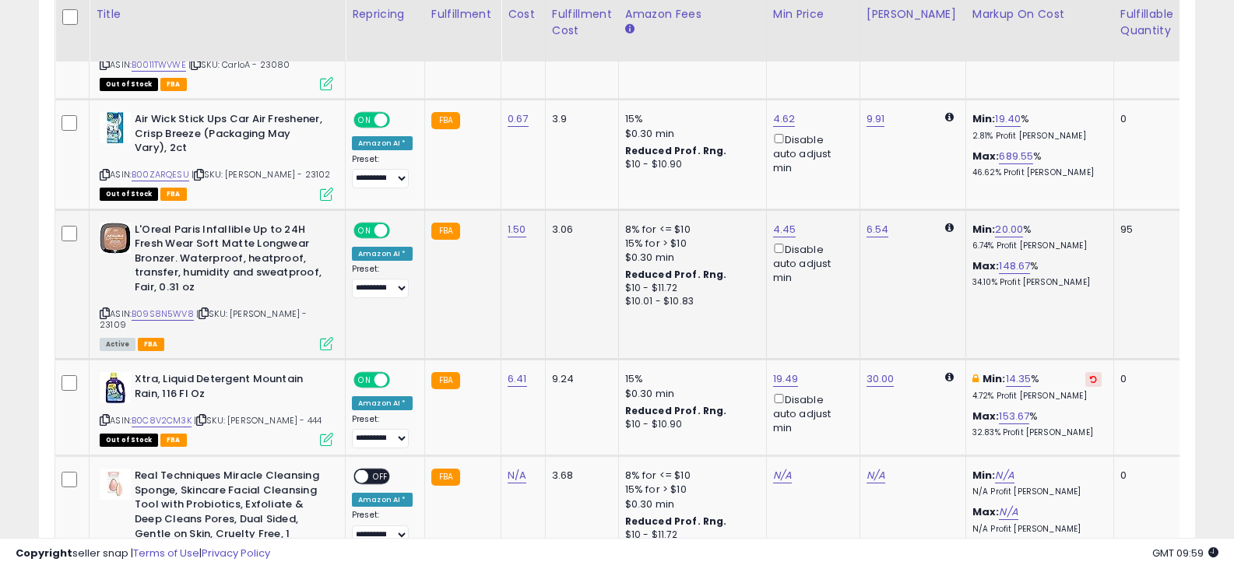
click at [107, 309] on icon at bounding box center [105, 313] width 10 height 9
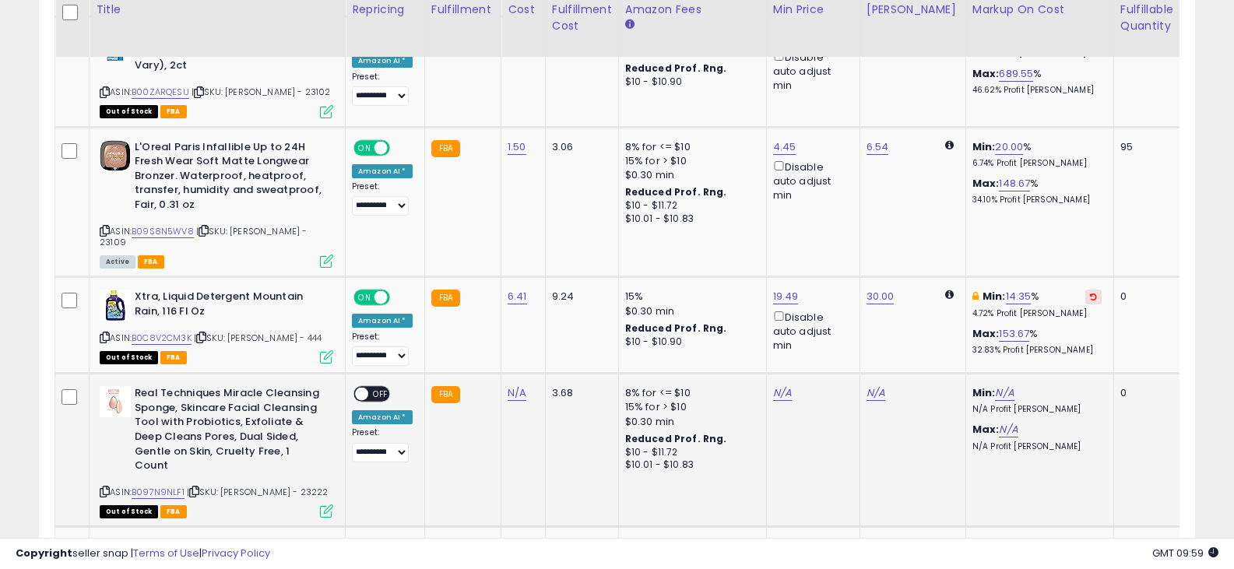
scroll to position [2958, 0]
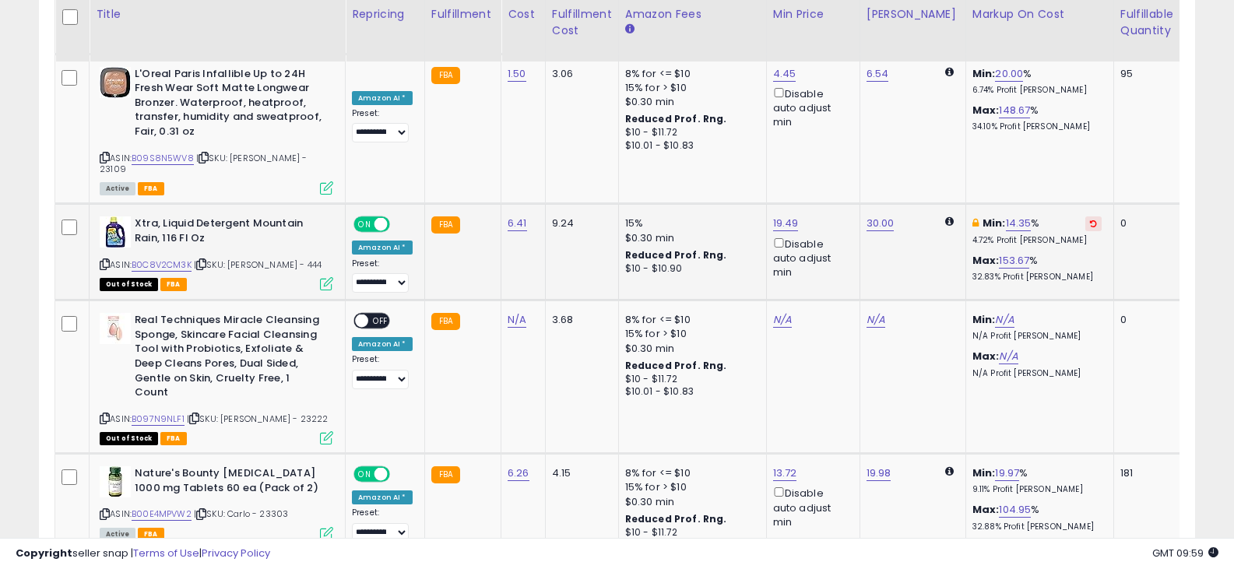
click at [107, 260] on icon at bounding box center [105, 264] width 10 height 9
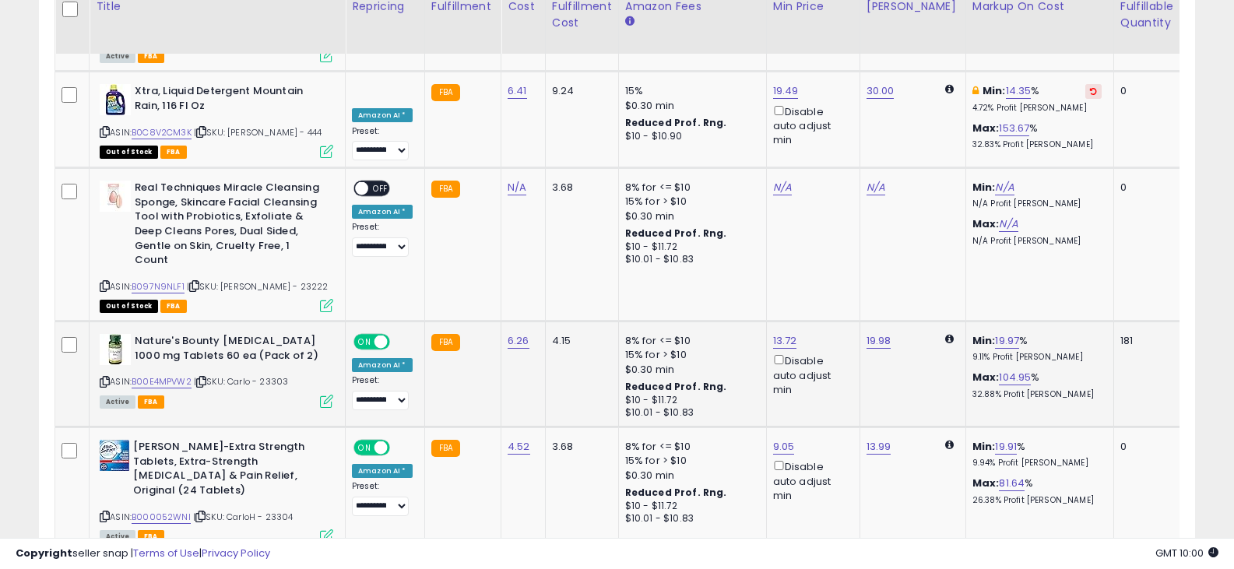
scroll to position [3036, 0]
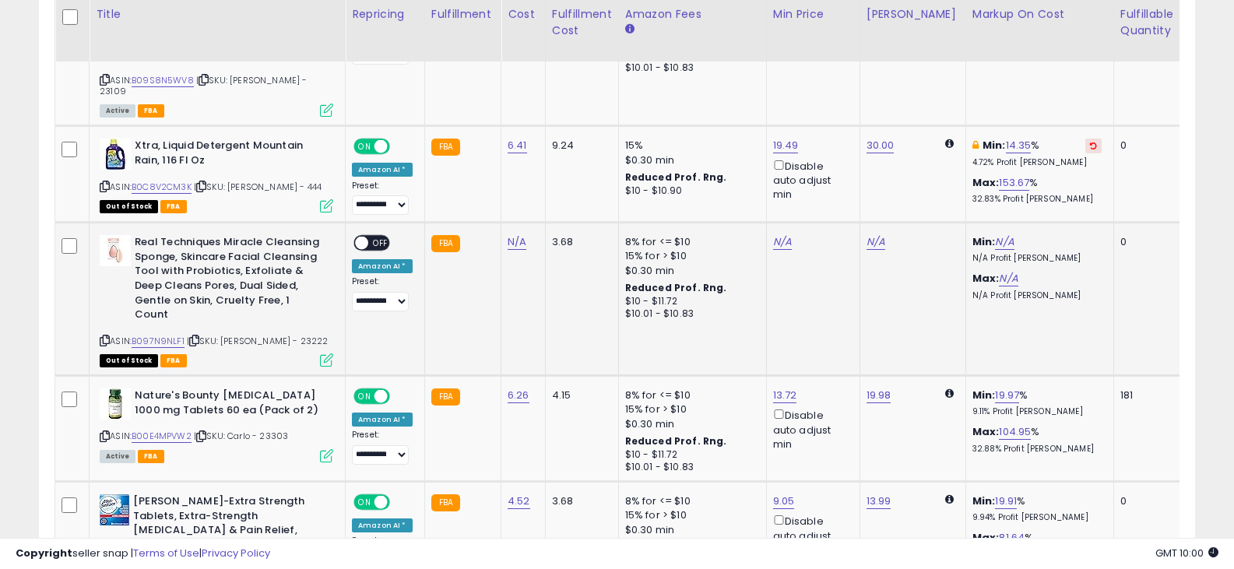
click at [104, 336] on icon at bounding box center [105, 340] width 10 height 9
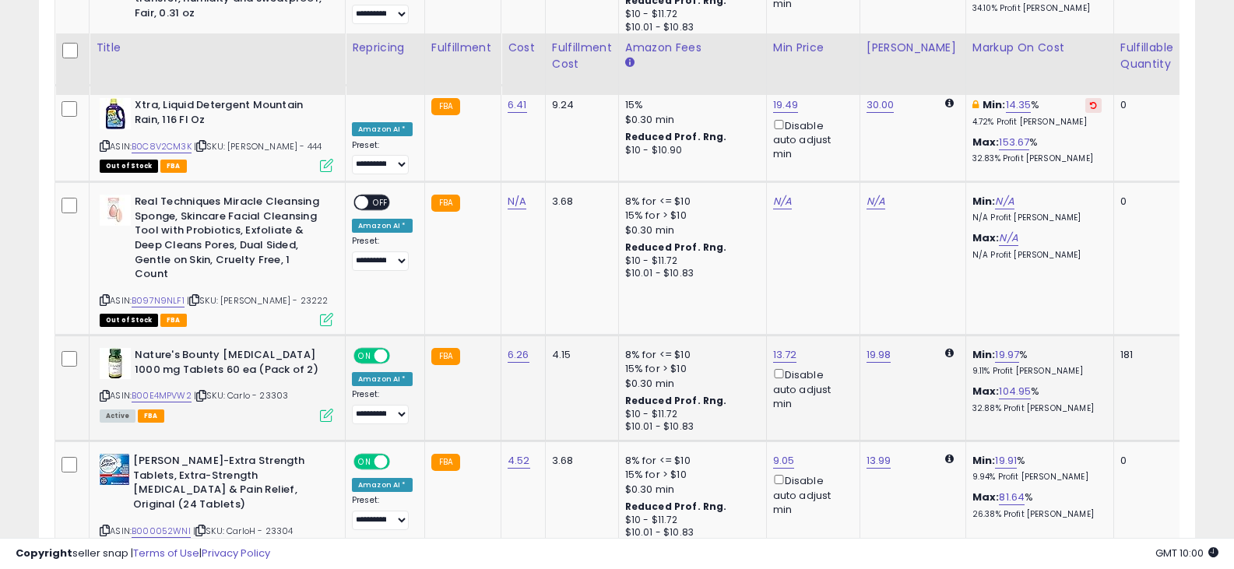
scroll to position [3114, 0]
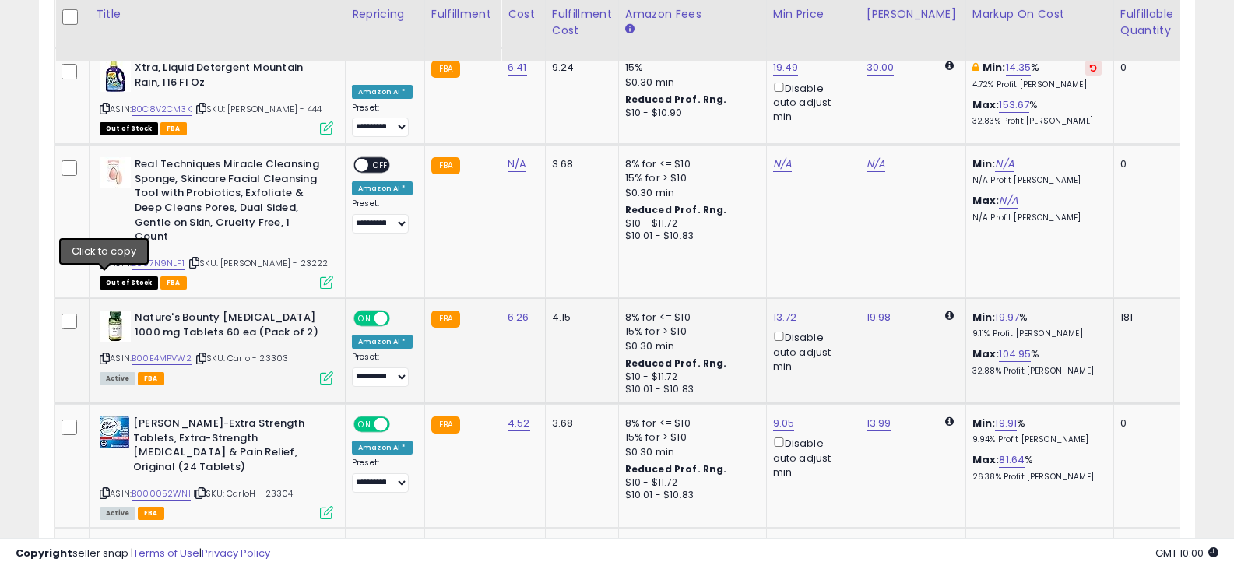
click at [104, 354] on icon at bounding box center [105, 358] width 10 height 9
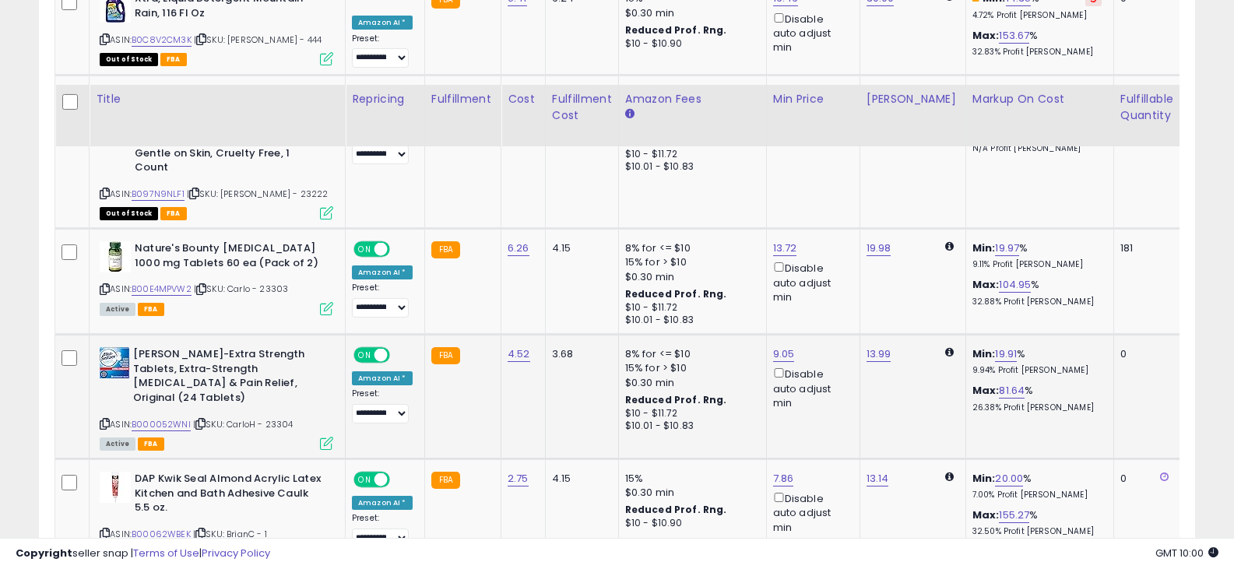
scroll to position [3270, 0]
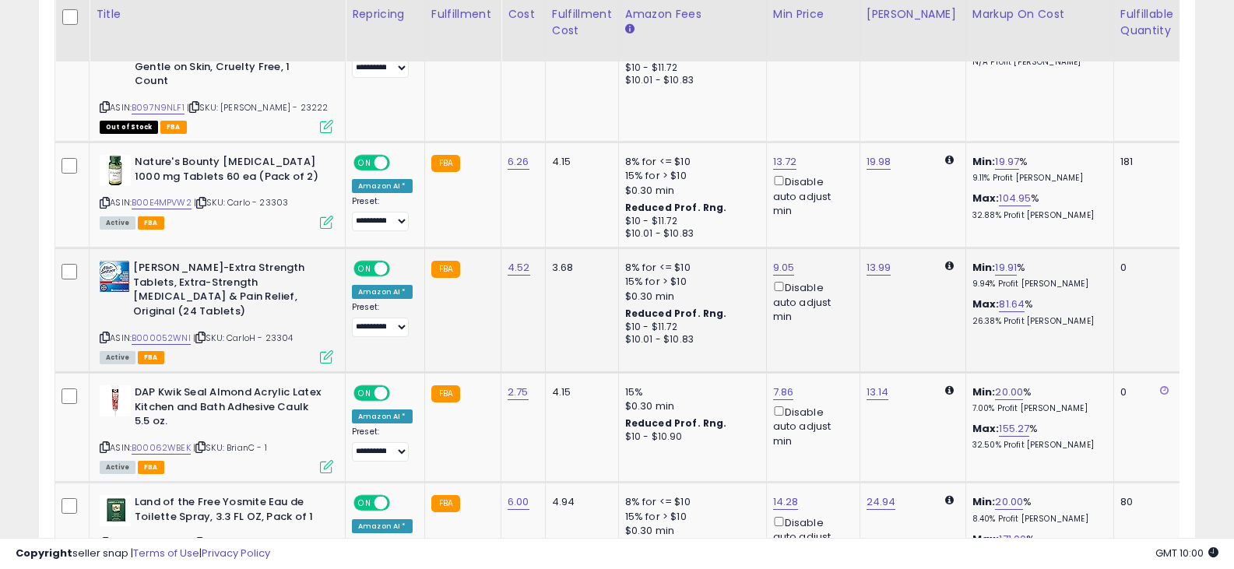
click at [100, 333] on icon at bounding box center [105, 337] width 10 height 9
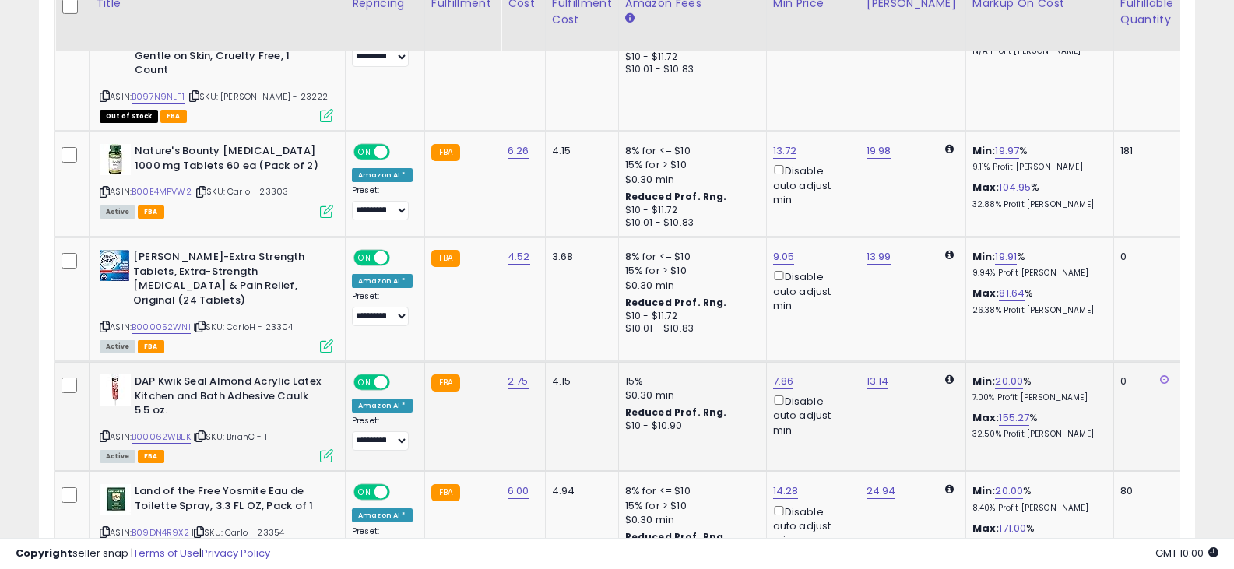
scroll to position [3348, 0]
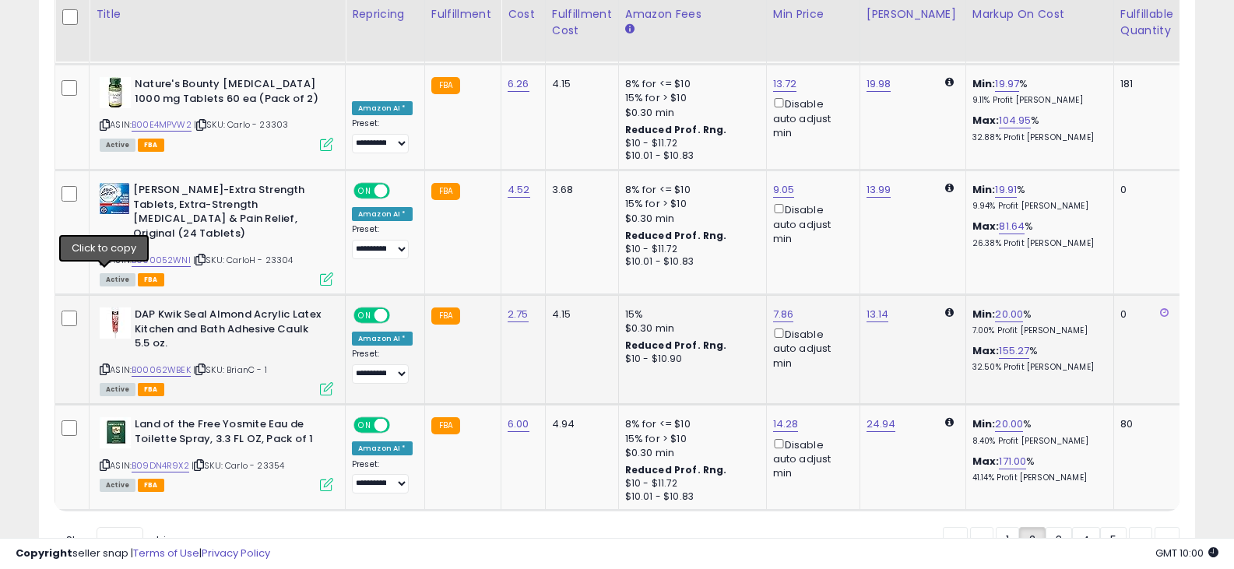
click at [107, 365] on icon at bounding box center [105, 369] width 10 height 9
drag, startPoint x: 107, startPoint y: 371, endPoint x: 135, endPoint y: 374, distance: 28.3
click at [107, 461] on icon at bounding box center [105, 465] width 10 height 9
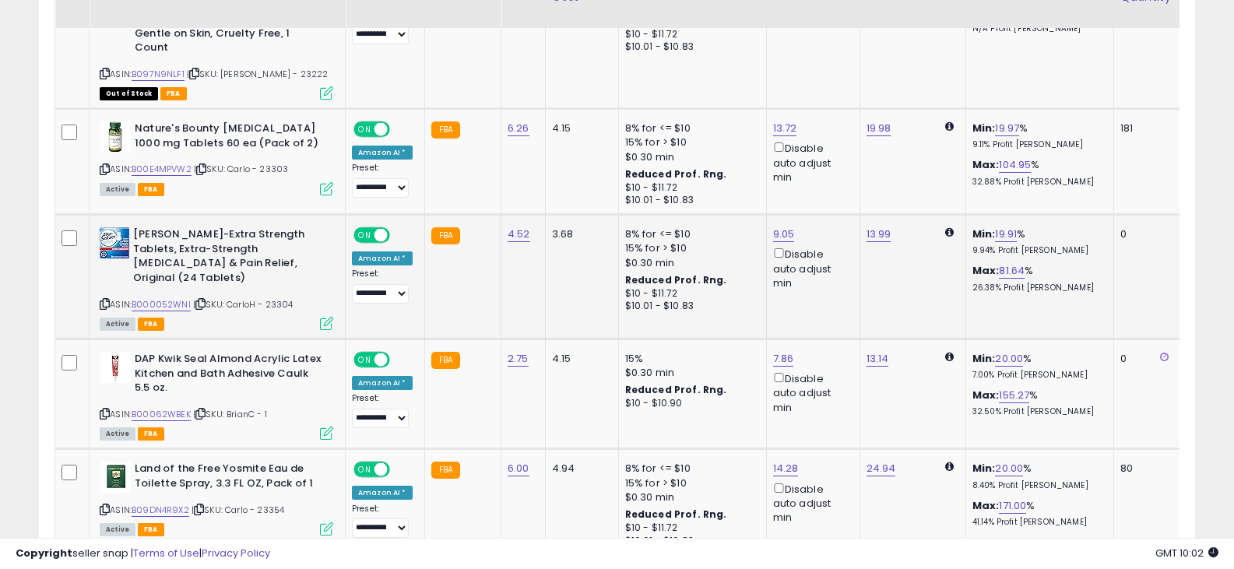
scroll to position [3270, 0]
